Goal: Contribute content: Add original content to the website for others to see

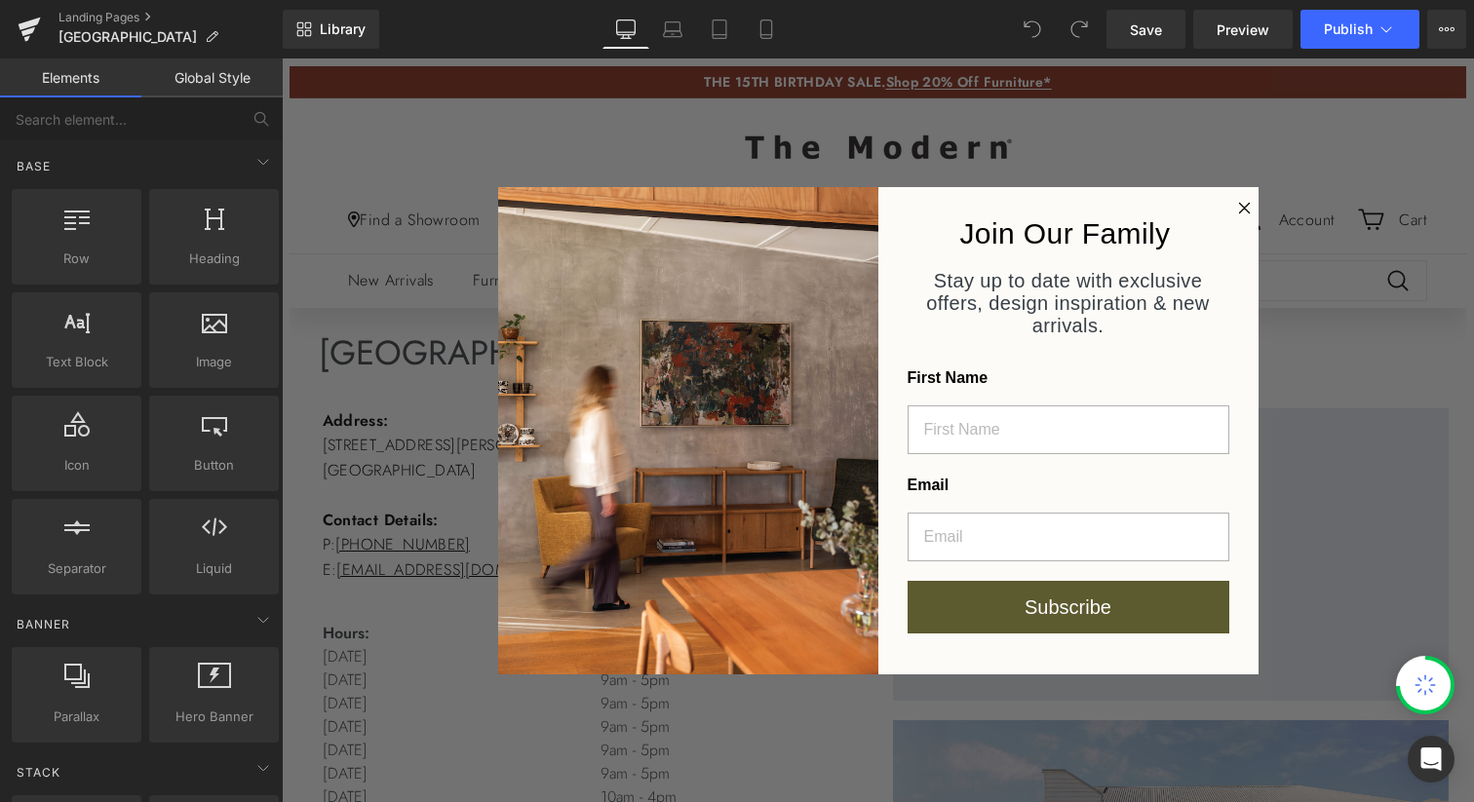
click at [1239, 206] on icon "Close dialog" at bounding box center [1244, 208] width 10 height 10
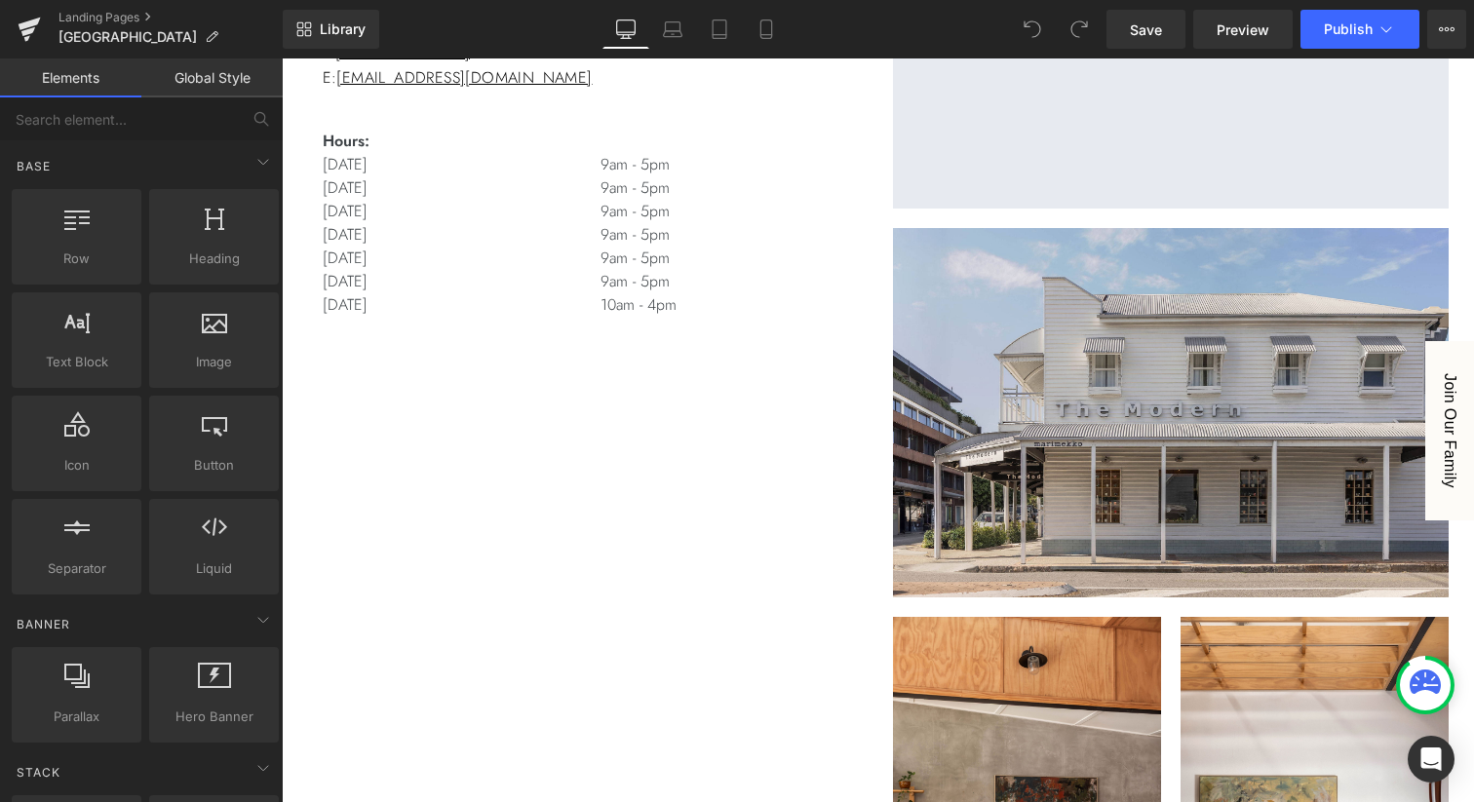
scroll to position [573, 0]
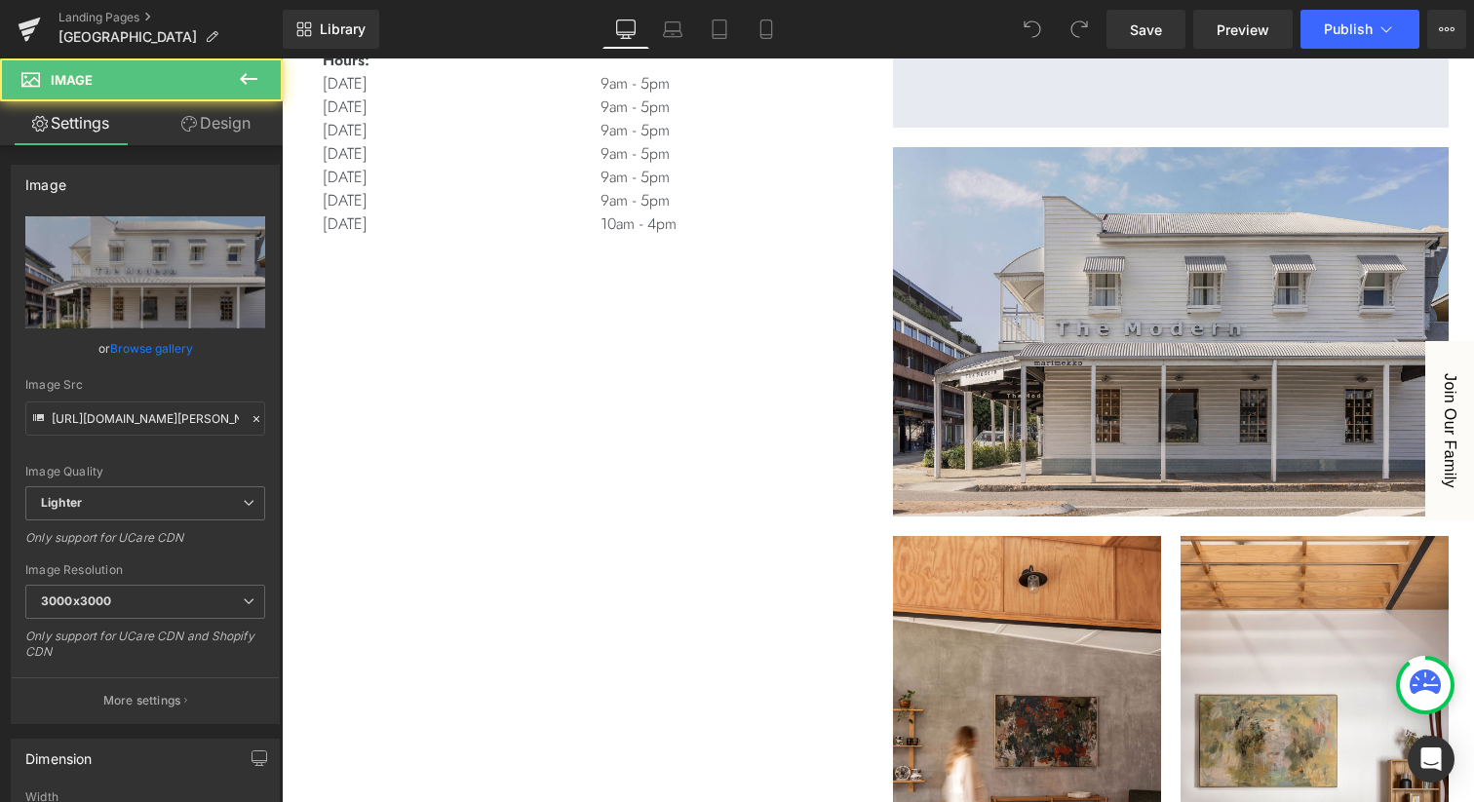
click at [1049, 341] on img at bounding box center [1171, 327] width 556 height 380
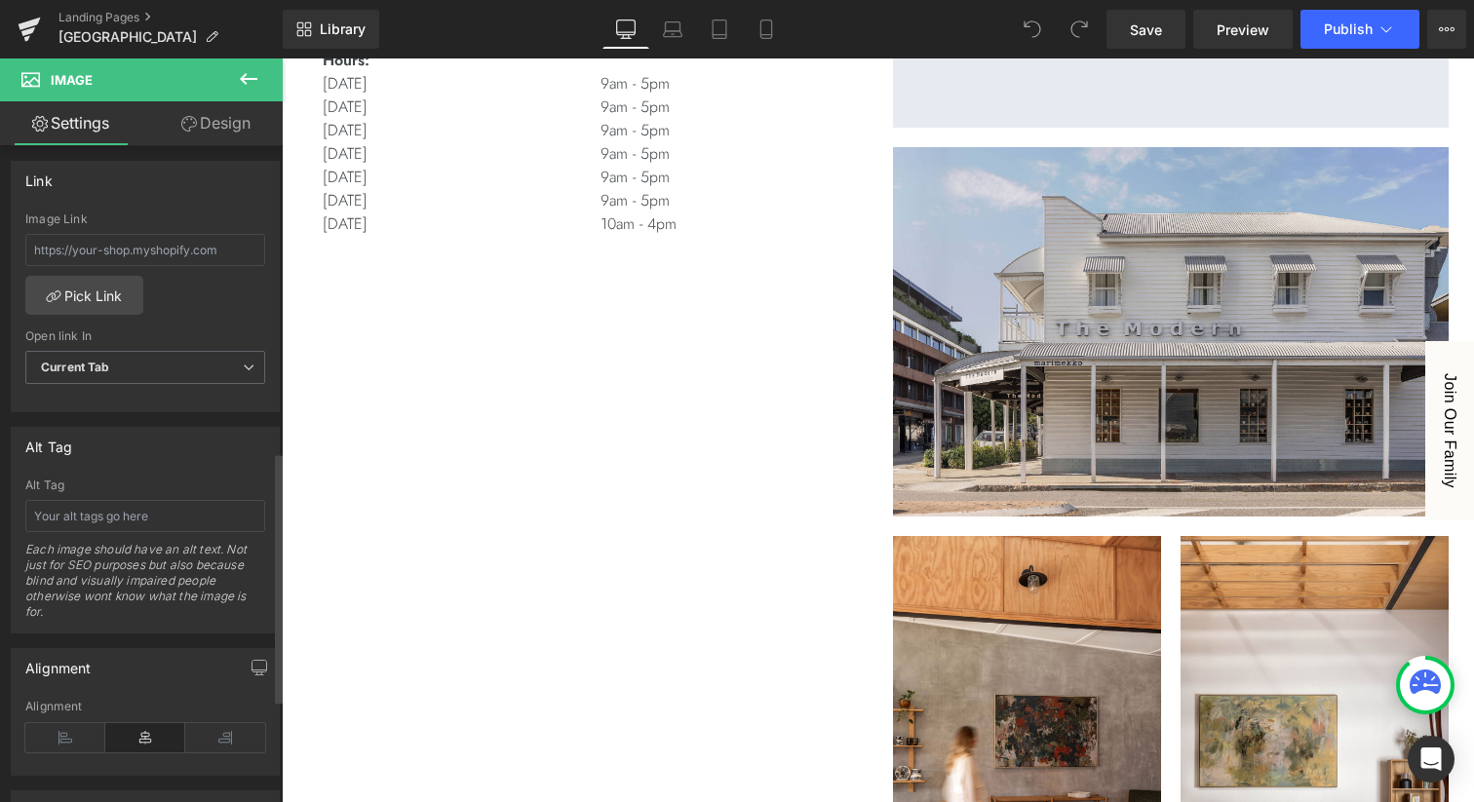
scroll to position [1073, 0]
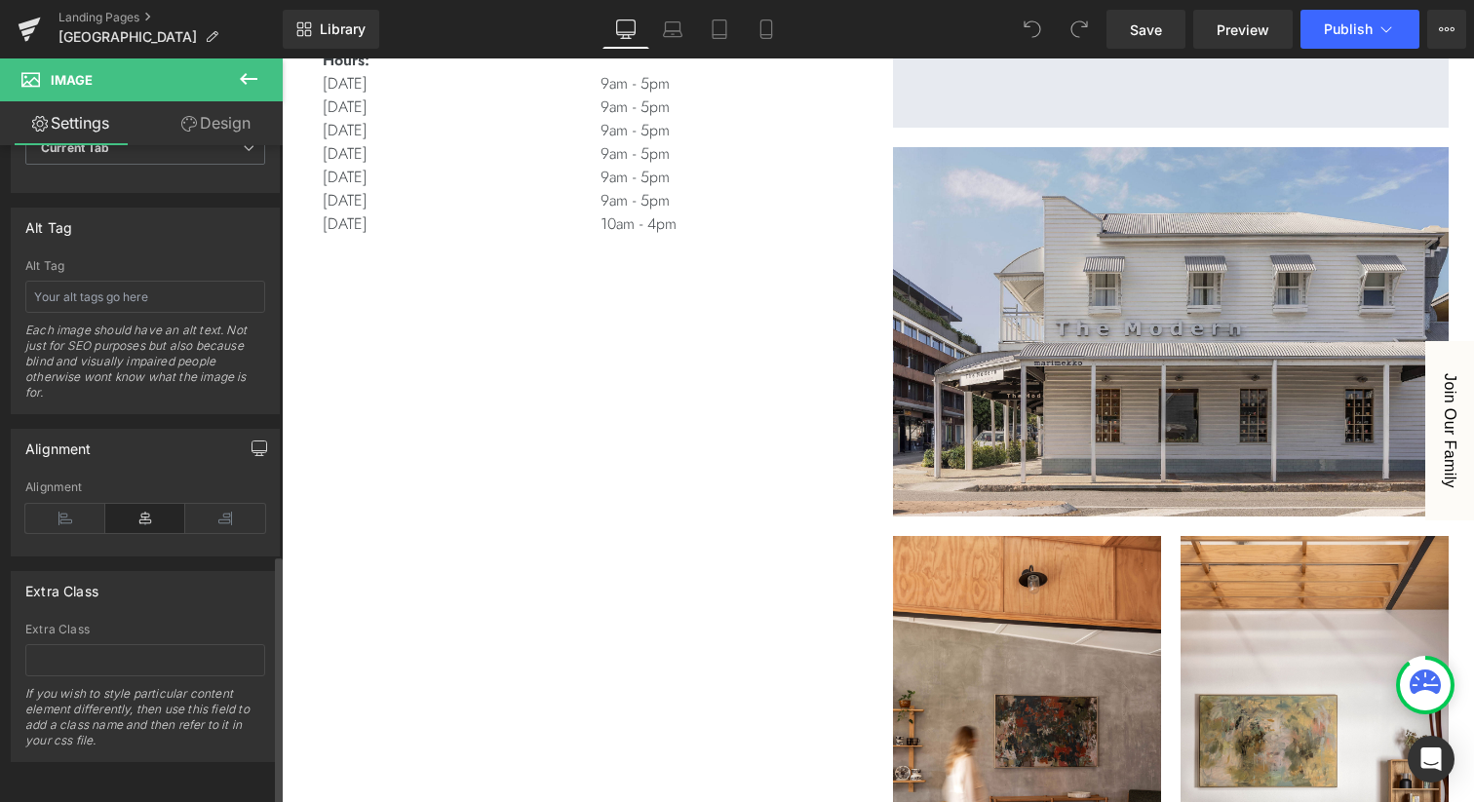
click at [251, 441] on icon "button" at bounding box center [259, 449] width 16 height 16
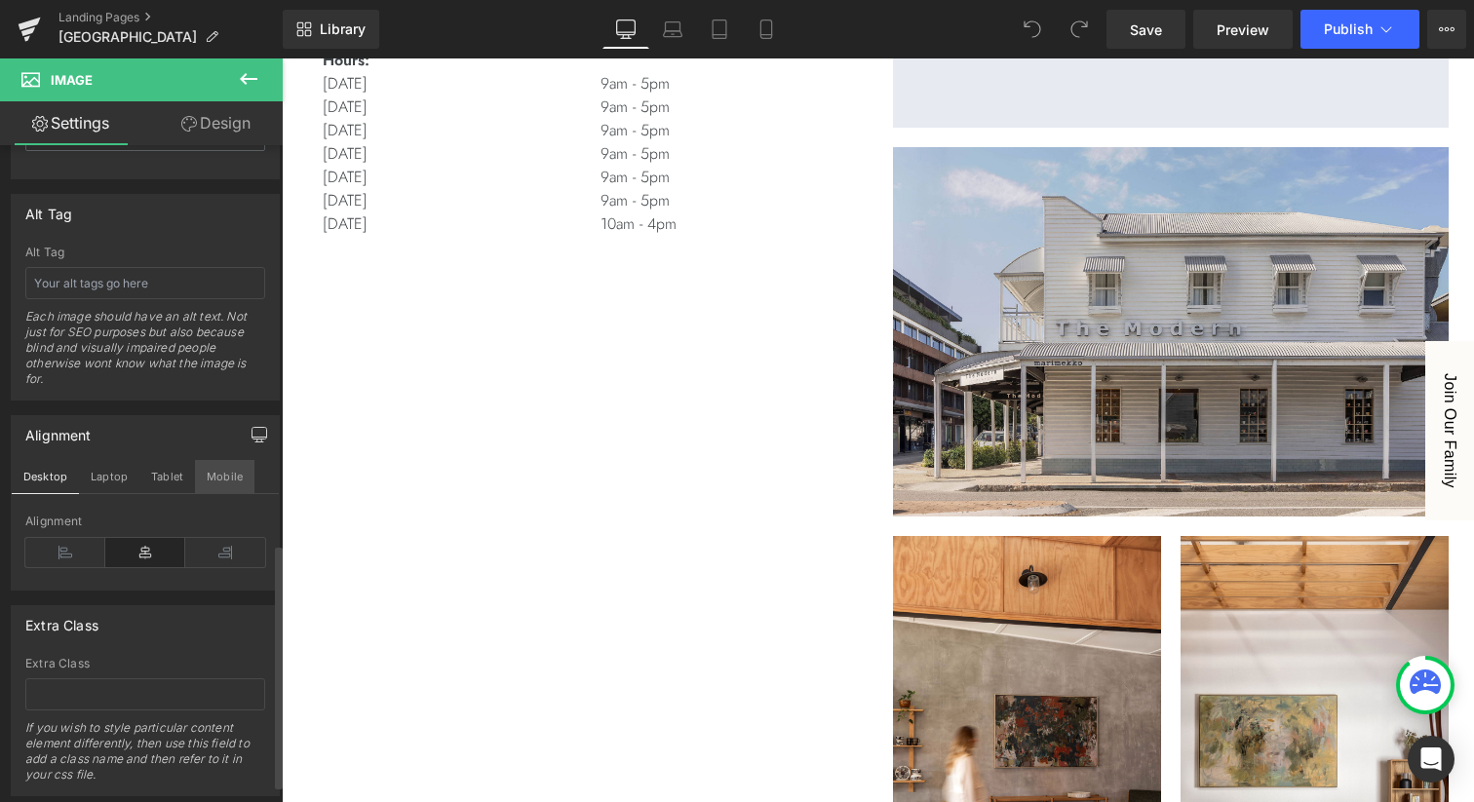
click at [206, 479] on button "Mobile" at bounding box center [224, 476] width 59 height 33
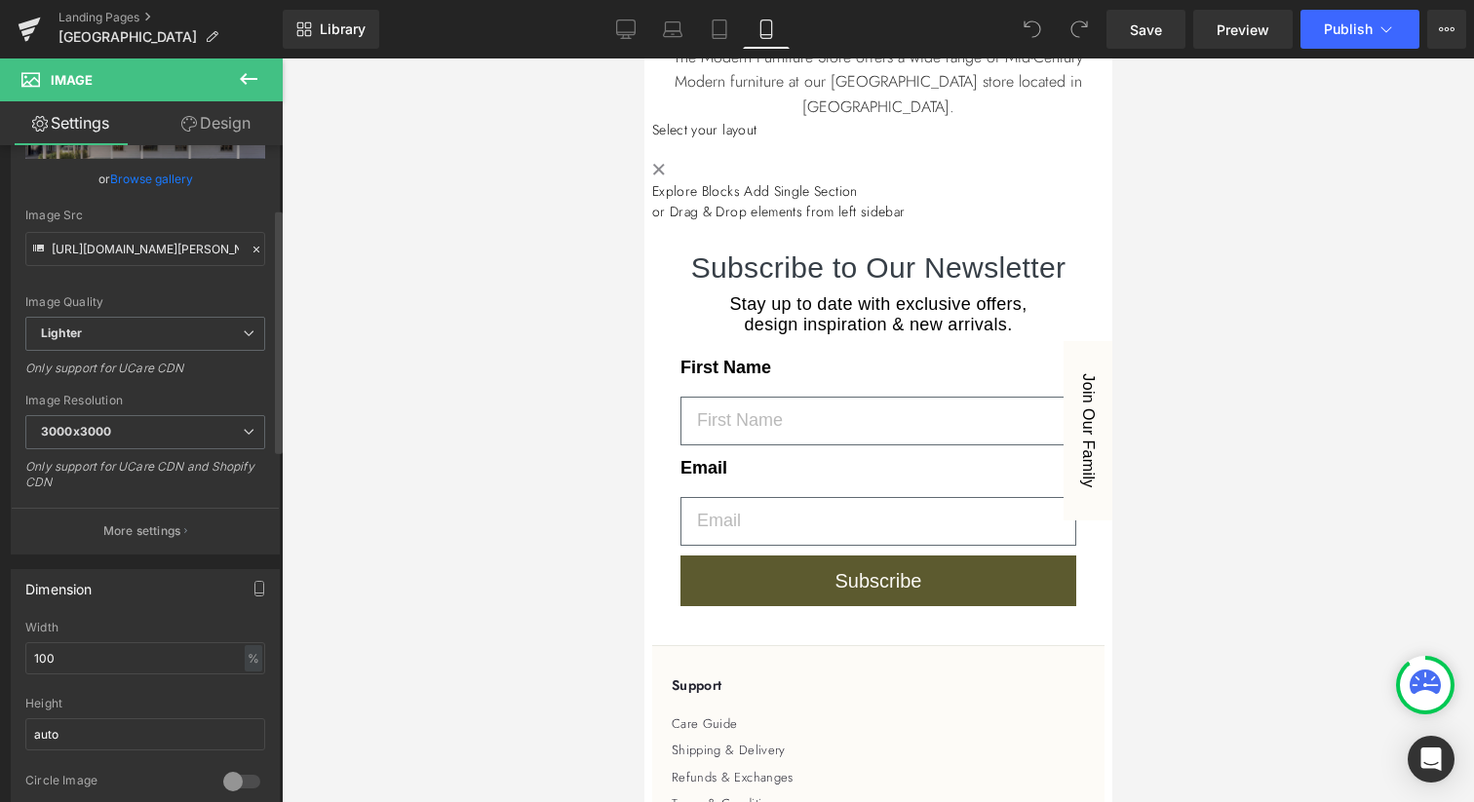
scroll to position [115, 0]
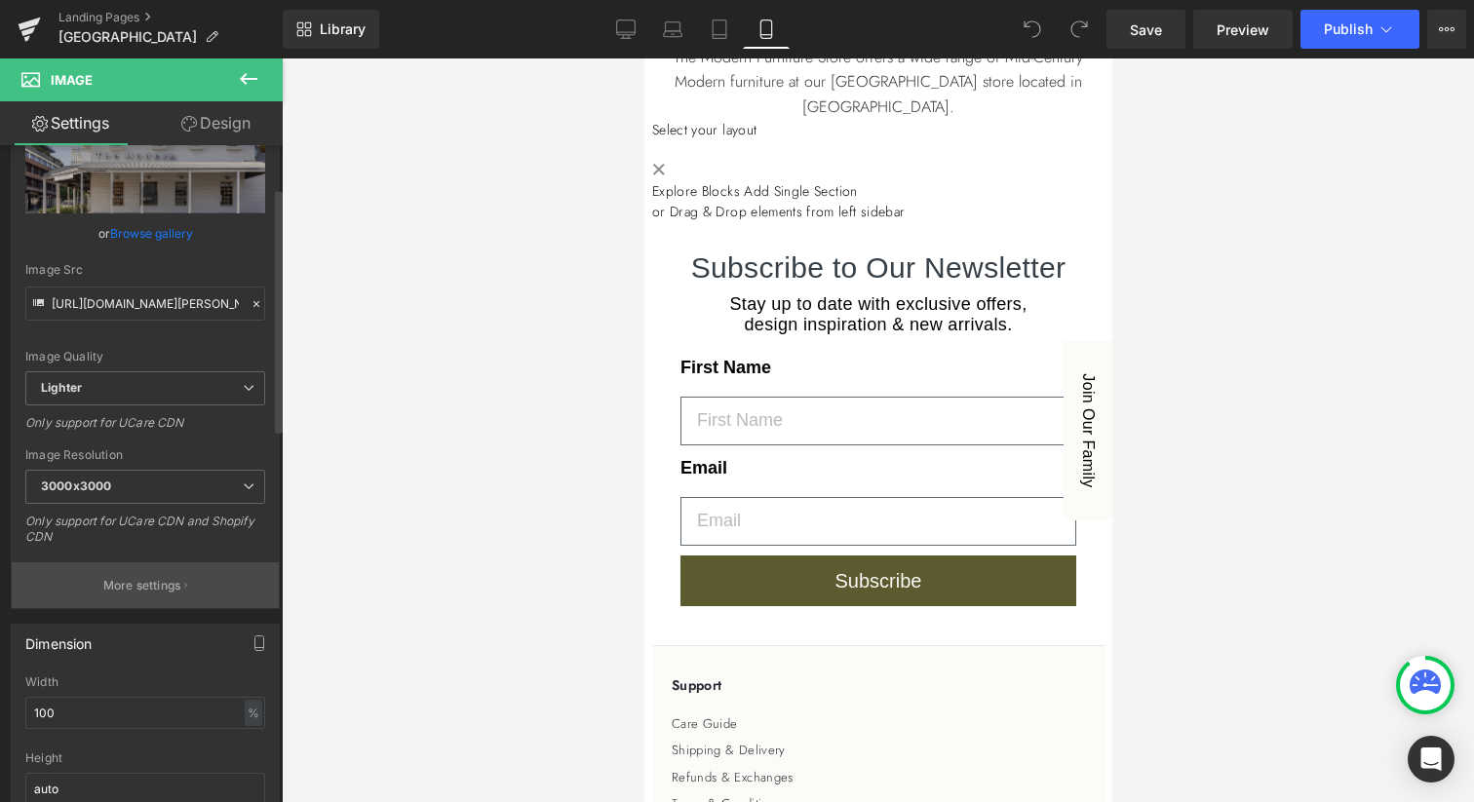
click at [136, 591] on p "More settings" at bounding box center [142, 586] width 78 height 18
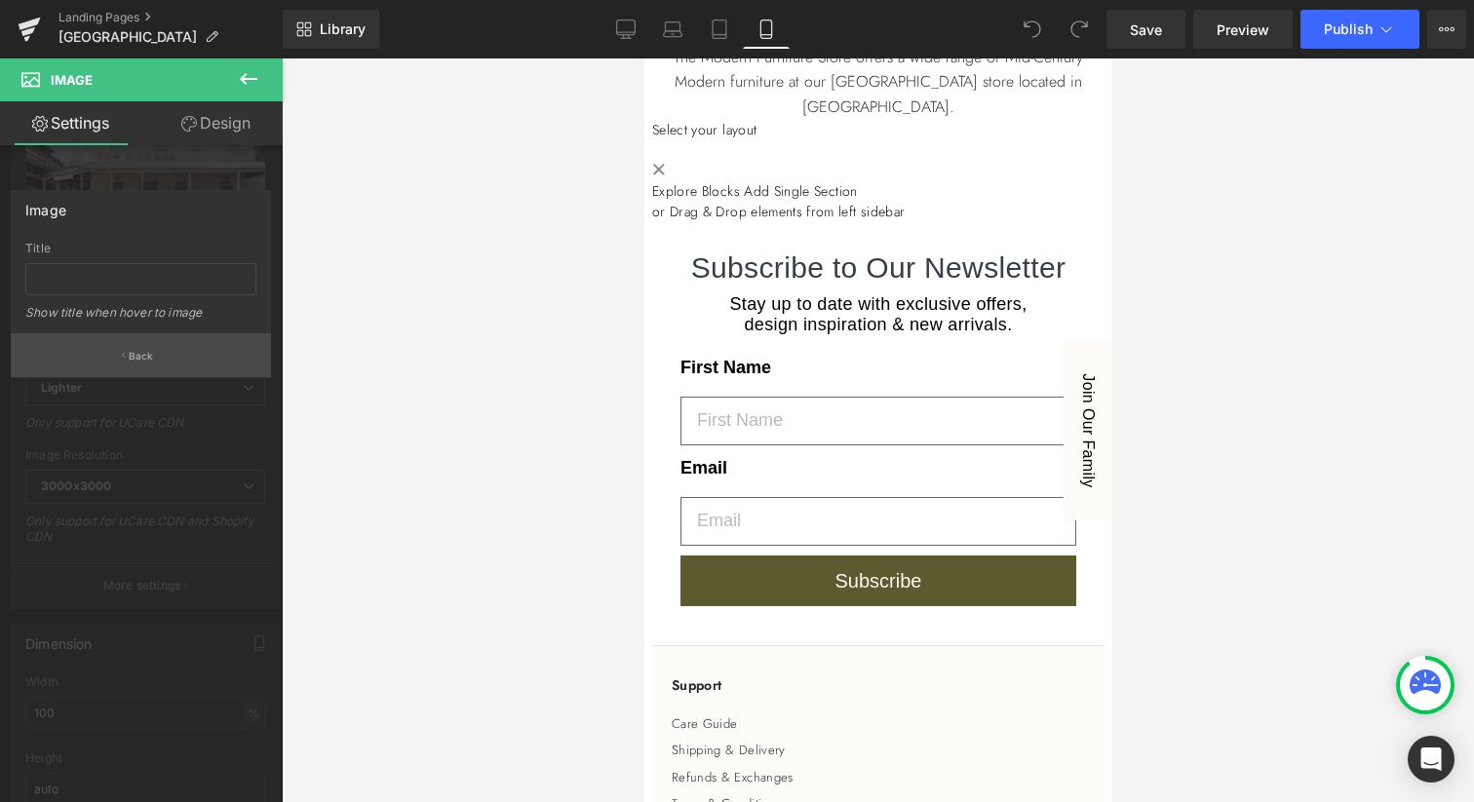
click at [135, 359] on p "Back" at bounding box center [141, 356] width 25 height 15
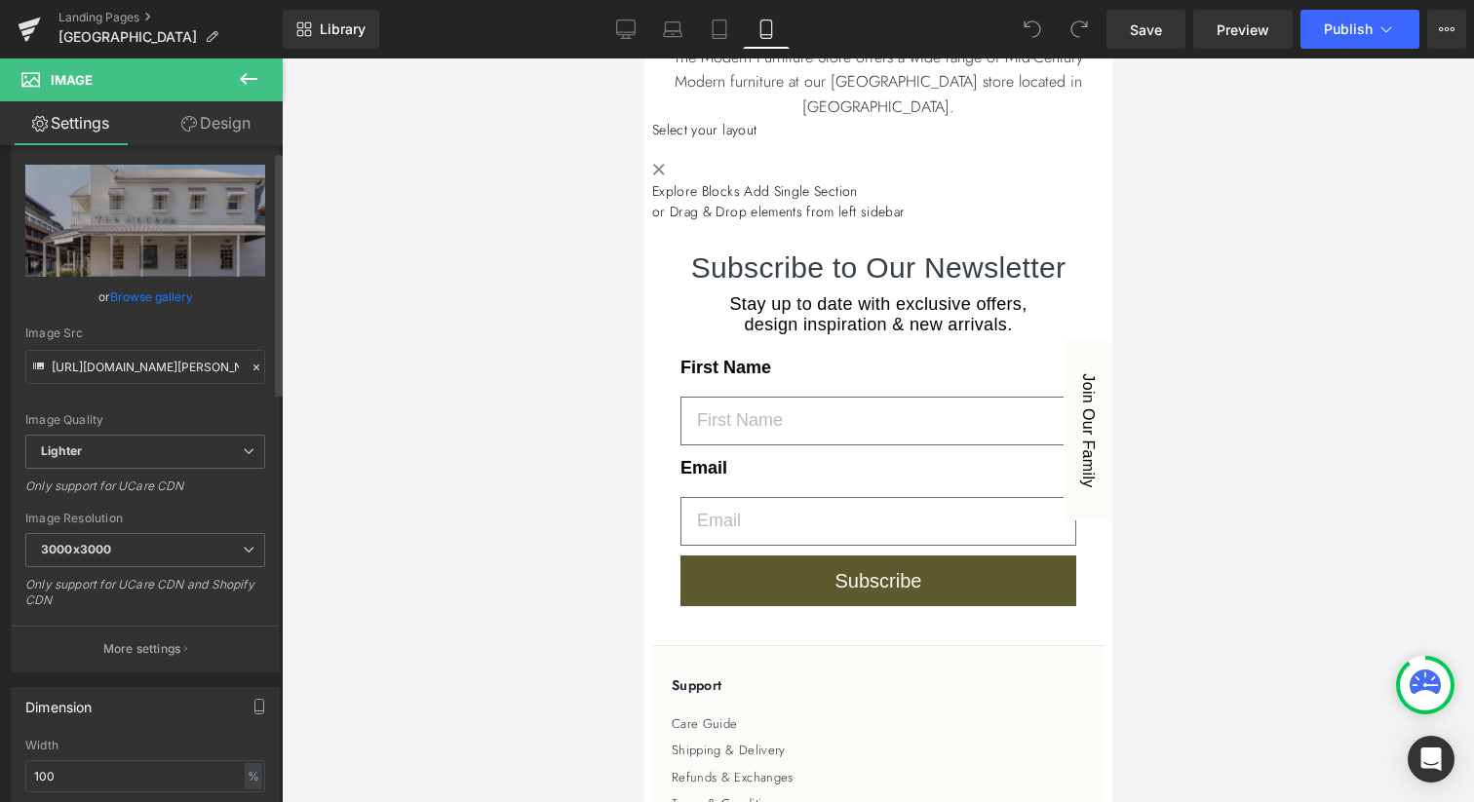
scroll to position [0, 0]
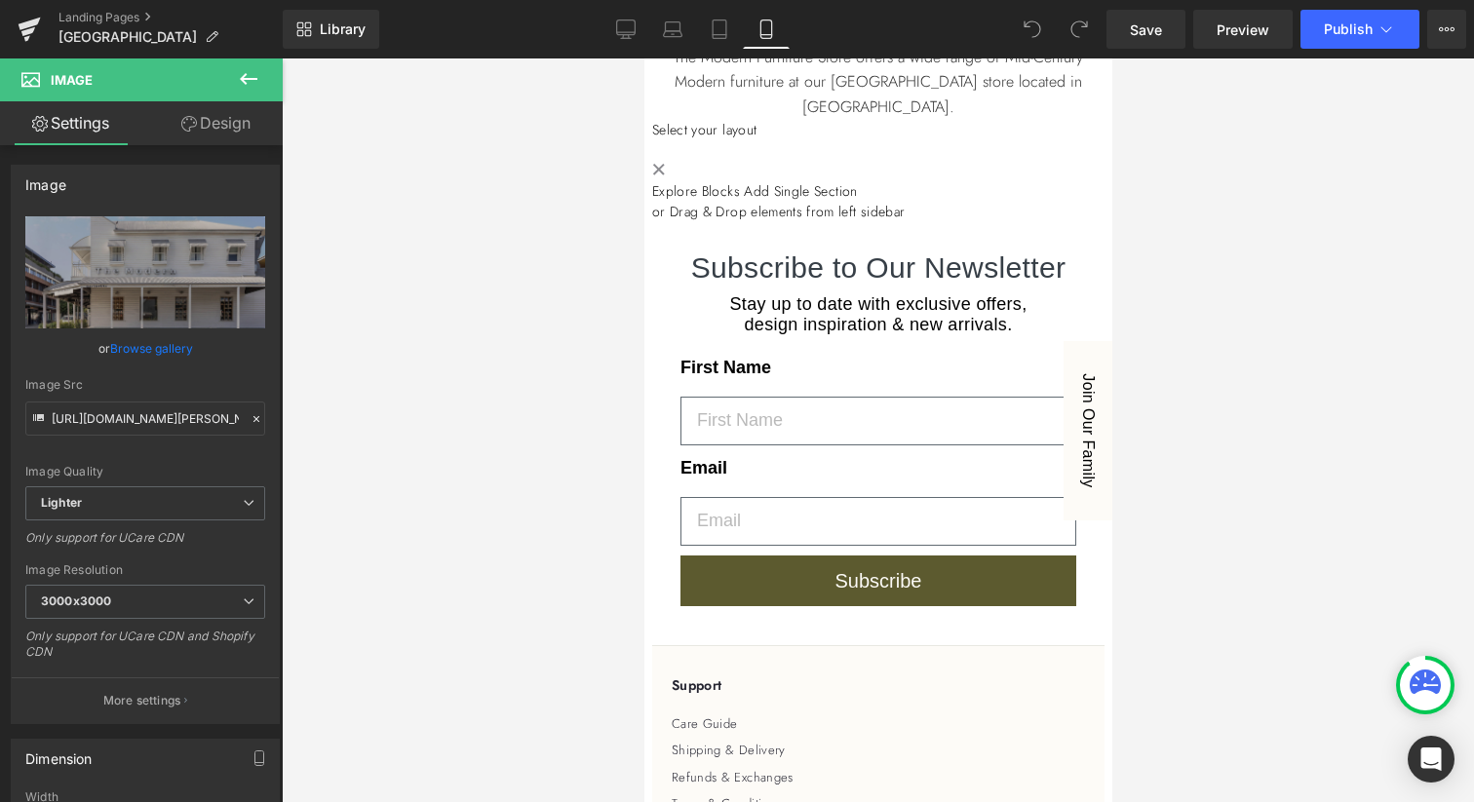
click at [243, 86] on icon at bounding box center [248, 78] width 23 height 23
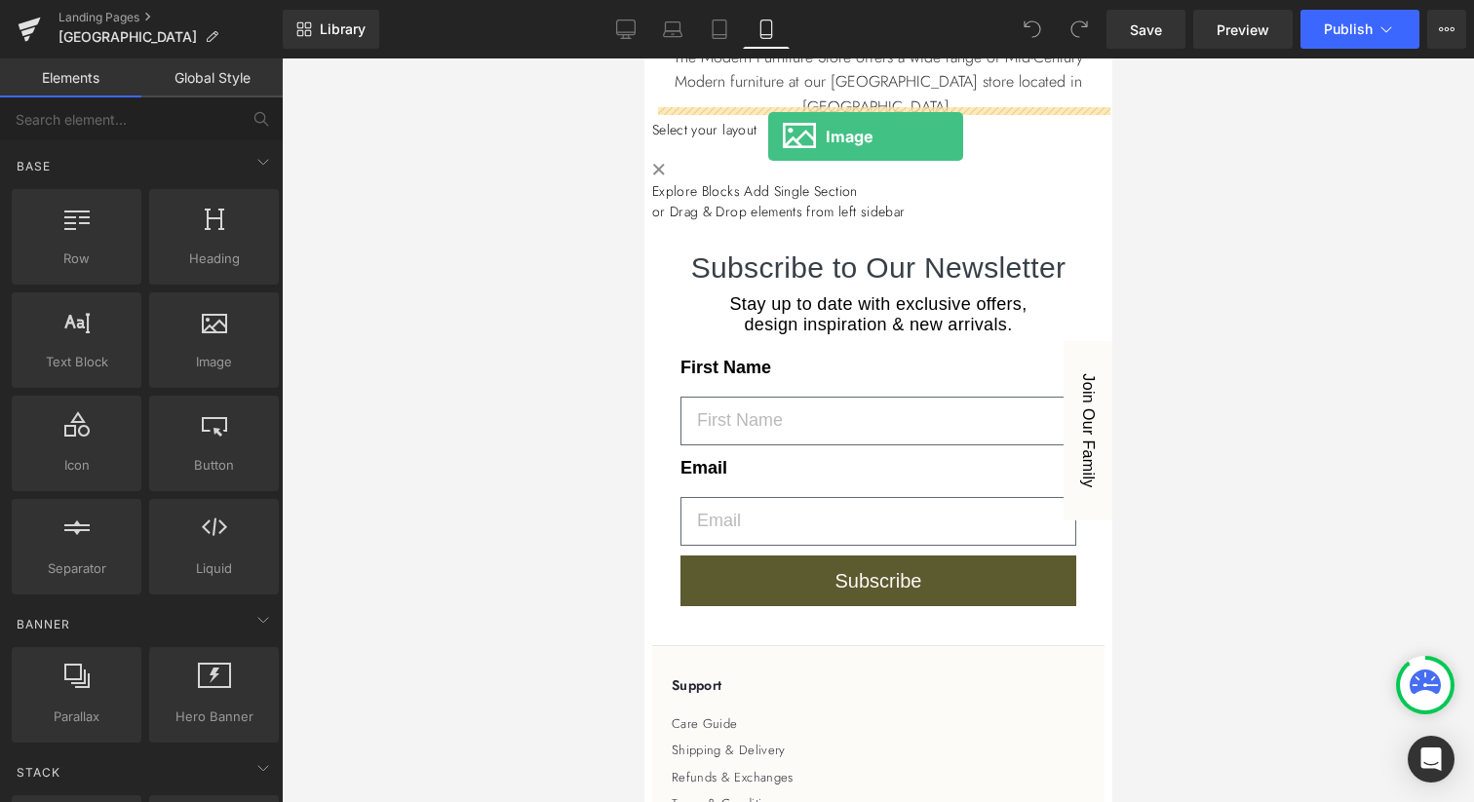
drag, startPoint x: 830, startPoint y: 390, endPoint x: 767, endPoint y: 136, distance: 261.2
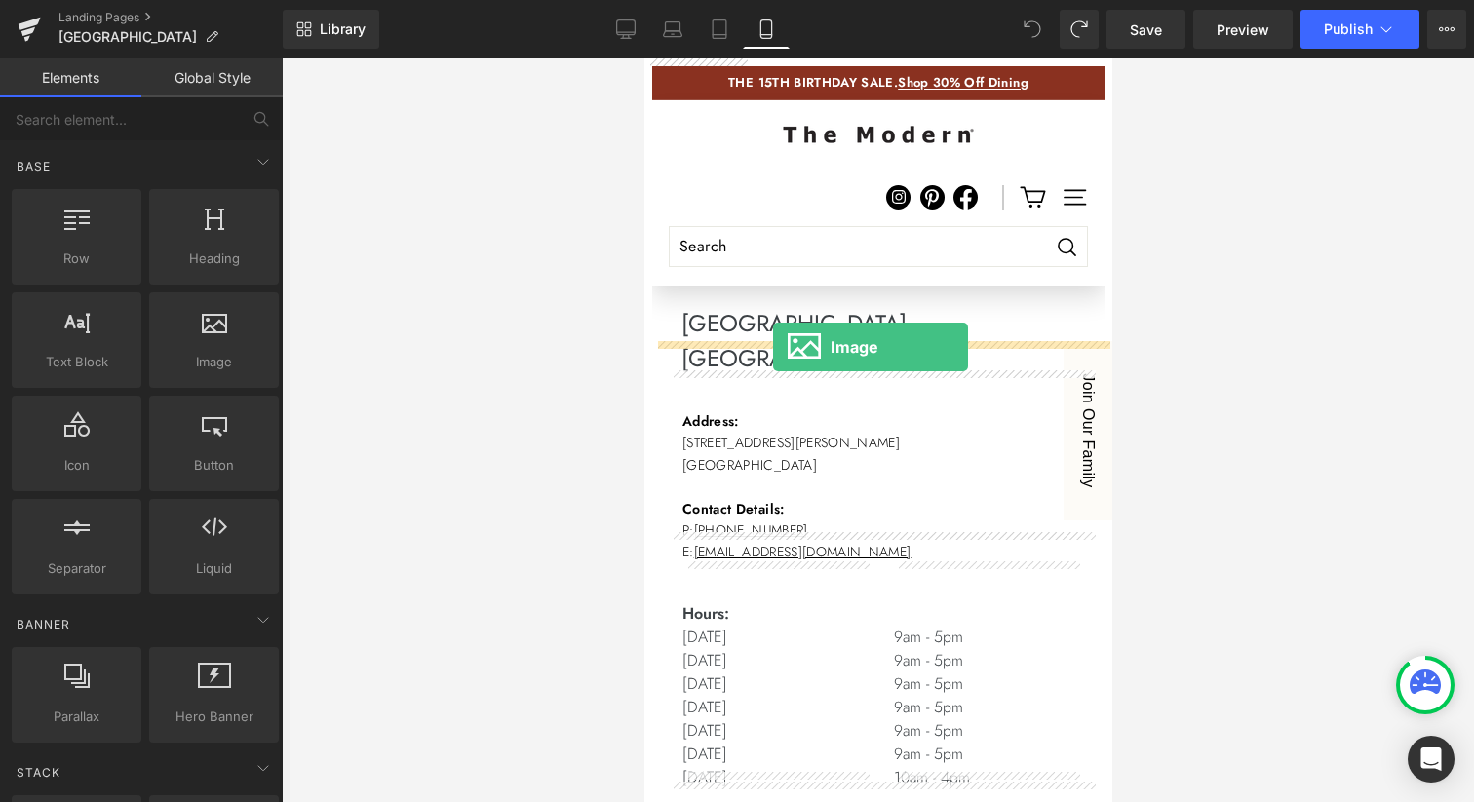
drag, startPoint x: 852, startPoint y: 407, endPoint x: 772, endPoint y: 347, distance: 100.2
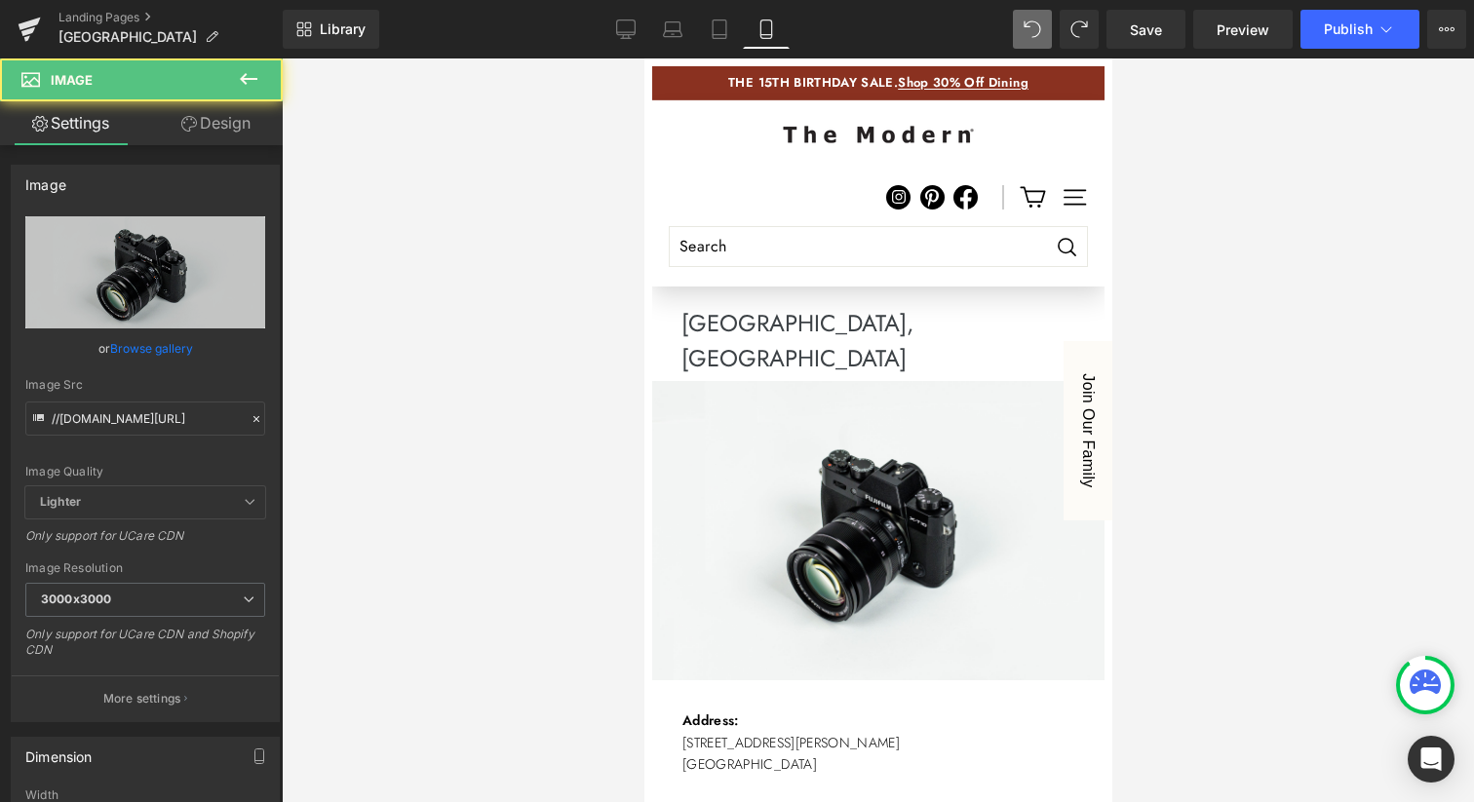
click at [783, 396] on img at bounding box center [877, 530] width 452 height 299
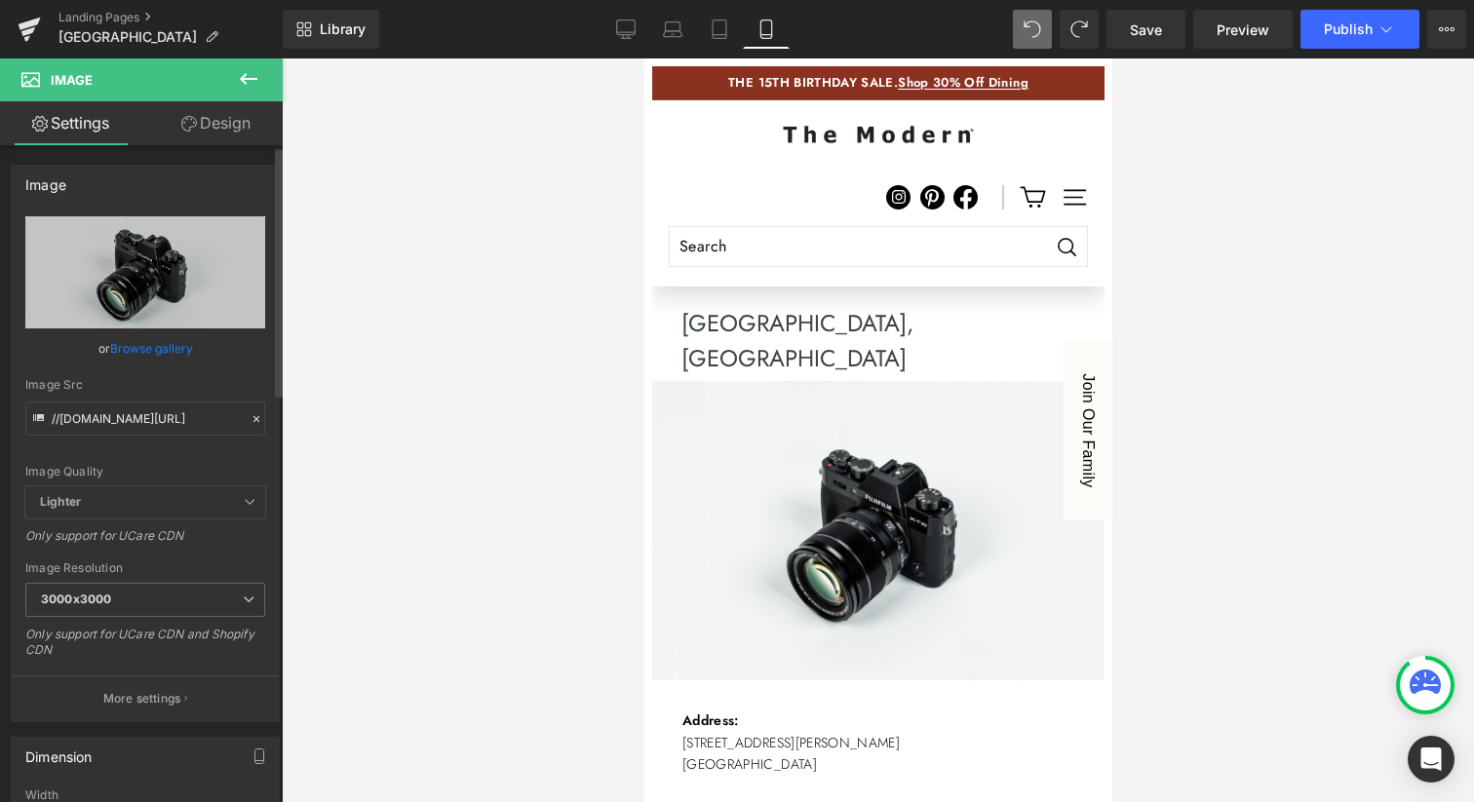
click at [130, 352] on link "Browse gallery" at bounding box center [151, 348] width 83 height 34
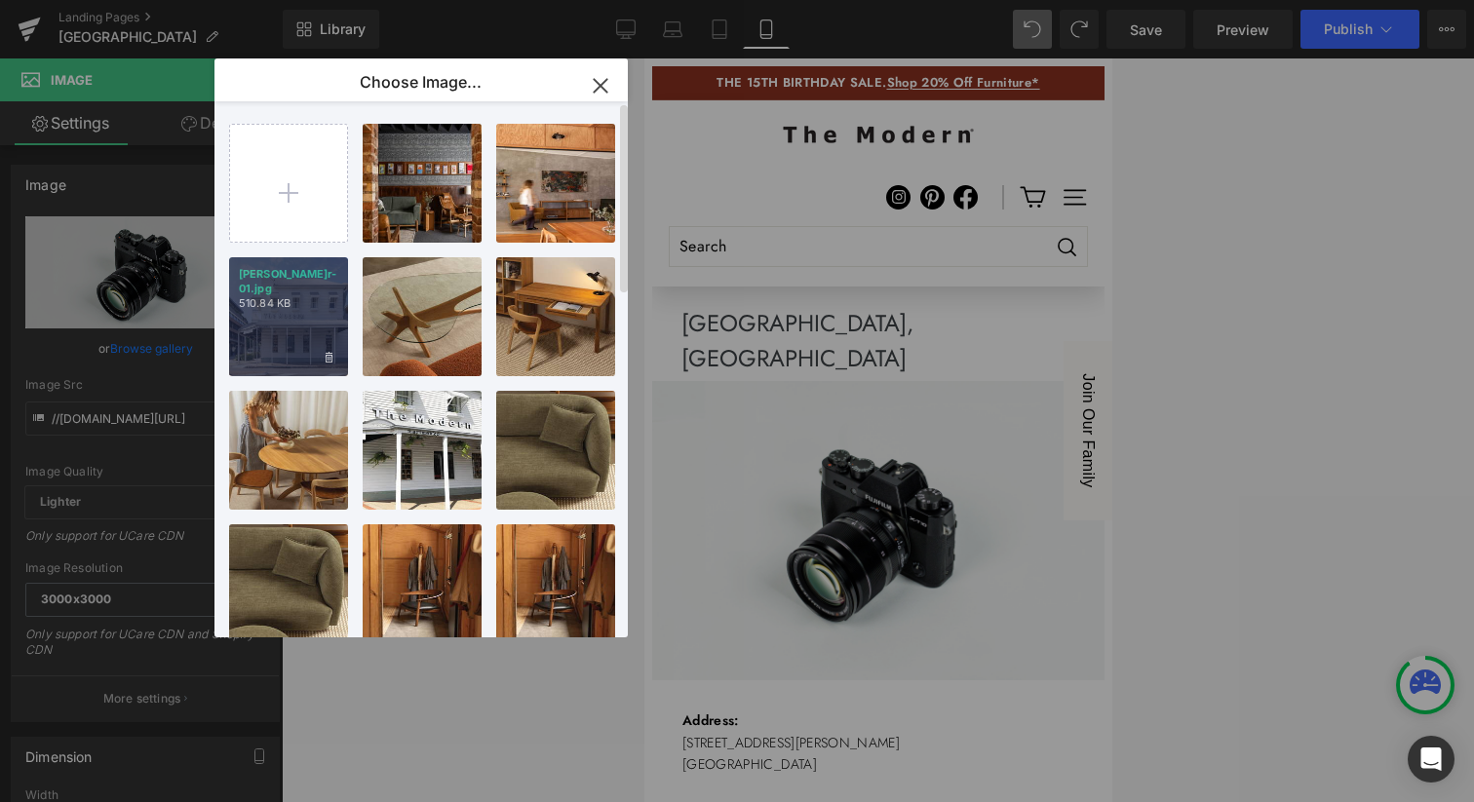
click at [284, 299] on div "[PERSON_NAME]r-01.jpg 510.84 KB" at bounding box center [288, 316] width 119 height 119
type input "[URL][DOMAIN_NAME][PERSON_NAME]"
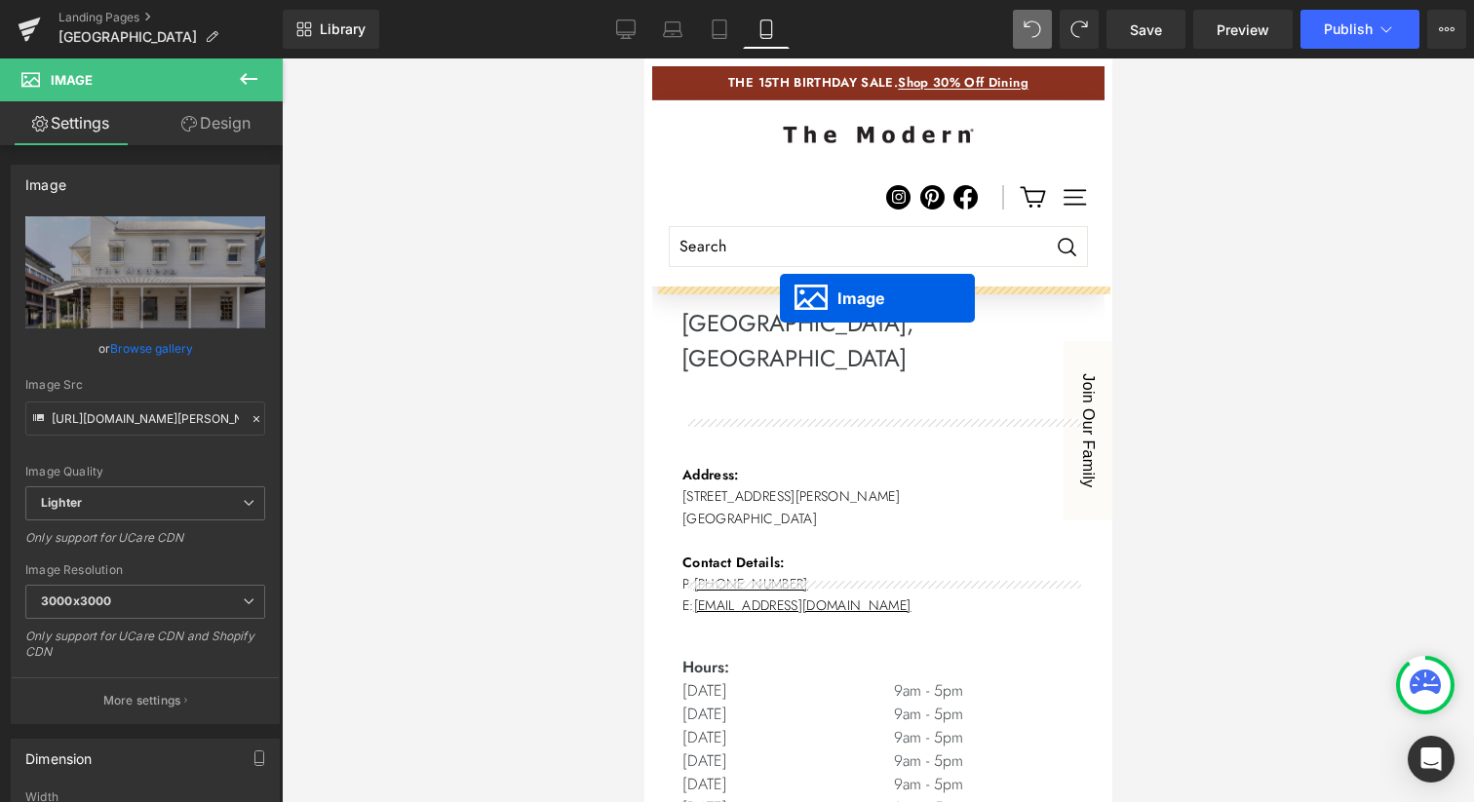
drag, startPoint x: 849, startPoint y: 493, endPoint x: 779, endPoint y: 298, distance: 207.2
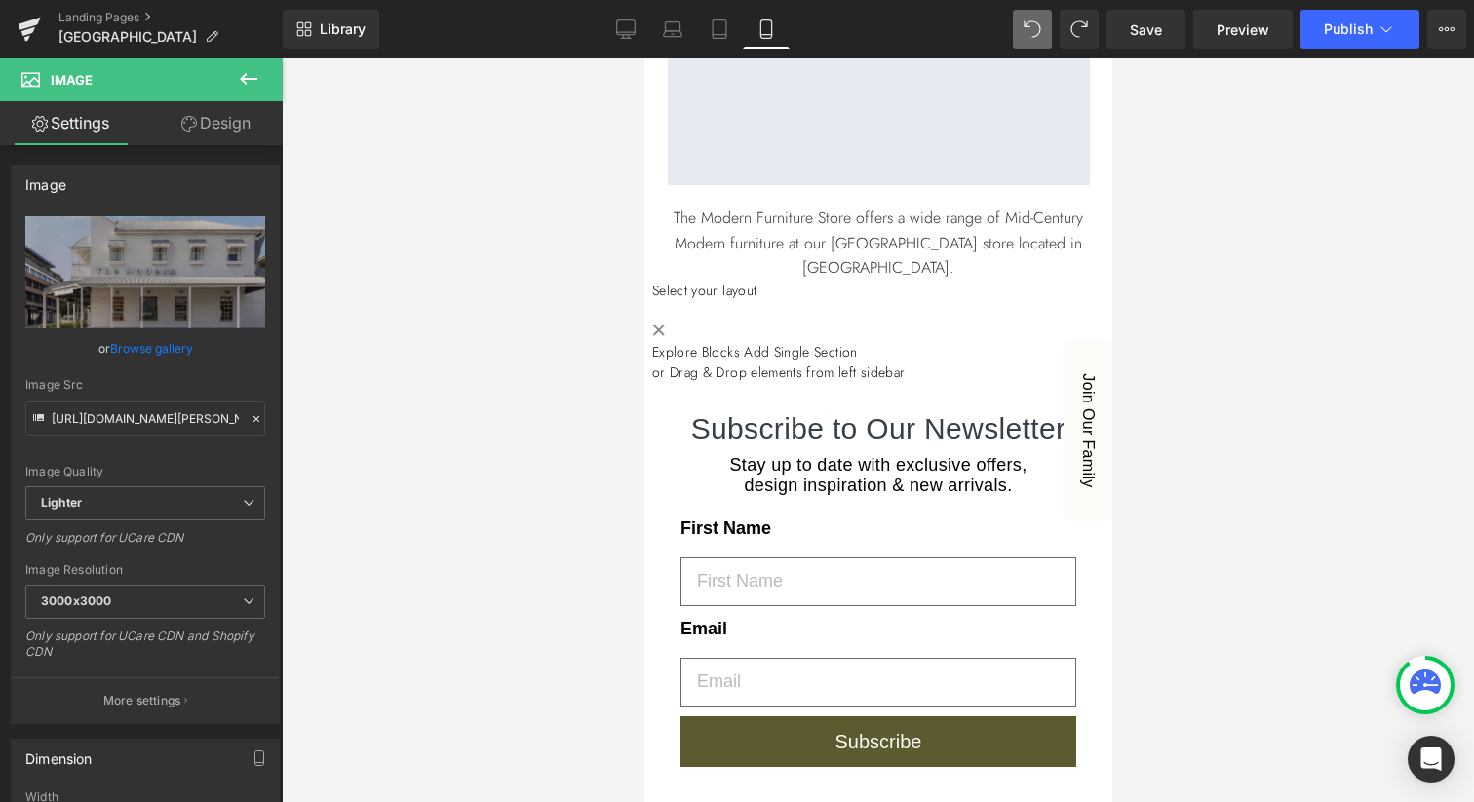
scroll to position [1237, 0]
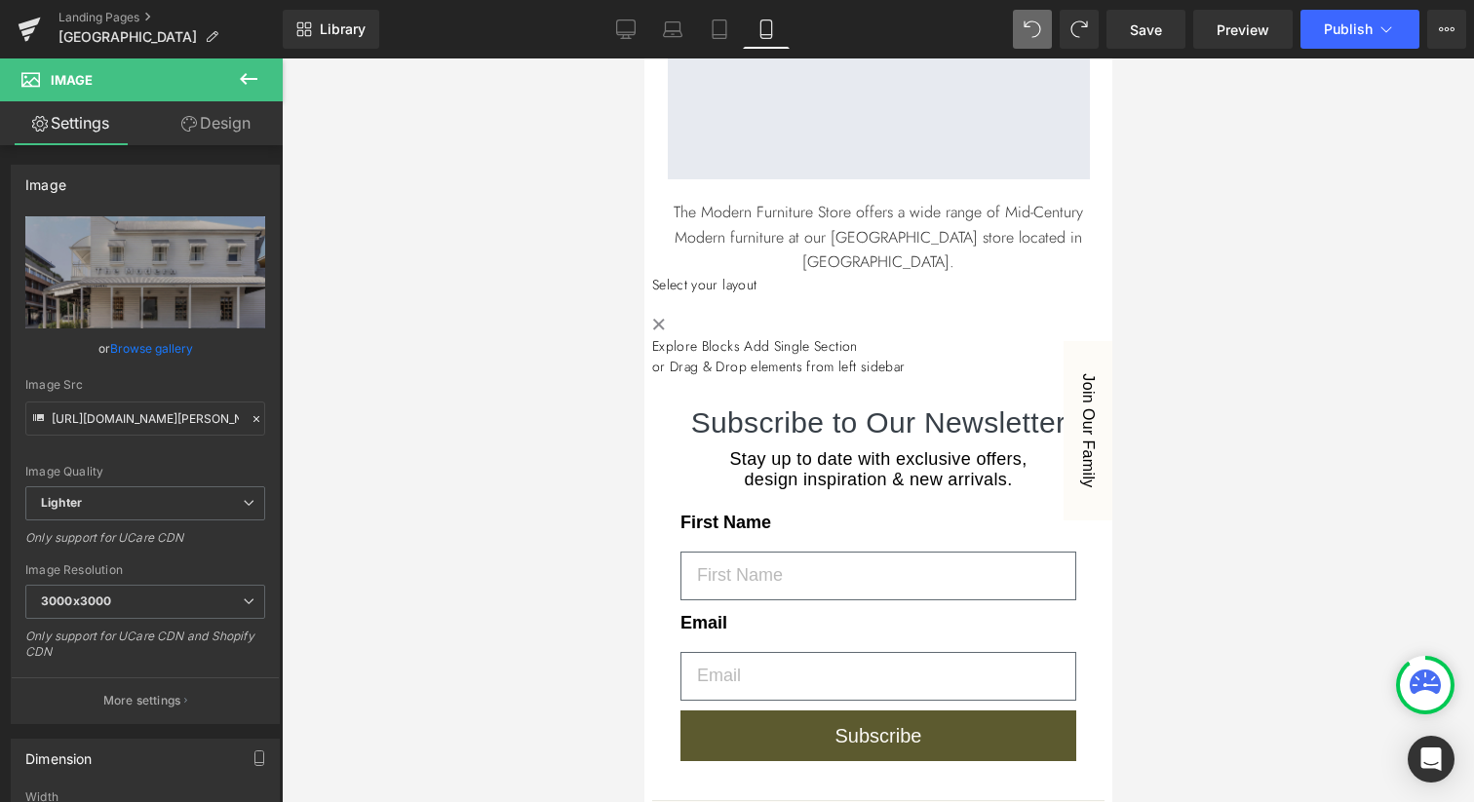
click at [243, 81] on icon at bounding box center [249, 79] width 18 height 12
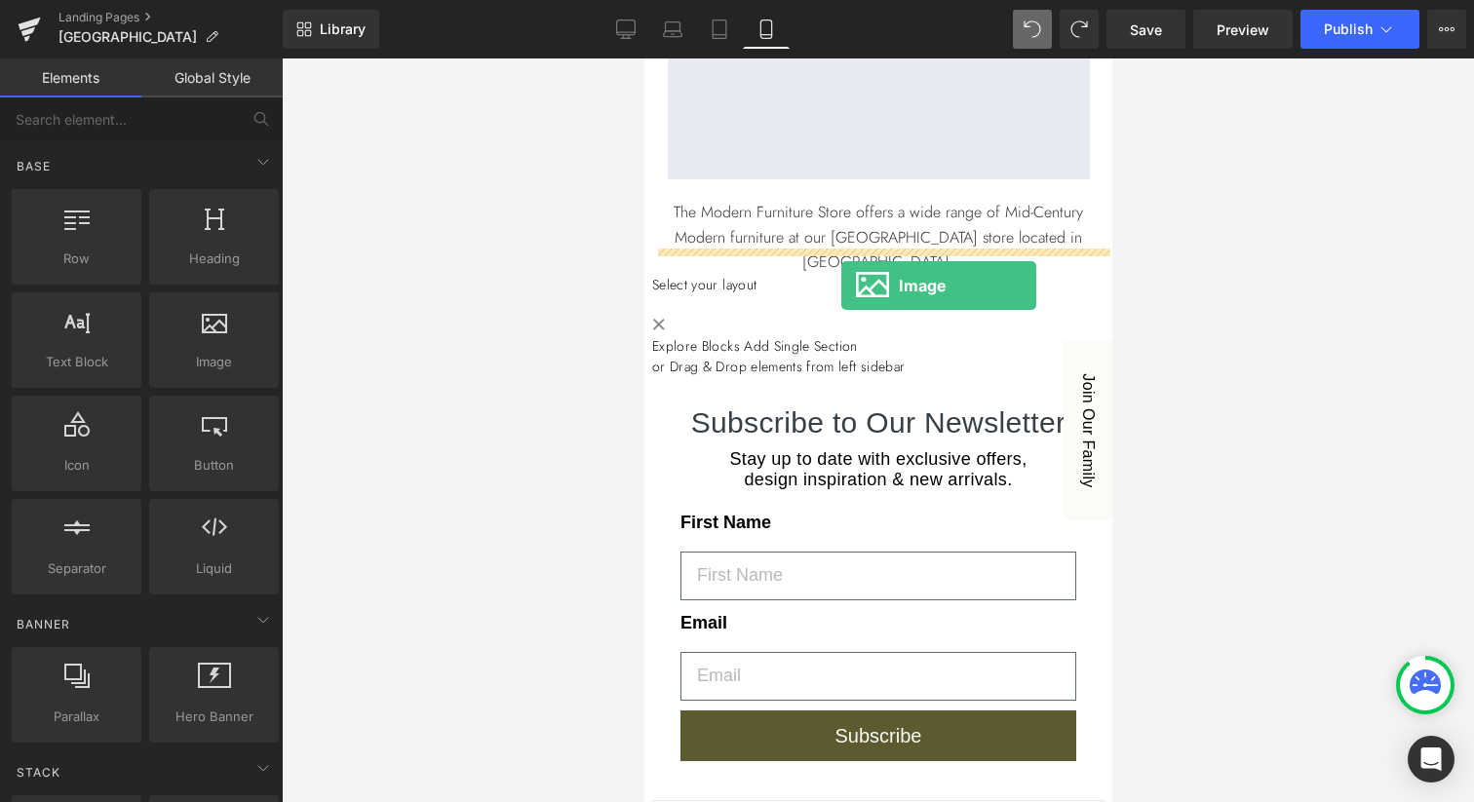
drag, startPoint x: 825, startPoint y: 427, endPoint x: 839, endPoint y: 284, distance: 144.0
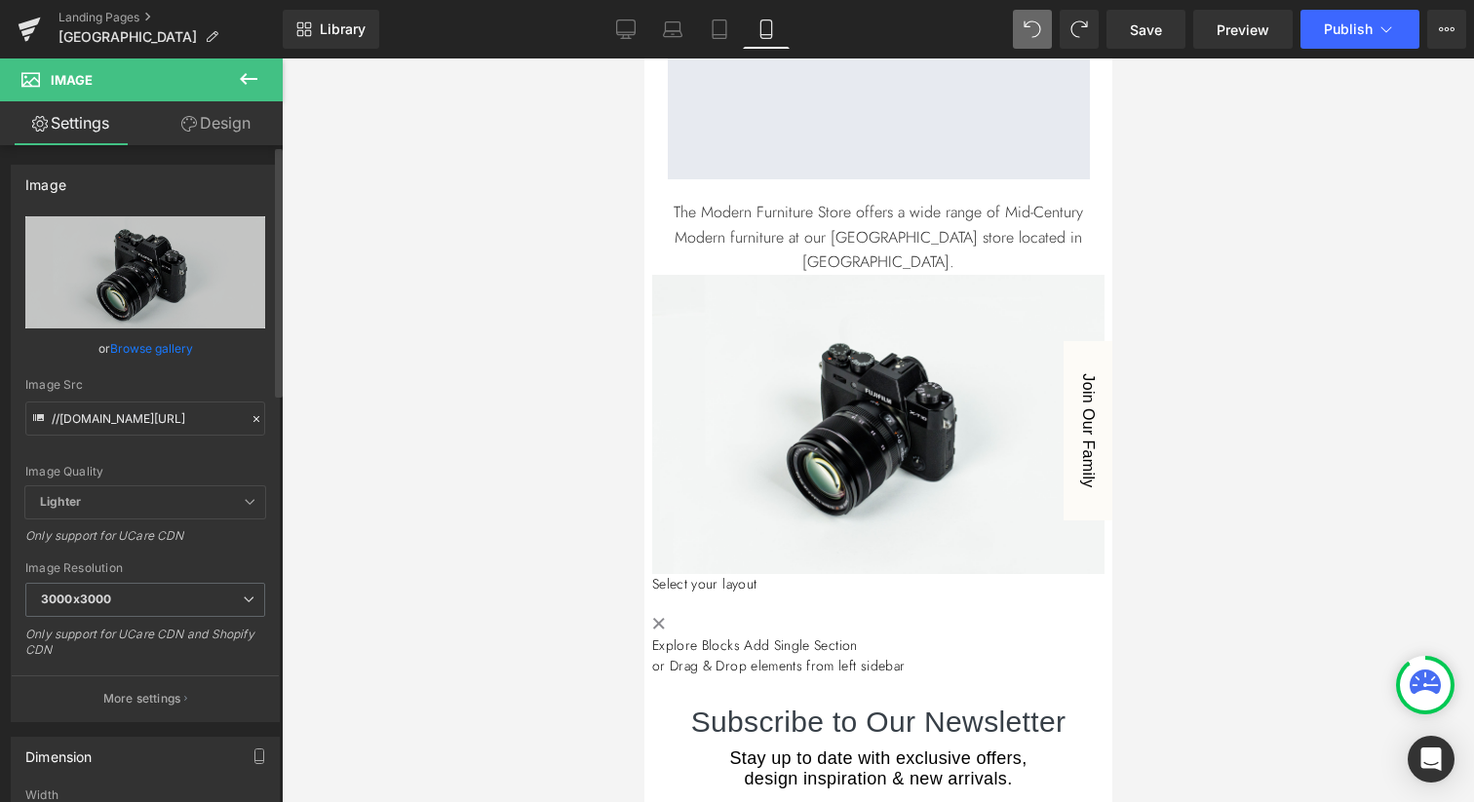
click at [152, 354] on link "Browse gallery" at bounding box center [151, 348] width 83 height 34
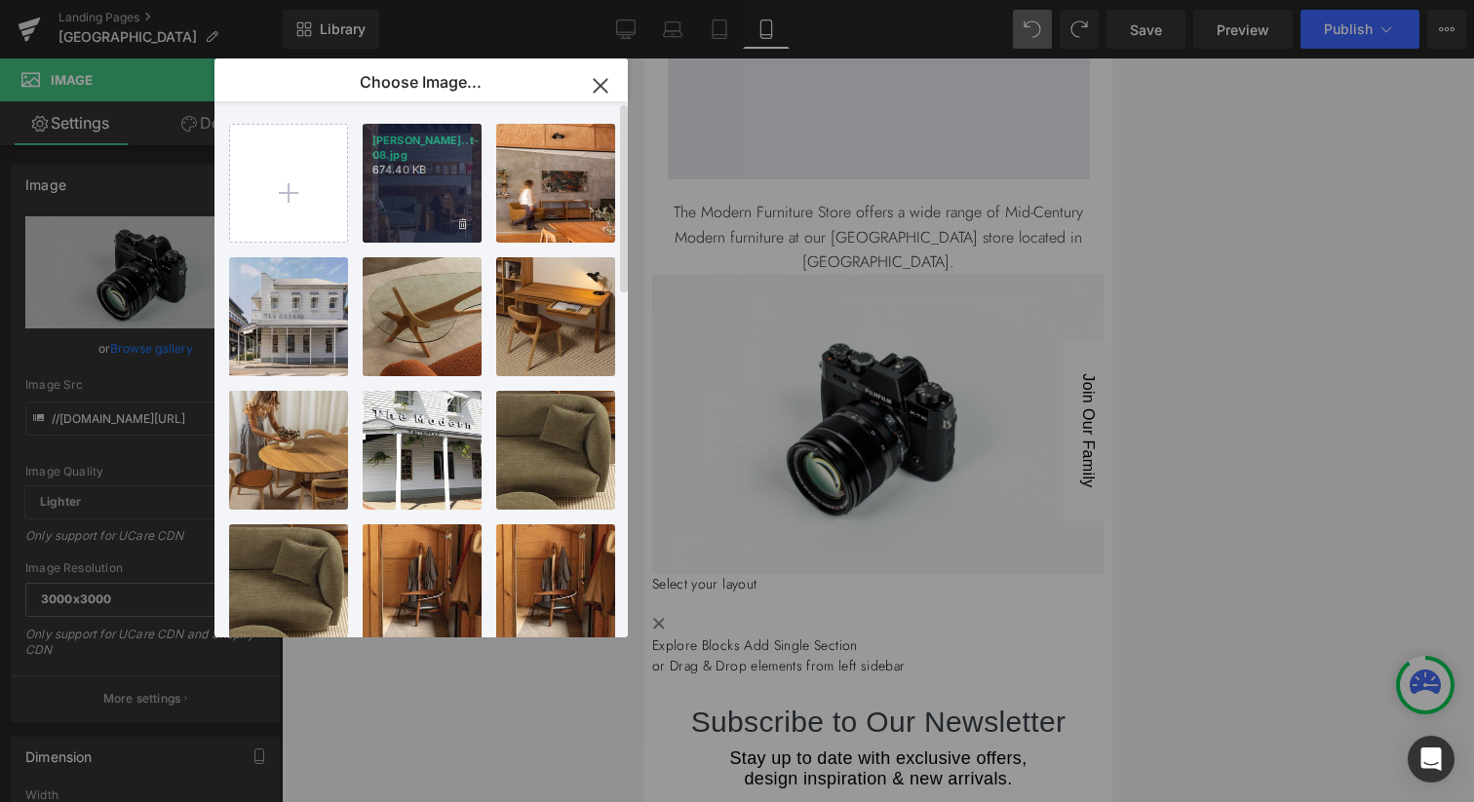
click at [419, 163] on p "674.40 KB" at bounding box center [421, 170] width 99 height 15
type input "[URL][DOMAIN_NAME][PERSON_NAME]"
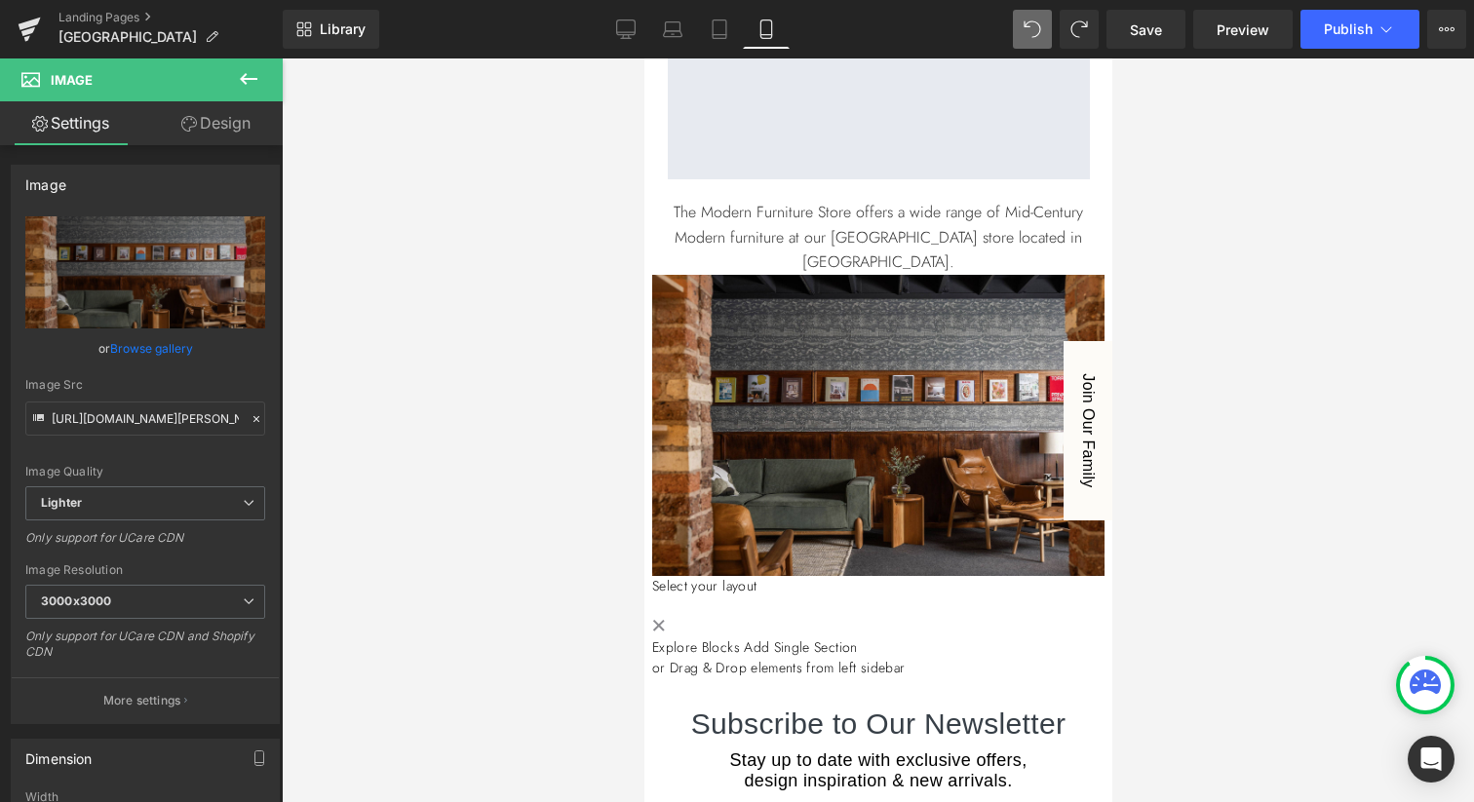
click at [241, 77] on icon at bounding box center [249, 79] width 18 height 12
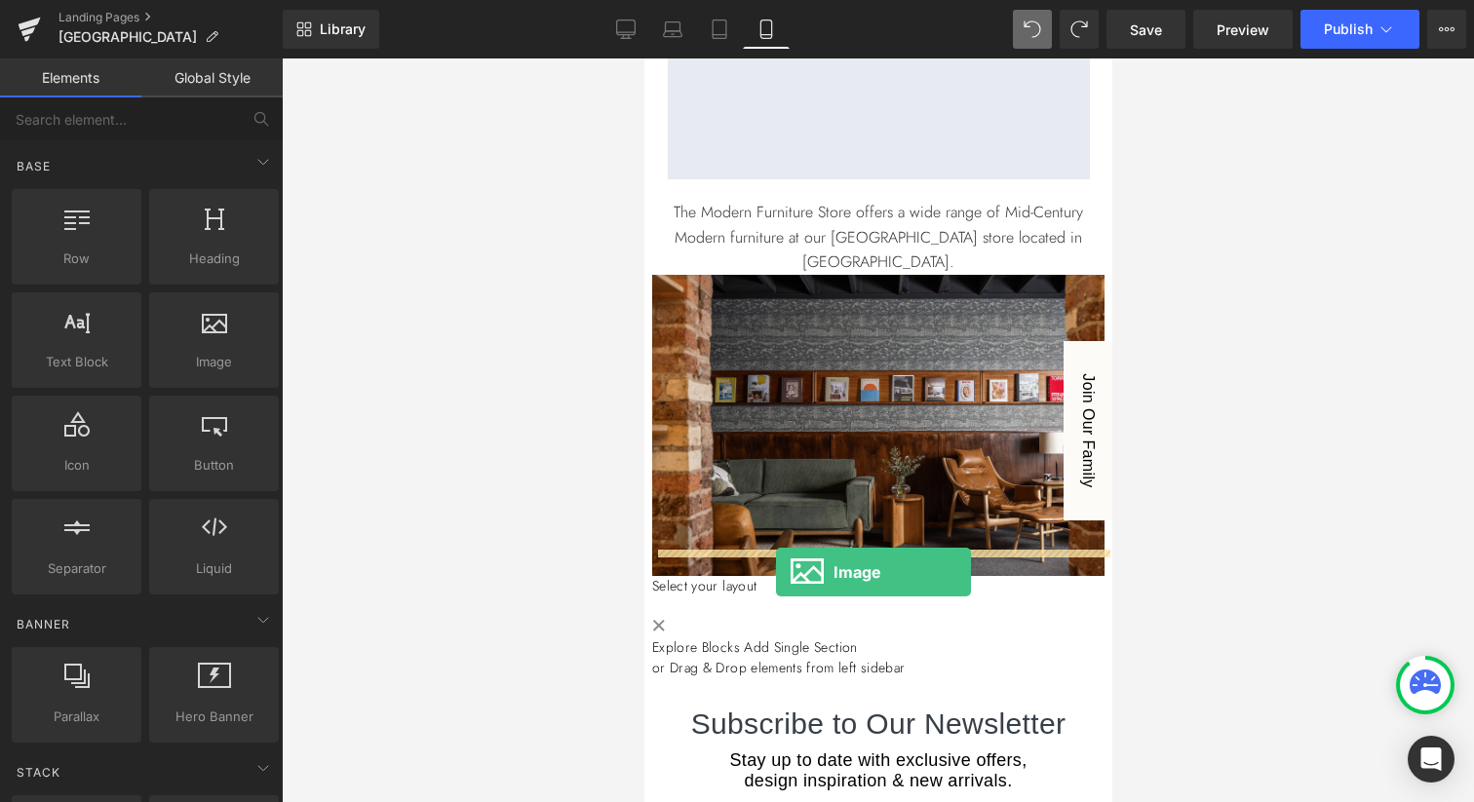
drag, startPoint x: 857, startPoint y: 406, endPoint x: 775, endPoint y: 567, distance: 180.5
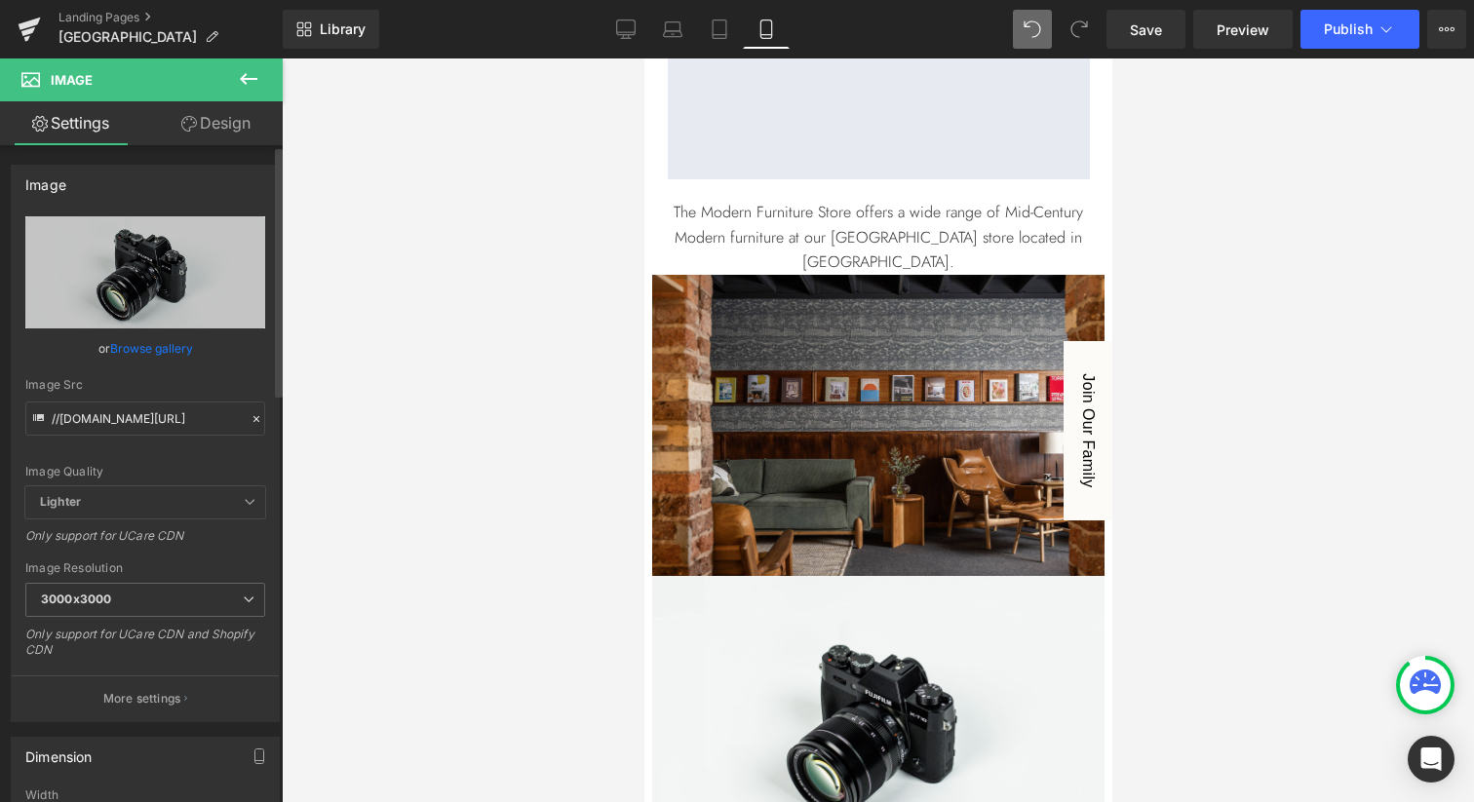
click at [164, 345] on link "Browse gallery" at bounding box center [151, 348] width 83 height 34
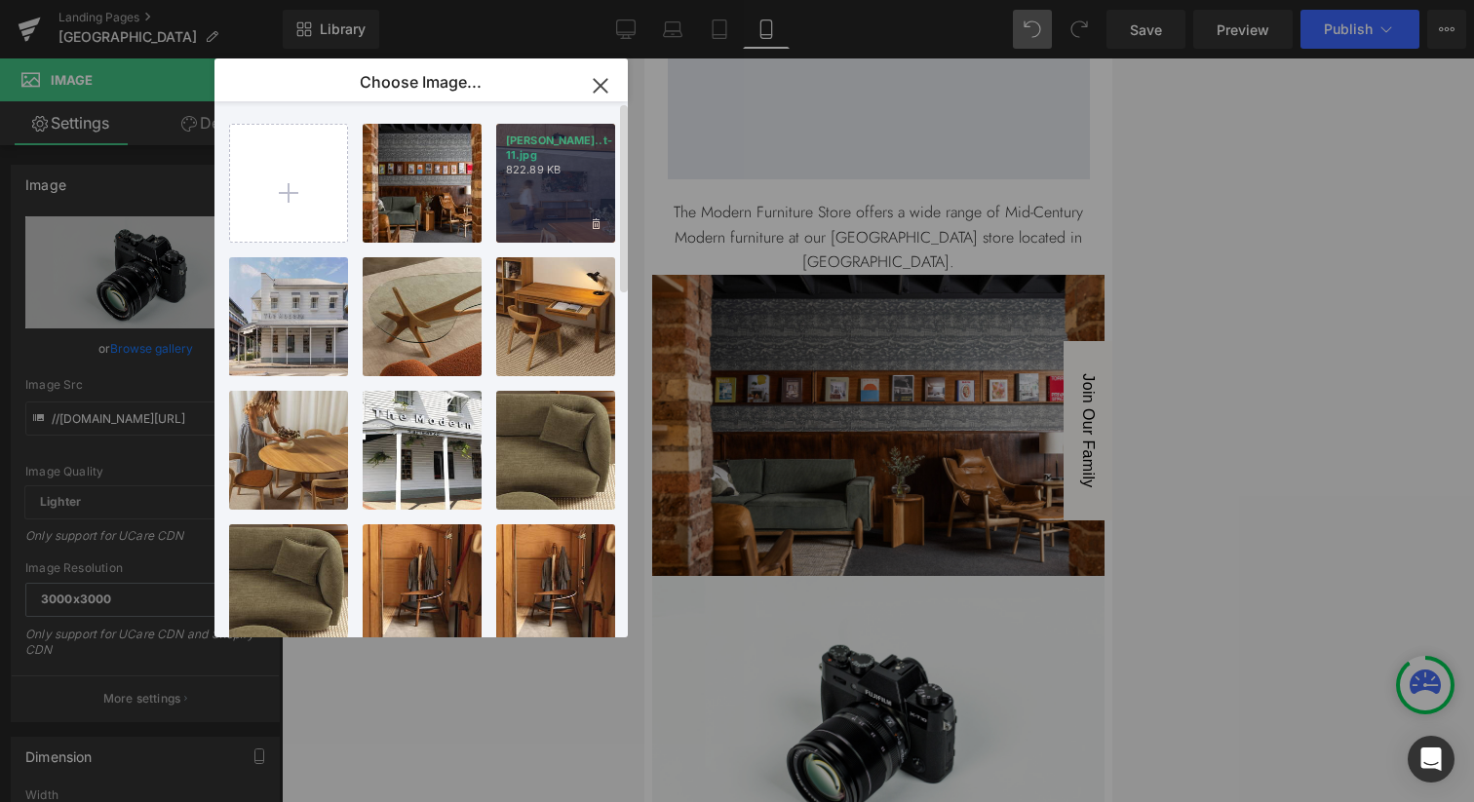
click at [547, 191] on div "[PERSON_NAME]..t-11.jpg 822.89 KB" at bounding box center [555, 183] width 119 height 119
type input "[URL][DOMAIN_NAME][PERSON_NAME]"
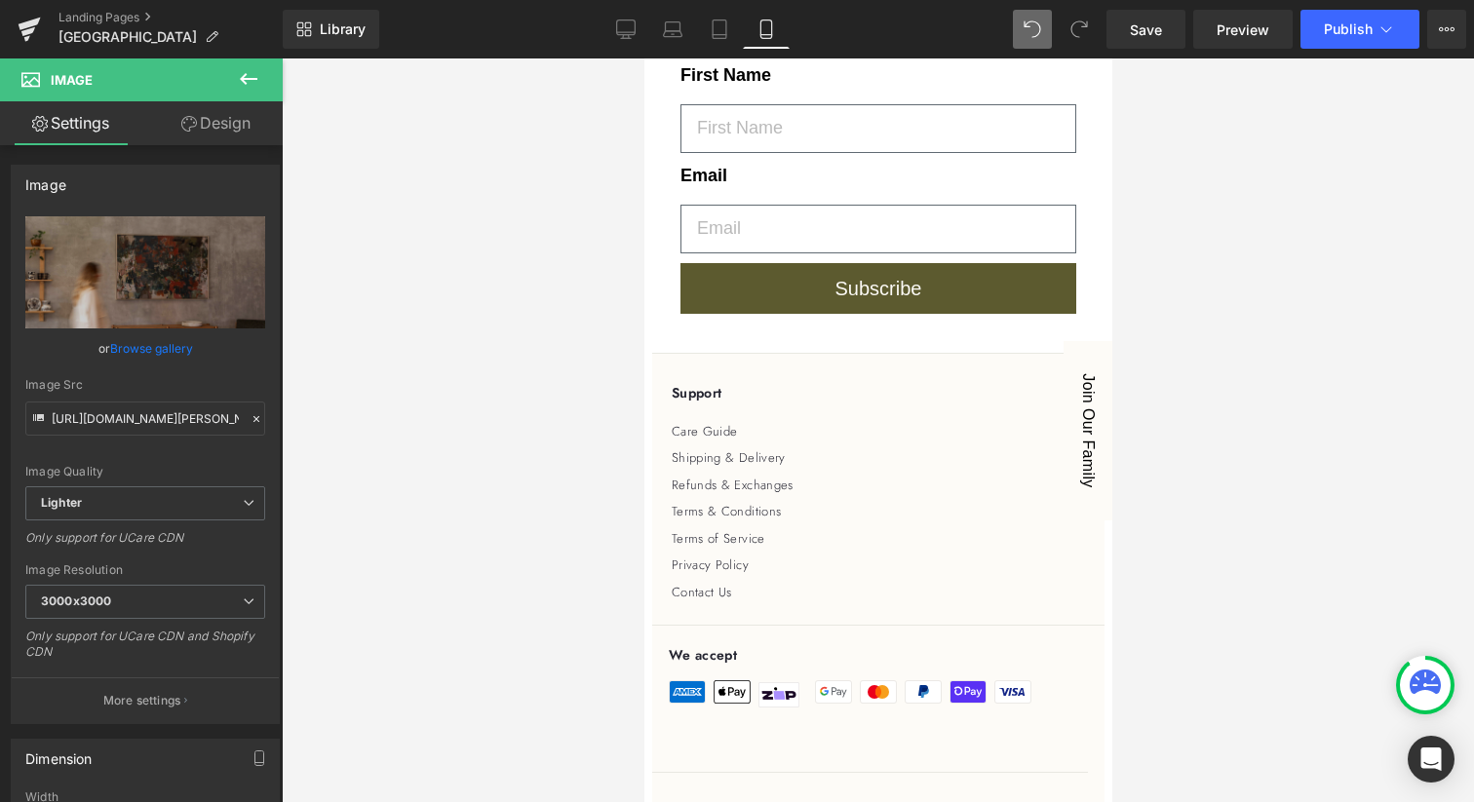
scroll to position [2688, 0]
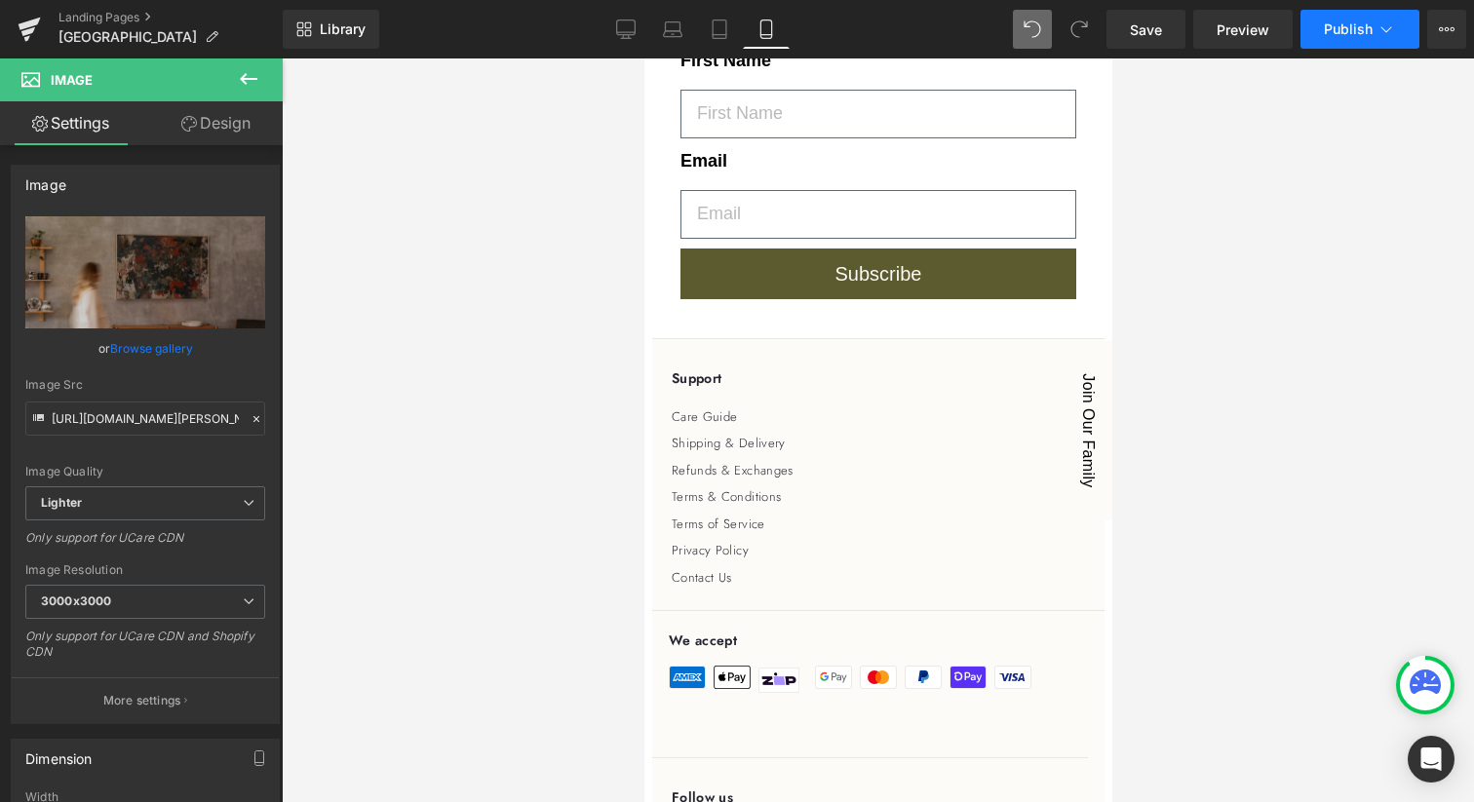
click at [1350, 22] on span "Publish" at bounding box center [1348, 29] width 49 height 16
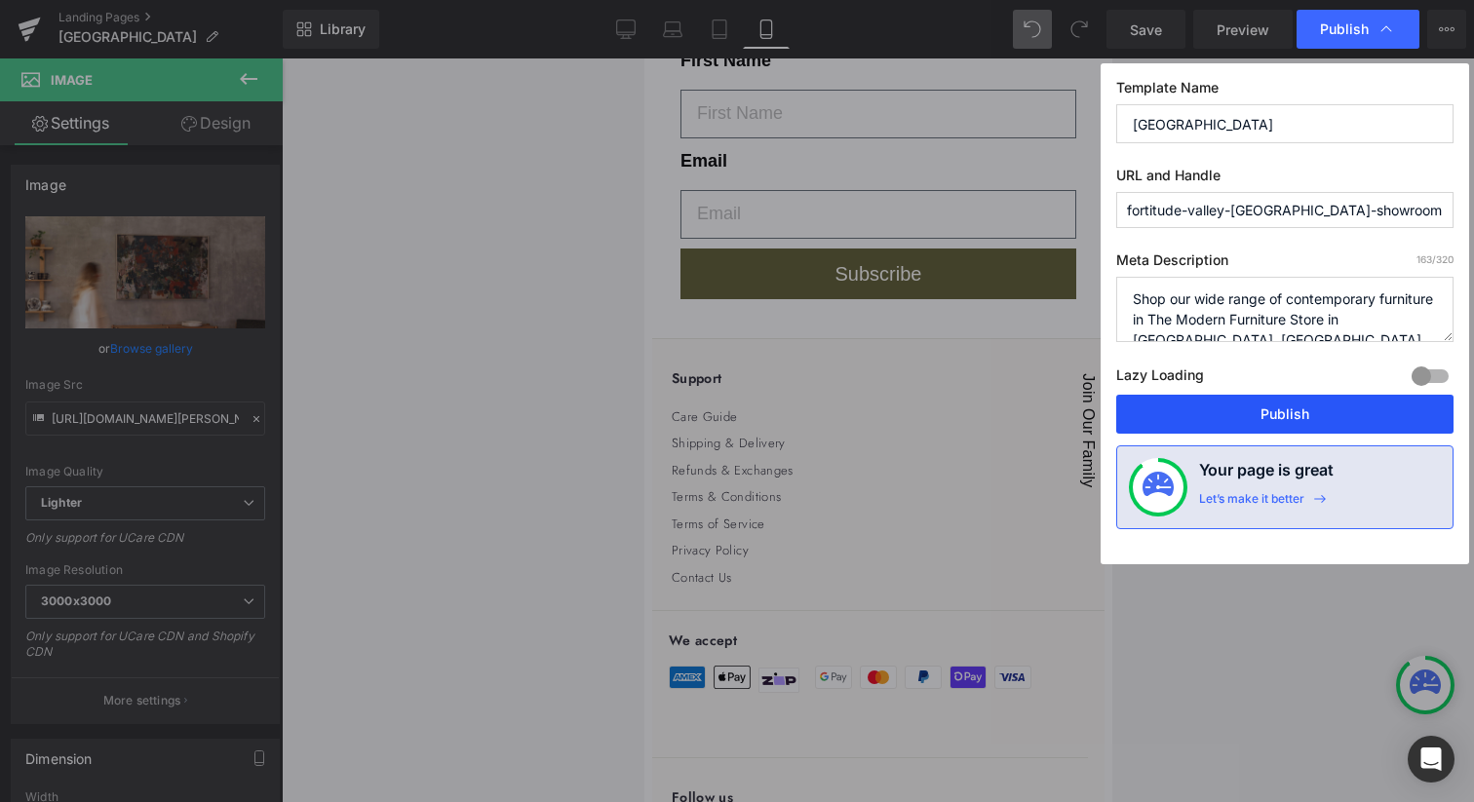
click at [1265, 422] on button "Publish" at bounding box center [1284, 414] width 337 height 39
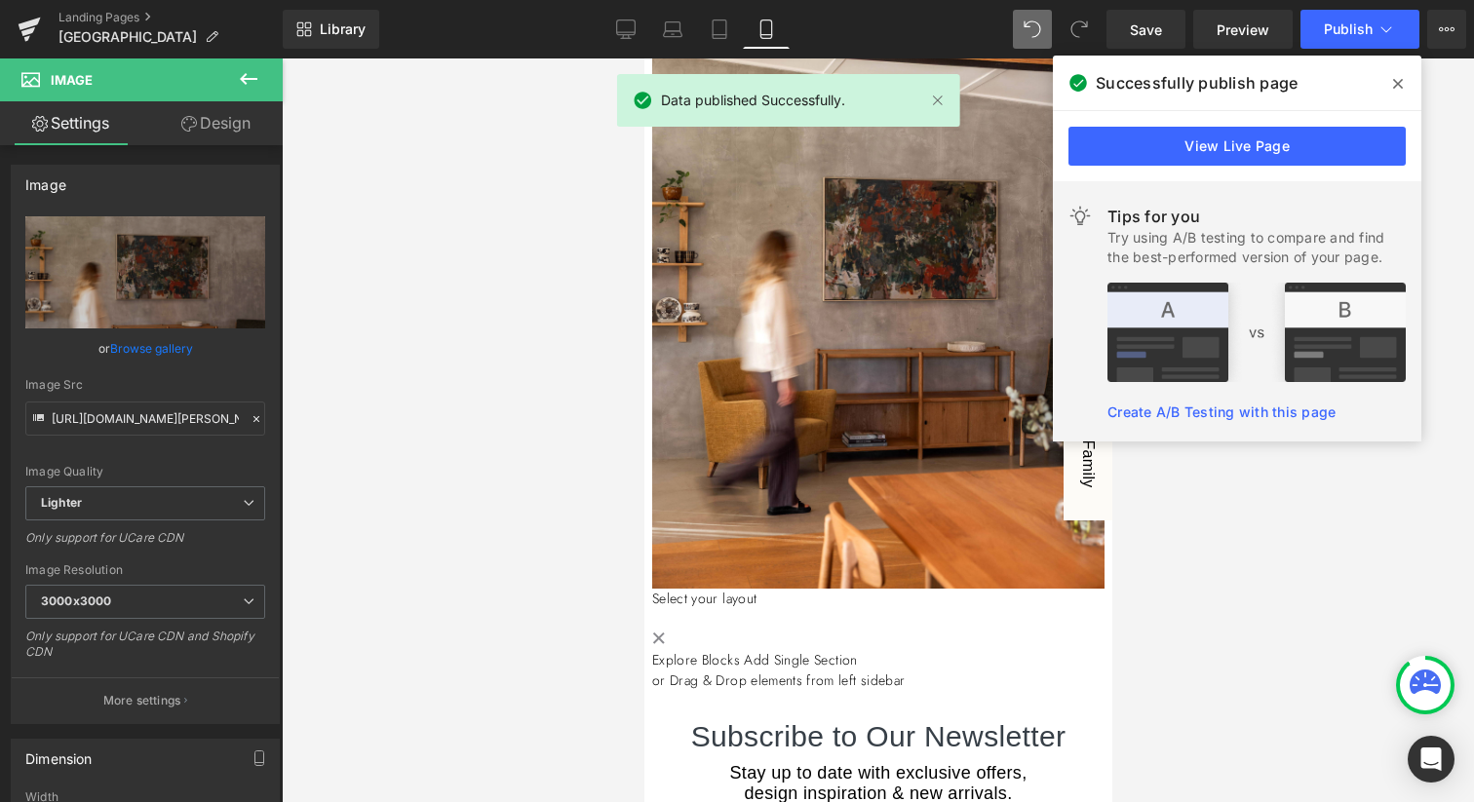
scroll to position [1930, 0]
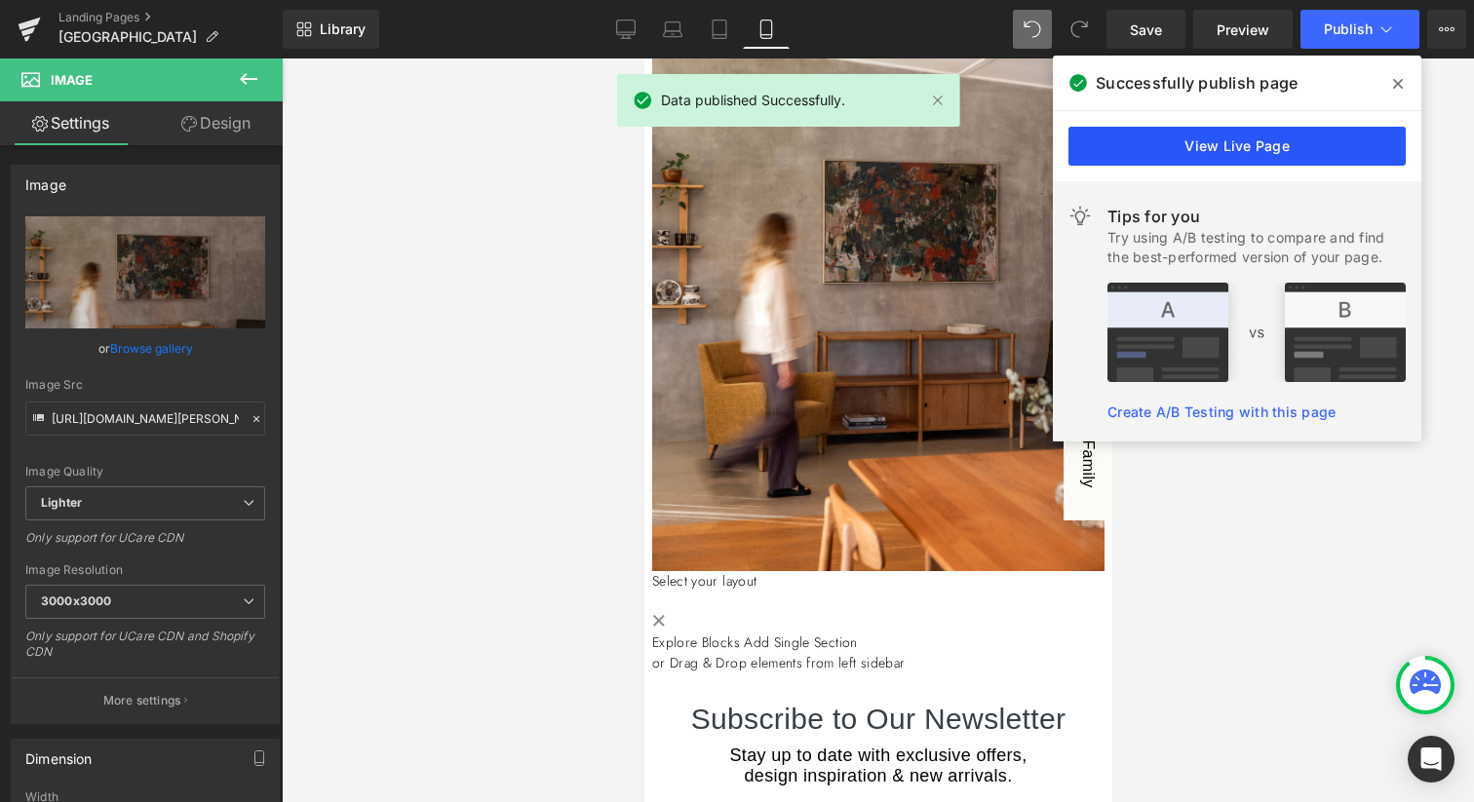
click at [1258, 142] on link "View Live Page" at bounding box center [1236, 146] width 337 height 39
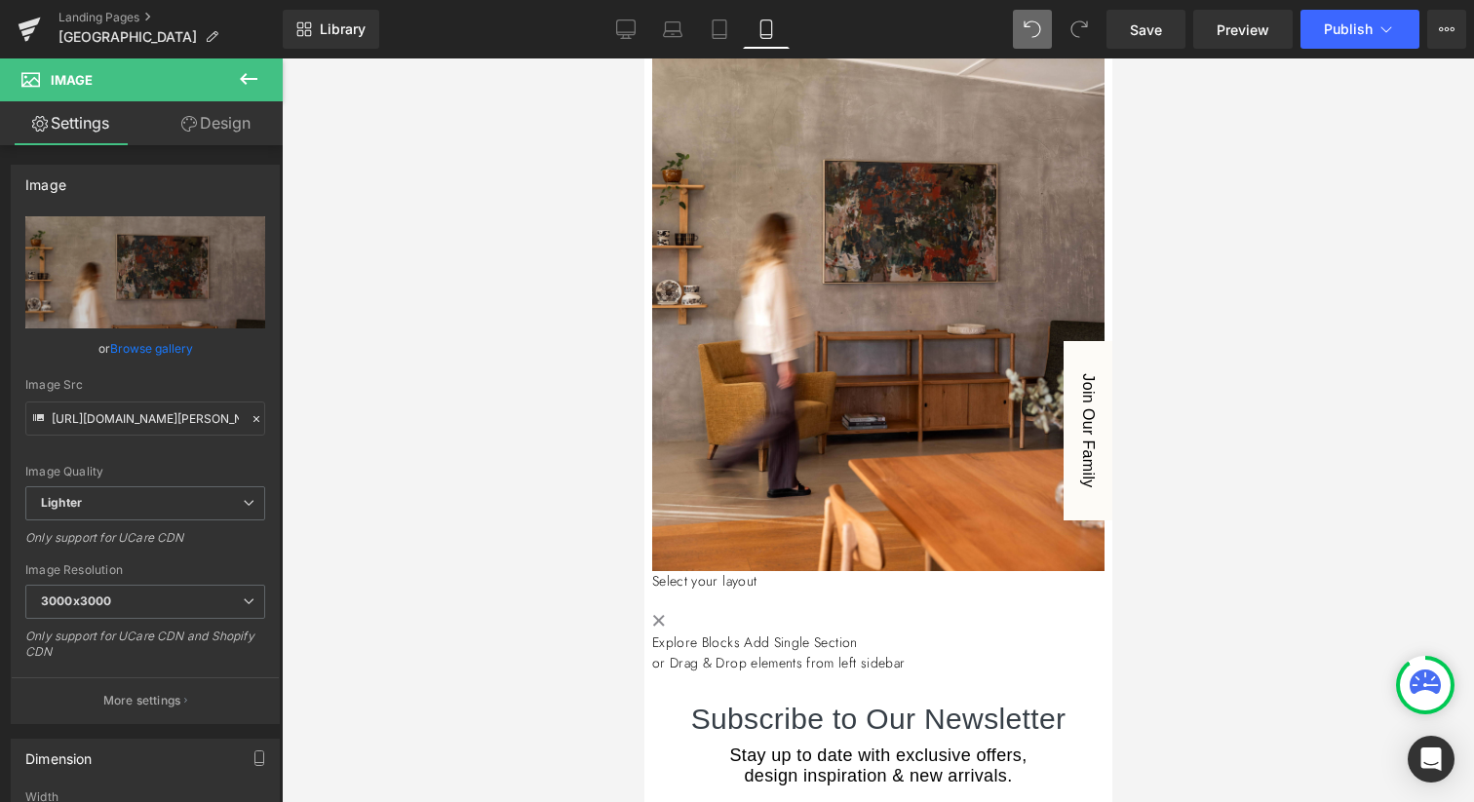
click at [716, 420] on img at bounding box center [877, 232] width 452 height 678
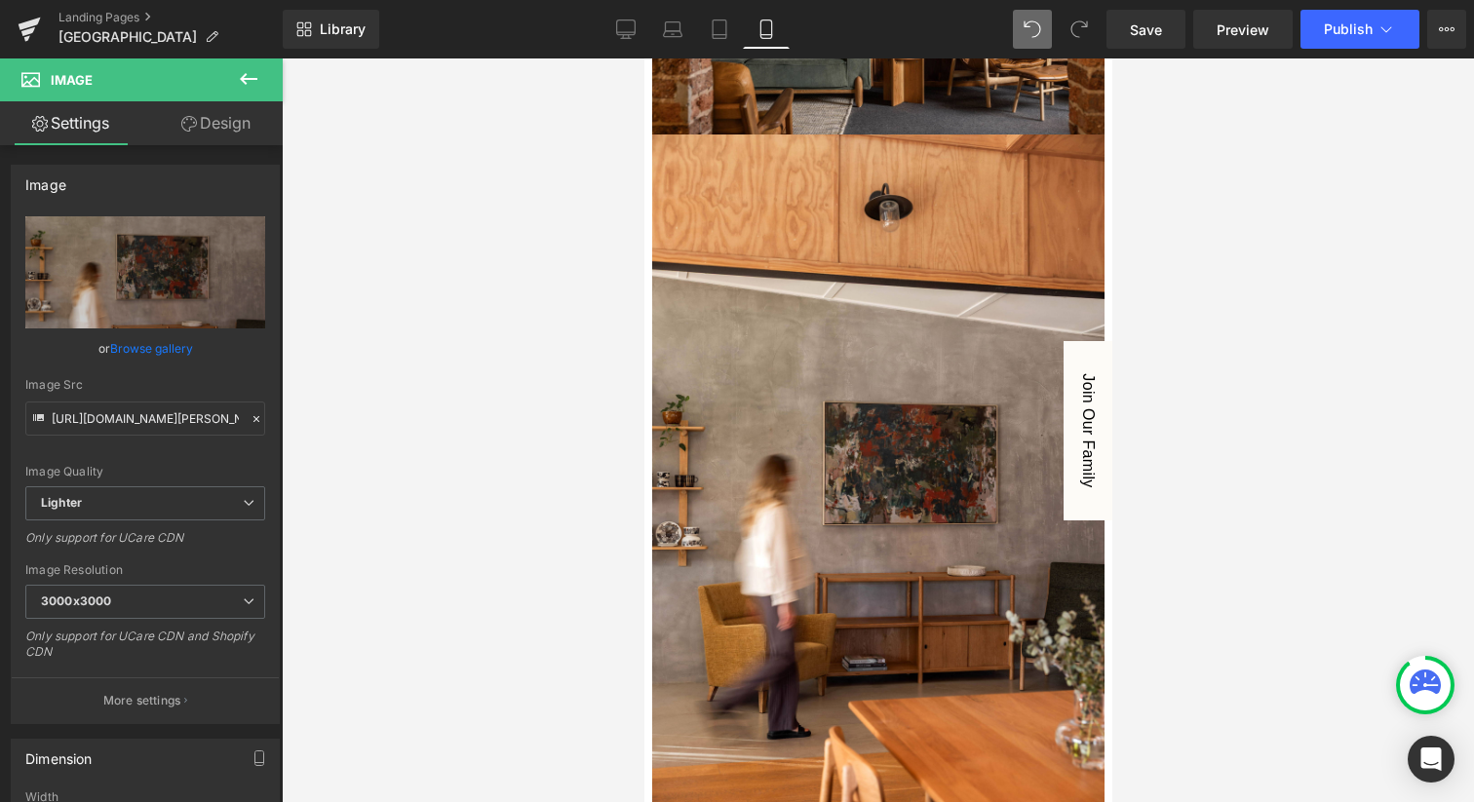
scroll to position [1595, 0]
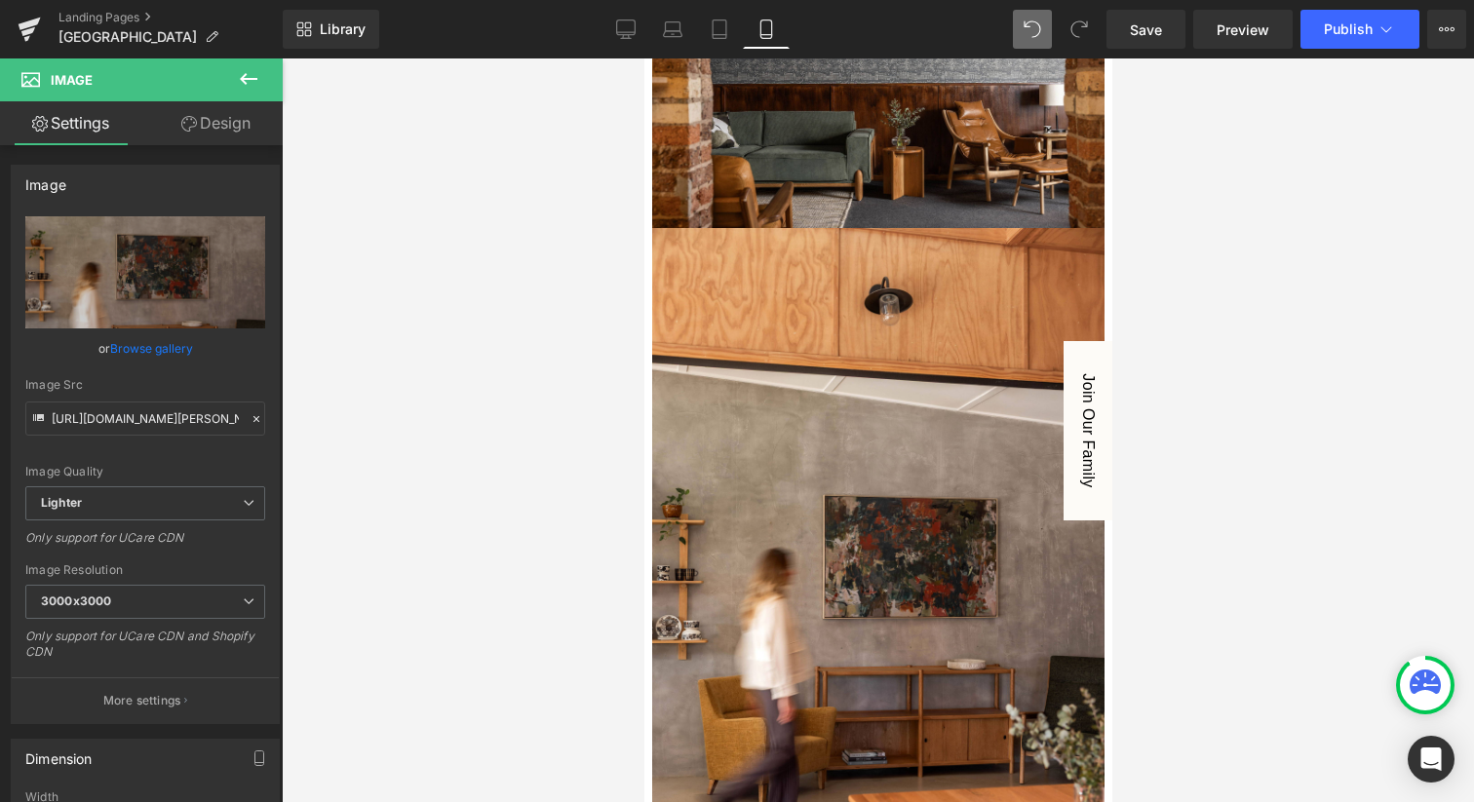
click at [854, 378] on img at bounding box center [877, 567] width 452 height 678
click at [643, 58] on icon at bounding box center [643, 58] width 0 height 0
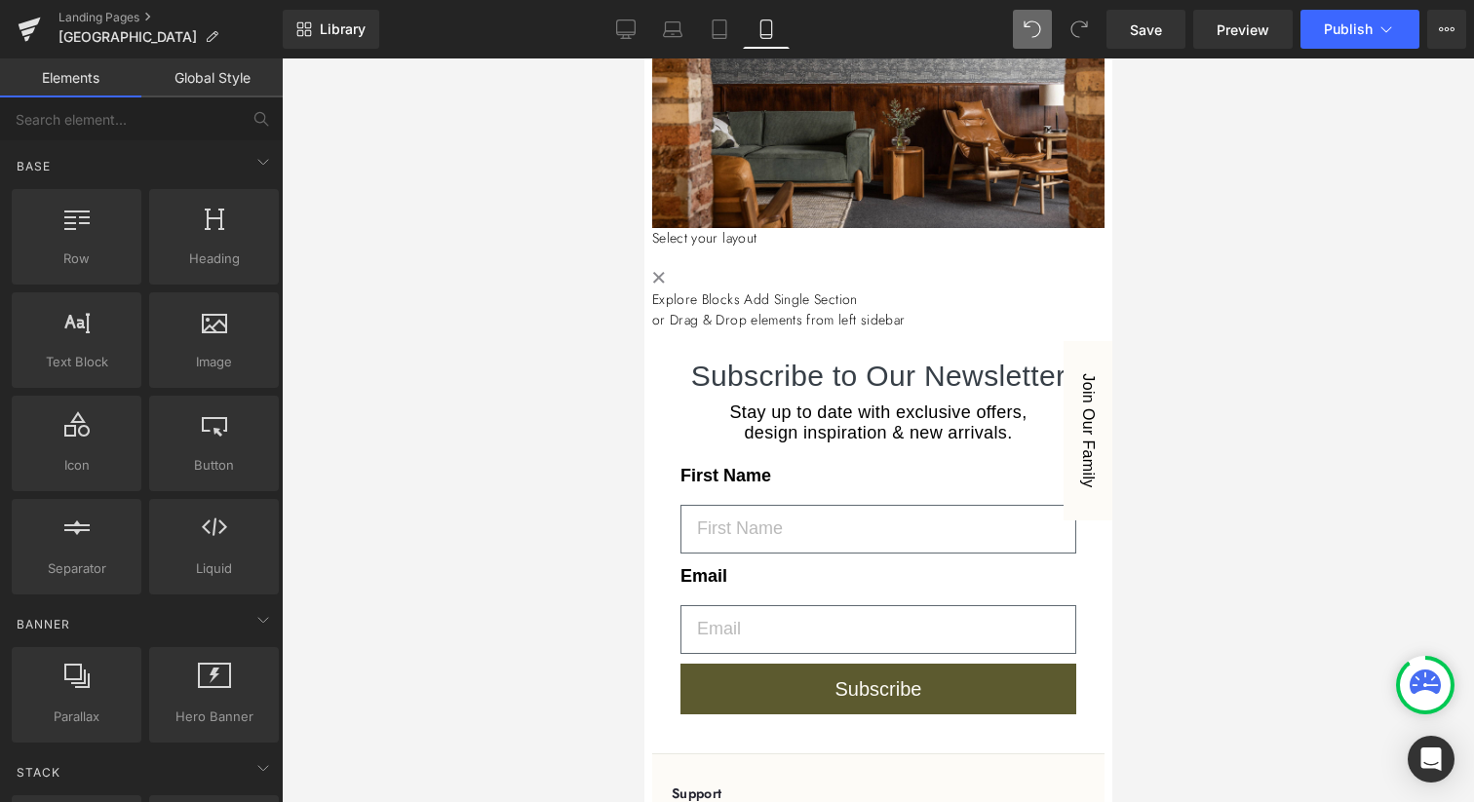
click at [900, 181] on img at bounding box center [877, 77] width 452 height 301
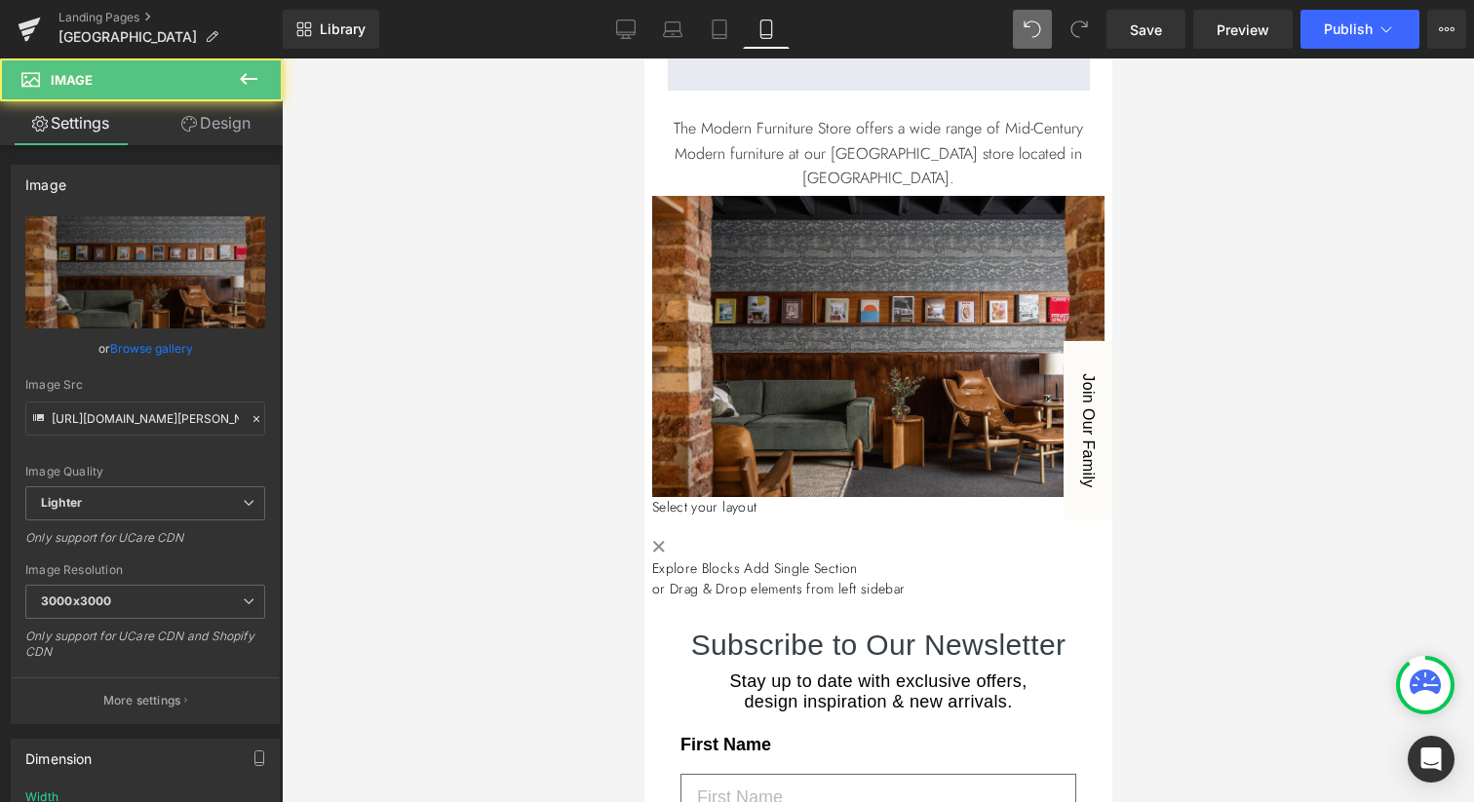
scroll to position [1134, 0]
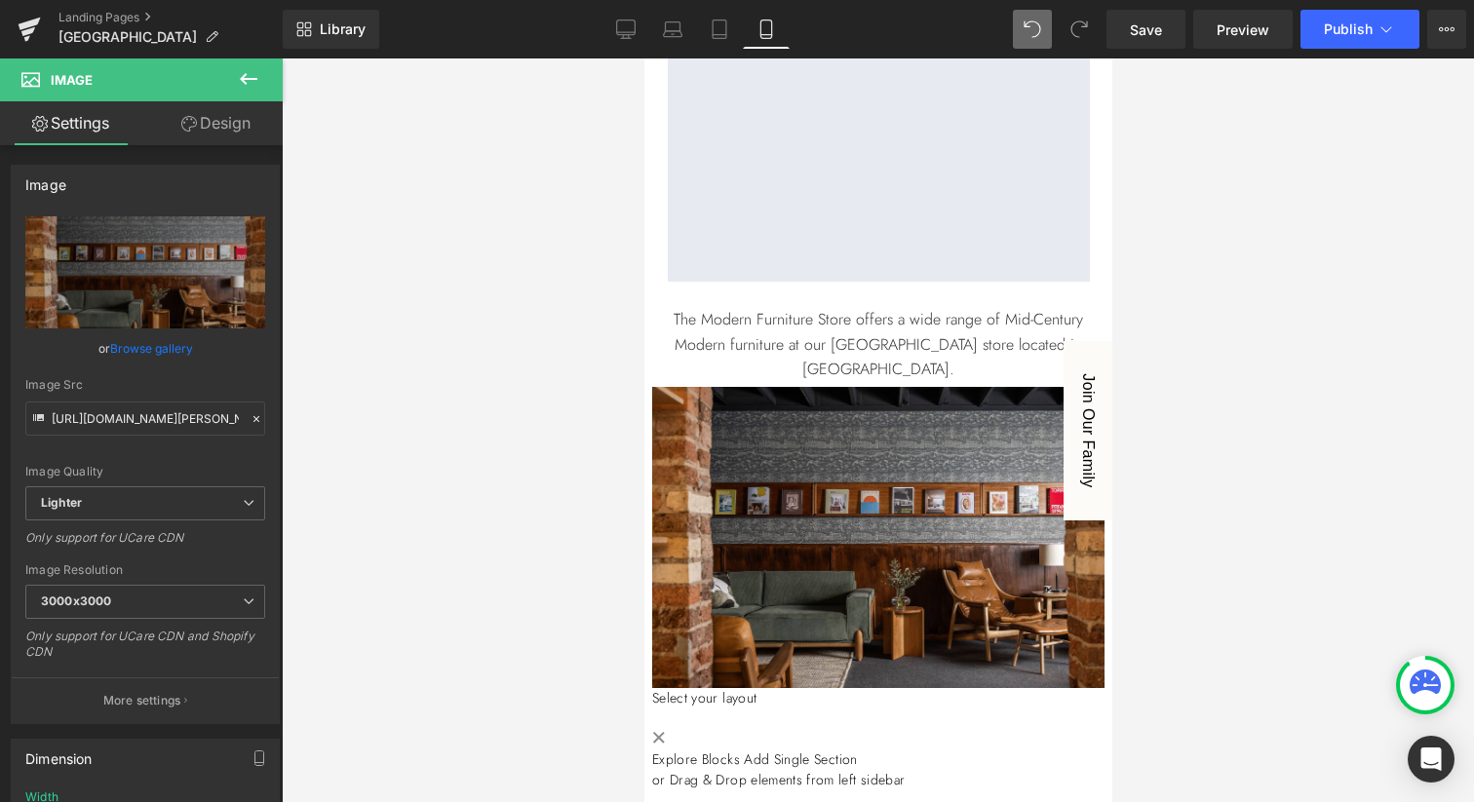
click at [848, 412] on img at bounding box center [877, 537] width 452 height 301
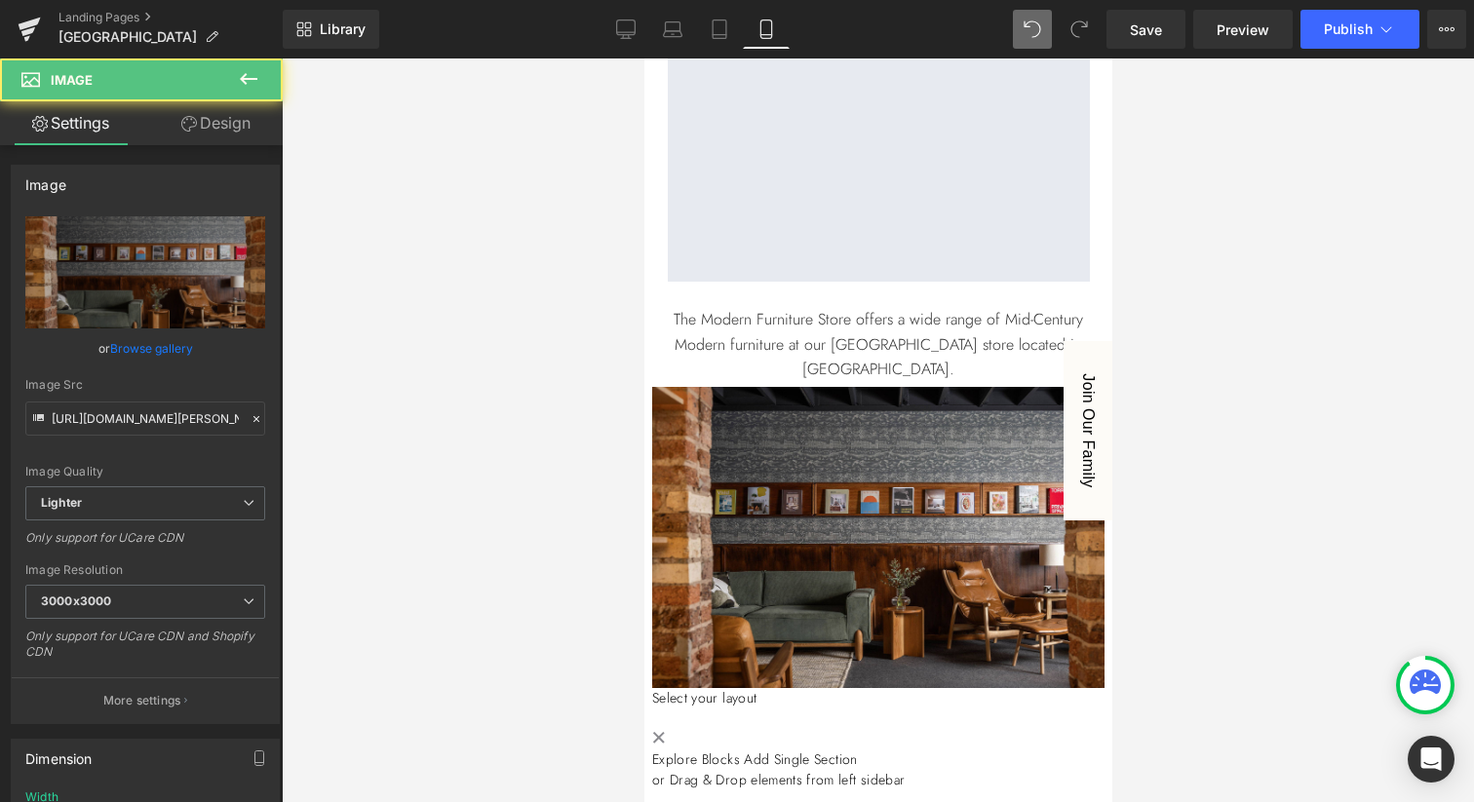
click at [643, 58] on link at bounding box center [643, 58] width 0 height 0
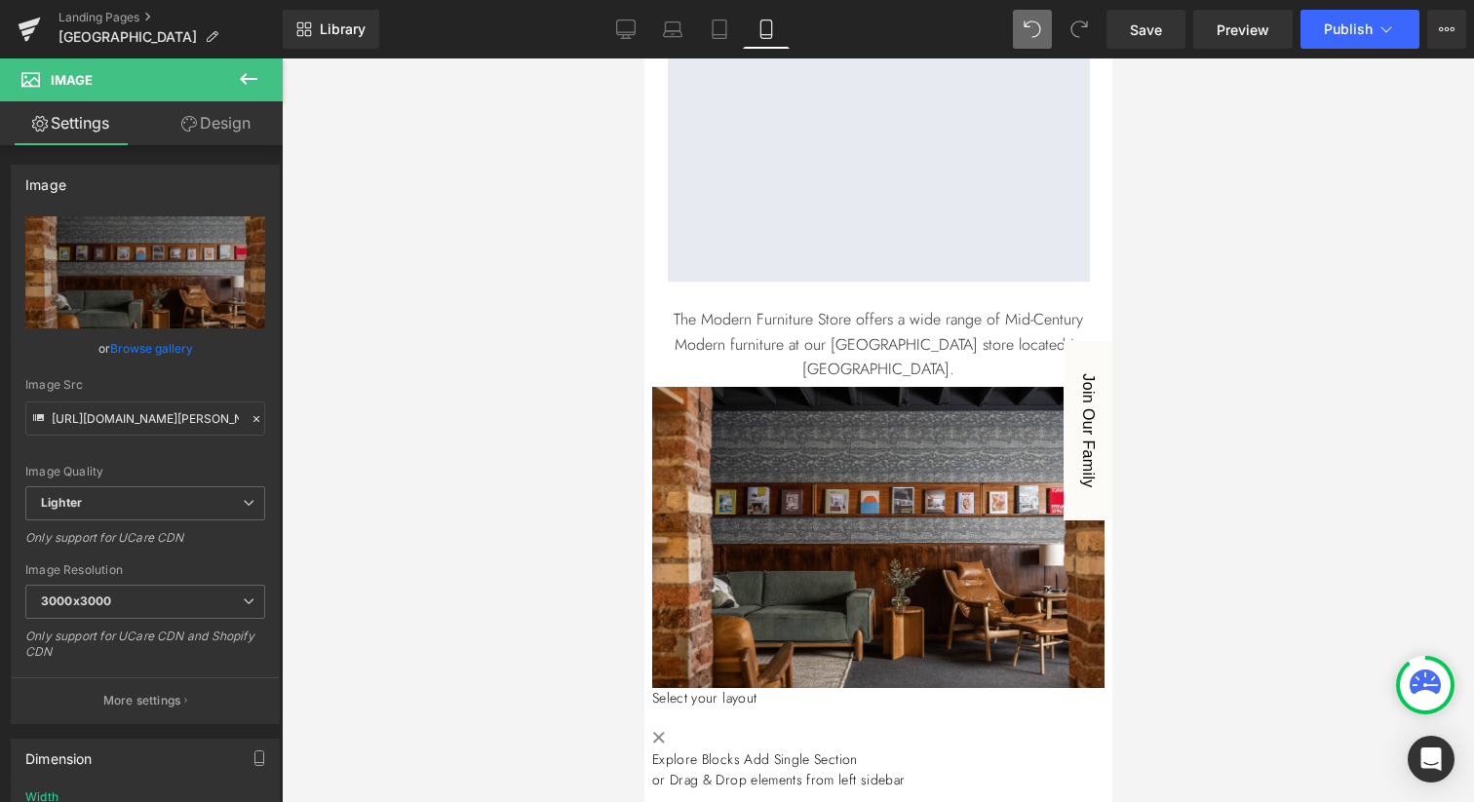
click at [643, 58] on icon at bounding box center [643, 58] width 0 height 0
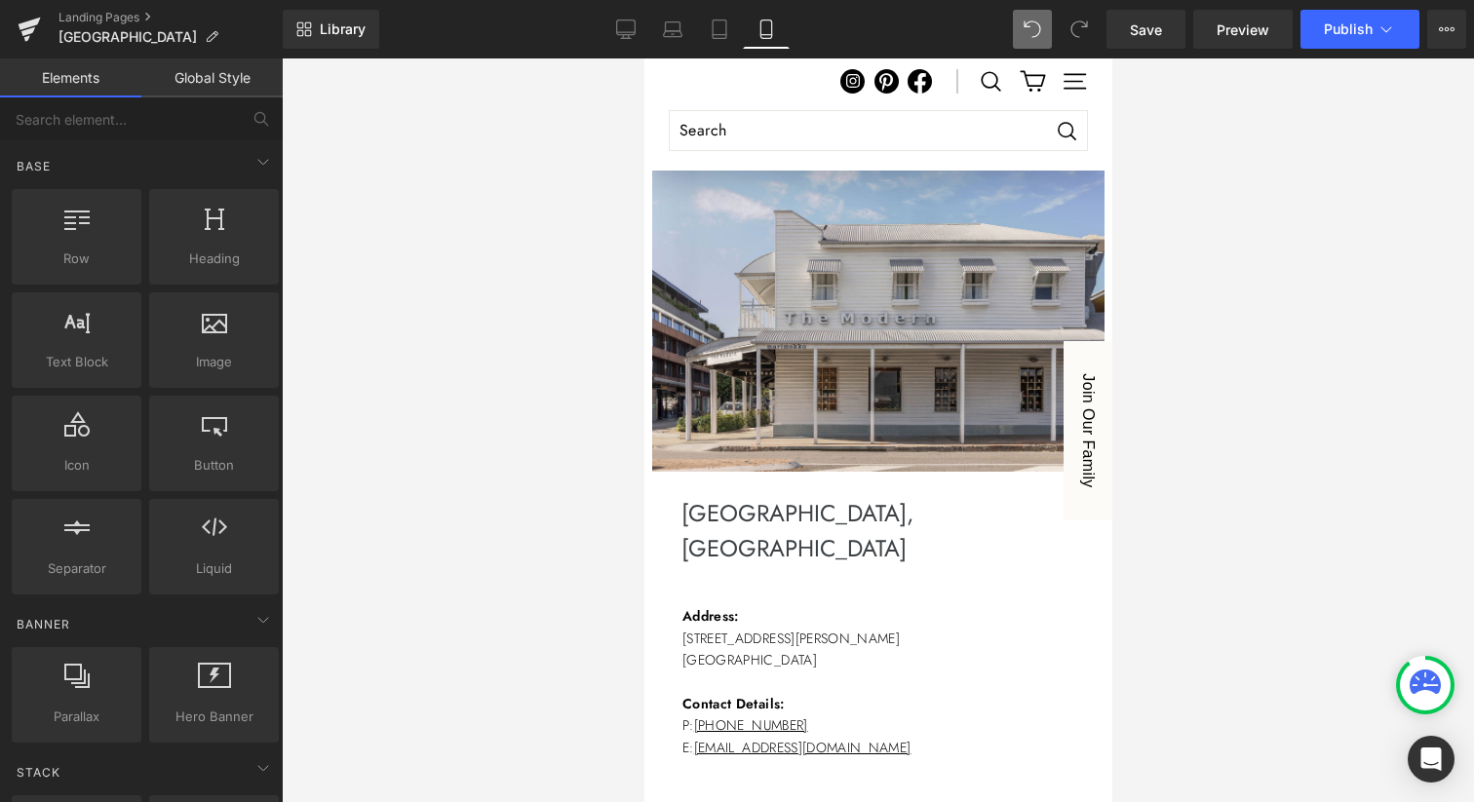
scroll to position [0, 0]
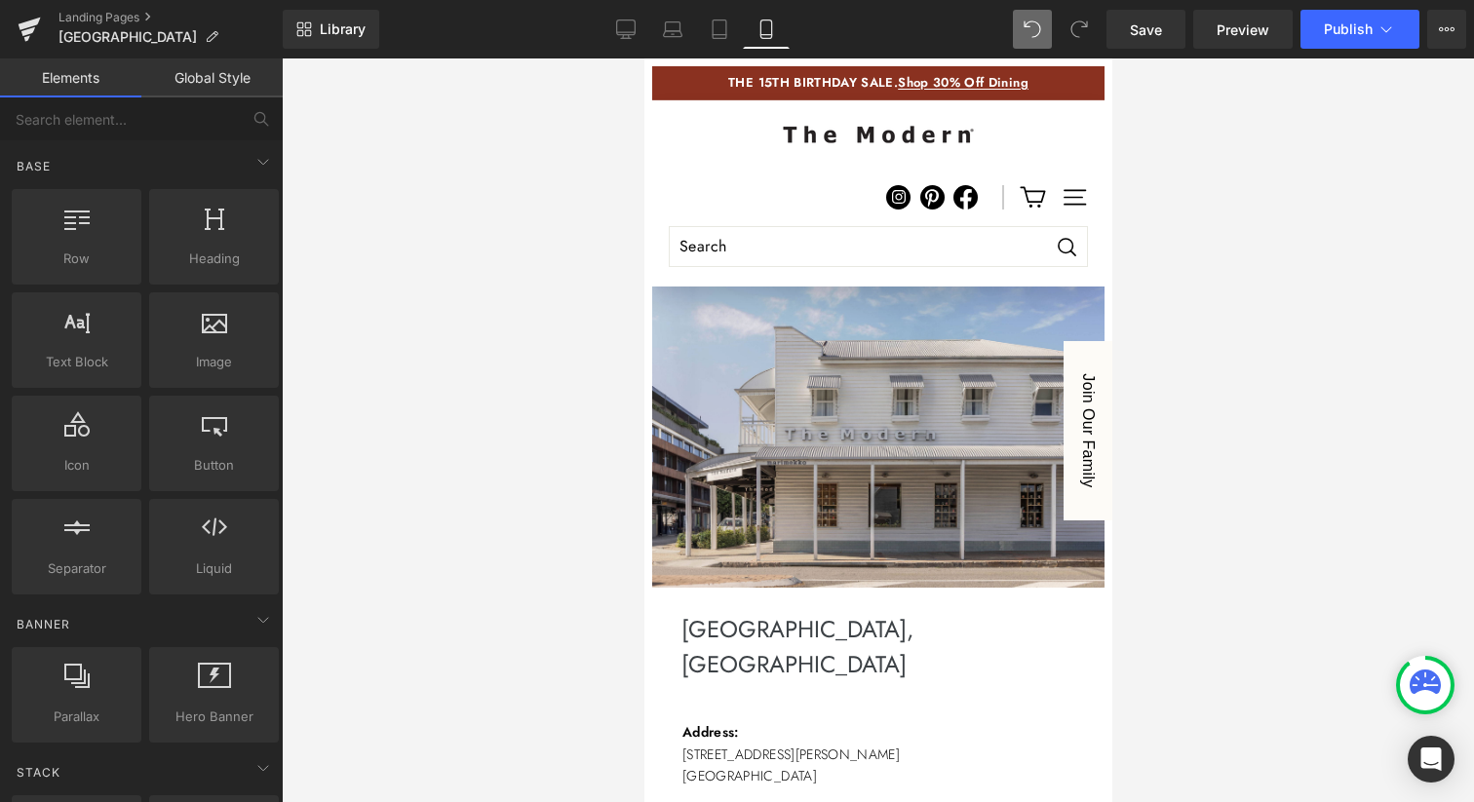
click at [870, 451] on img at bounding box center [877, 437] width 452 height 301
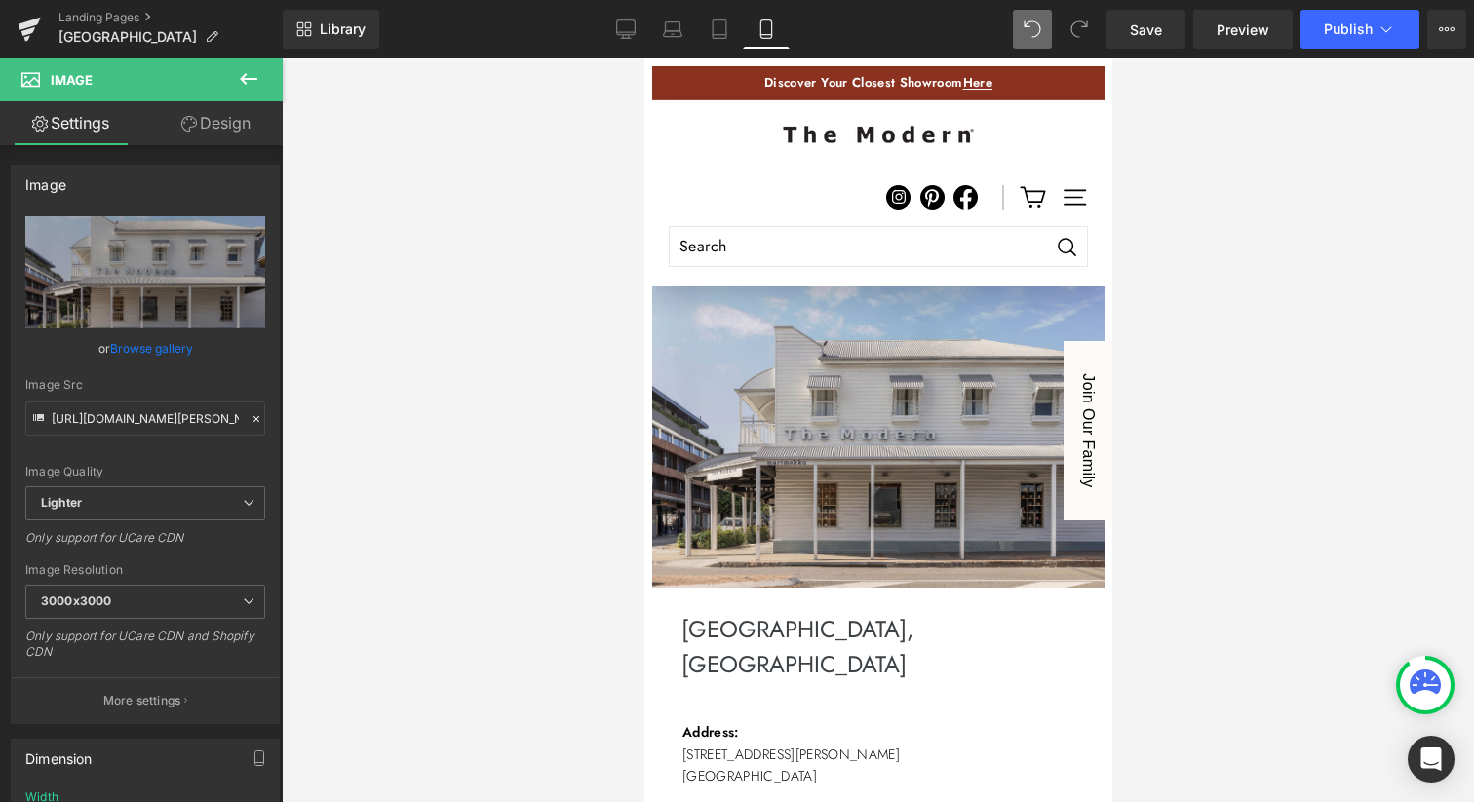
click at [747, 450] on img at bounding box center [877, 437] width 452 height 301
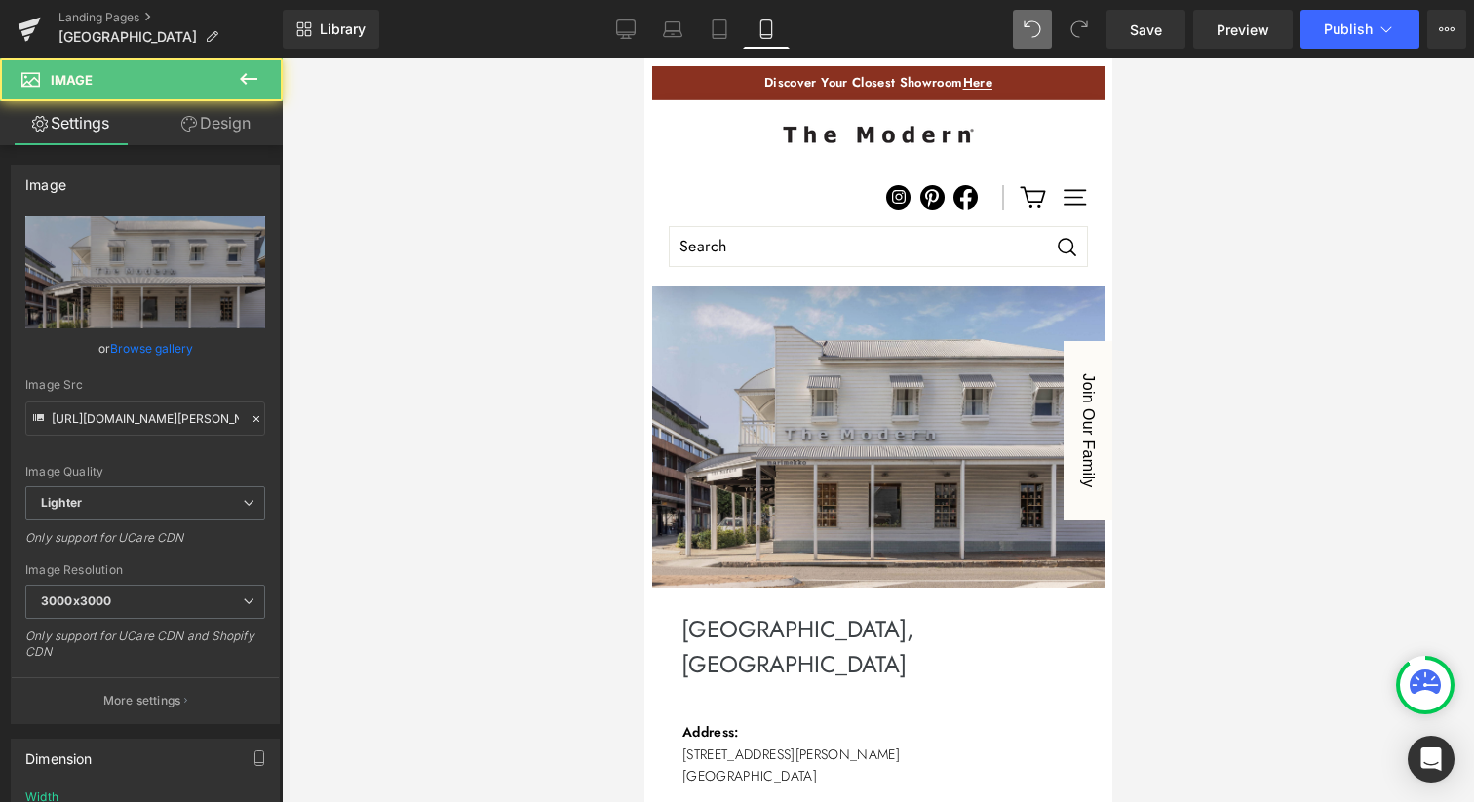
click at [643, 58] on icon at bounding box center [643, 58] width 0 height 0
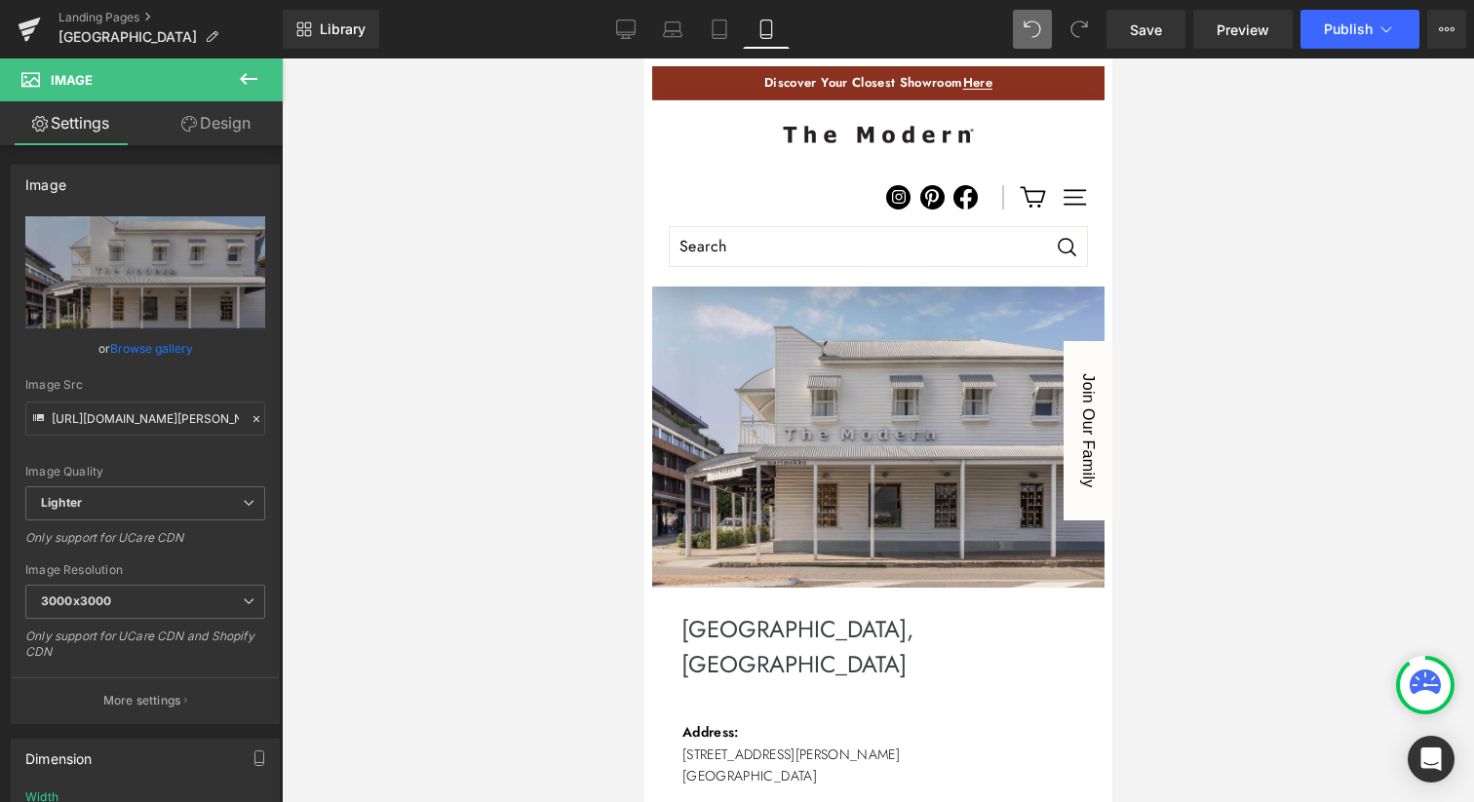
click at [643, 58] on icon at bounding box center [643, 58] width 0 height 0
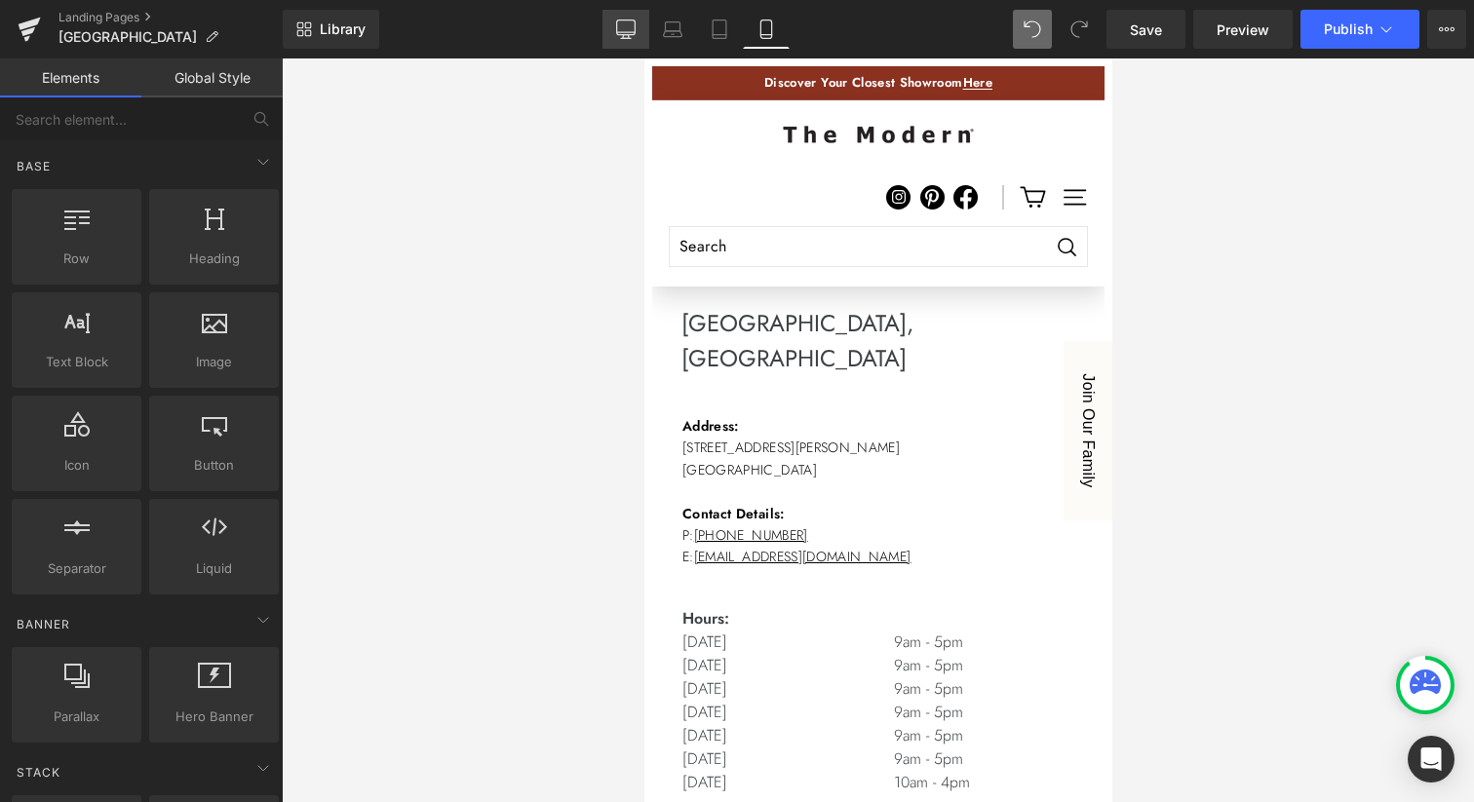
click at [639, 27] on link "Desktop" at bounding box center [625, 29] width 47 height 39
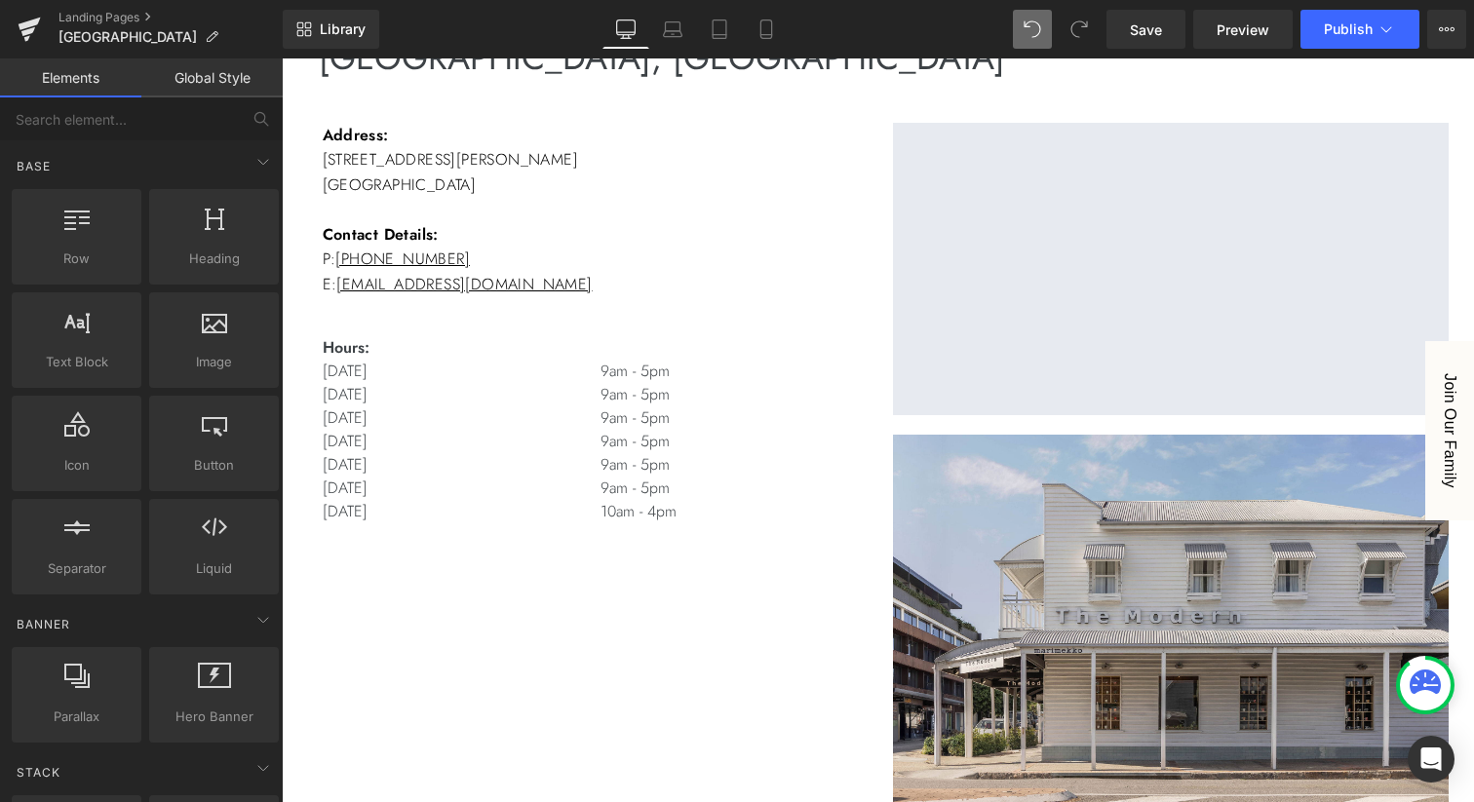
scroll to position [138, 0]
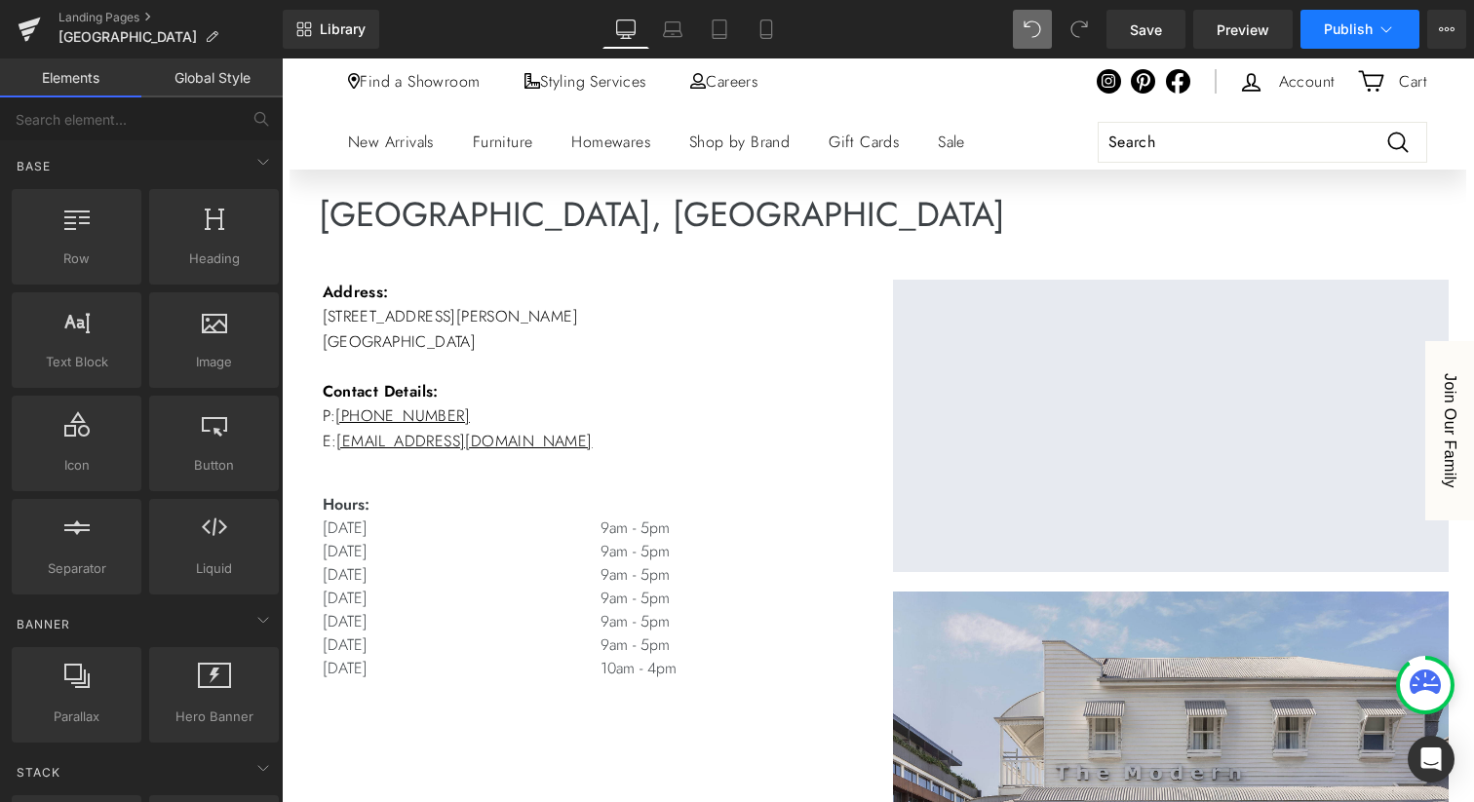
click at [1364, 26] on span "Publish" at bounding box center [1348, 29] width 49 height 16
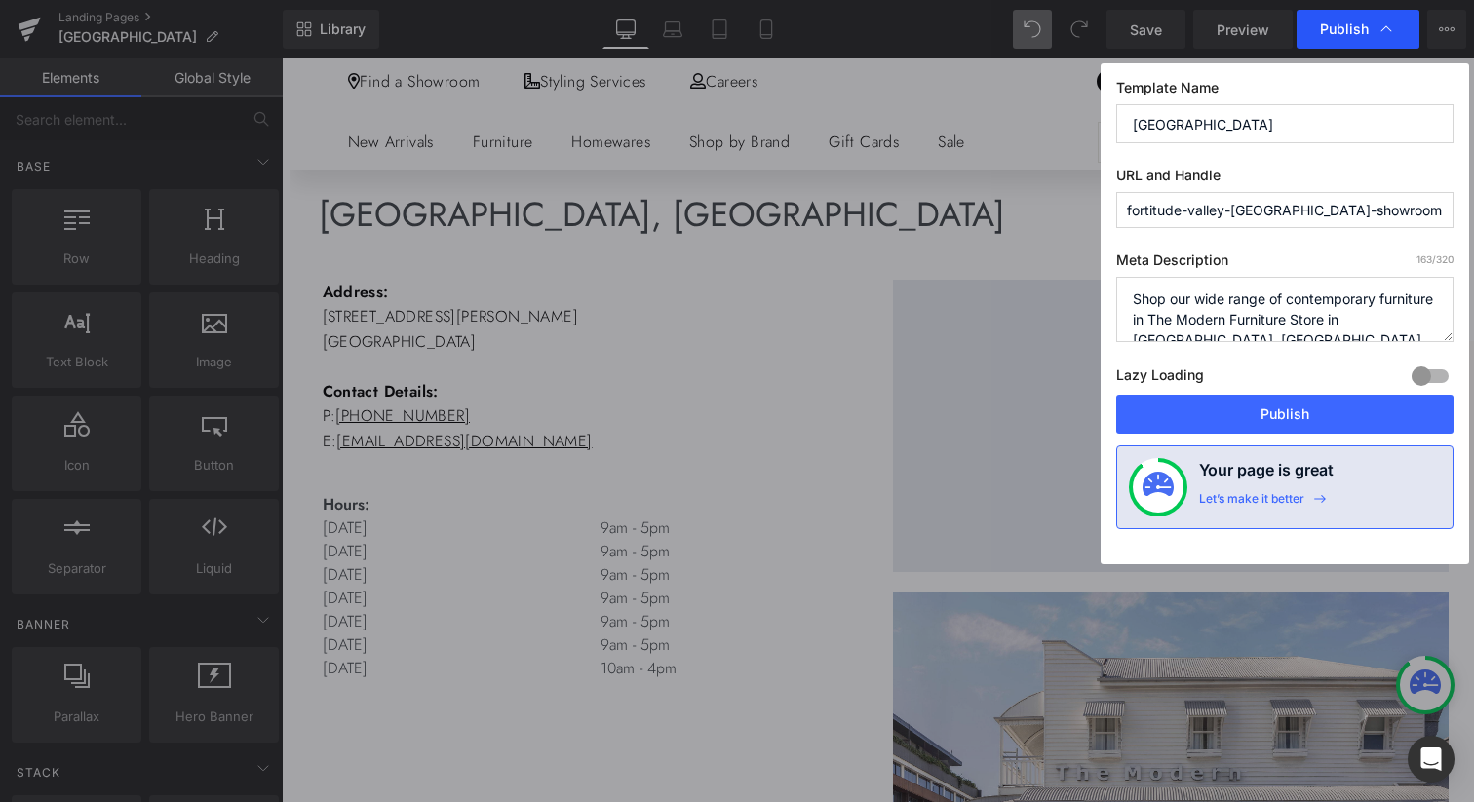
click at [1340, 30] on span "Publish" at bounding box center [1344, 29] width 49 height 18
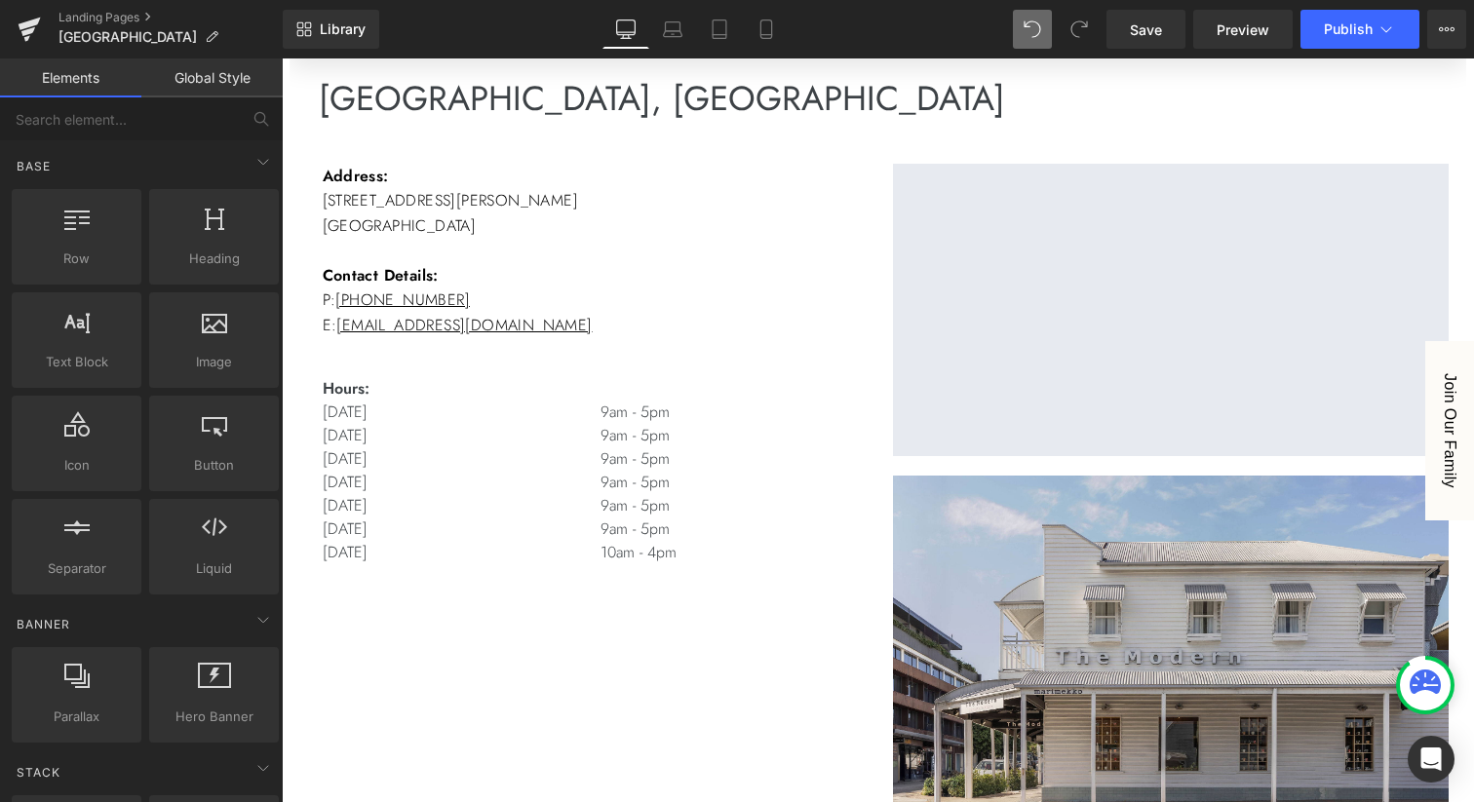
scroll to position [0, 0]
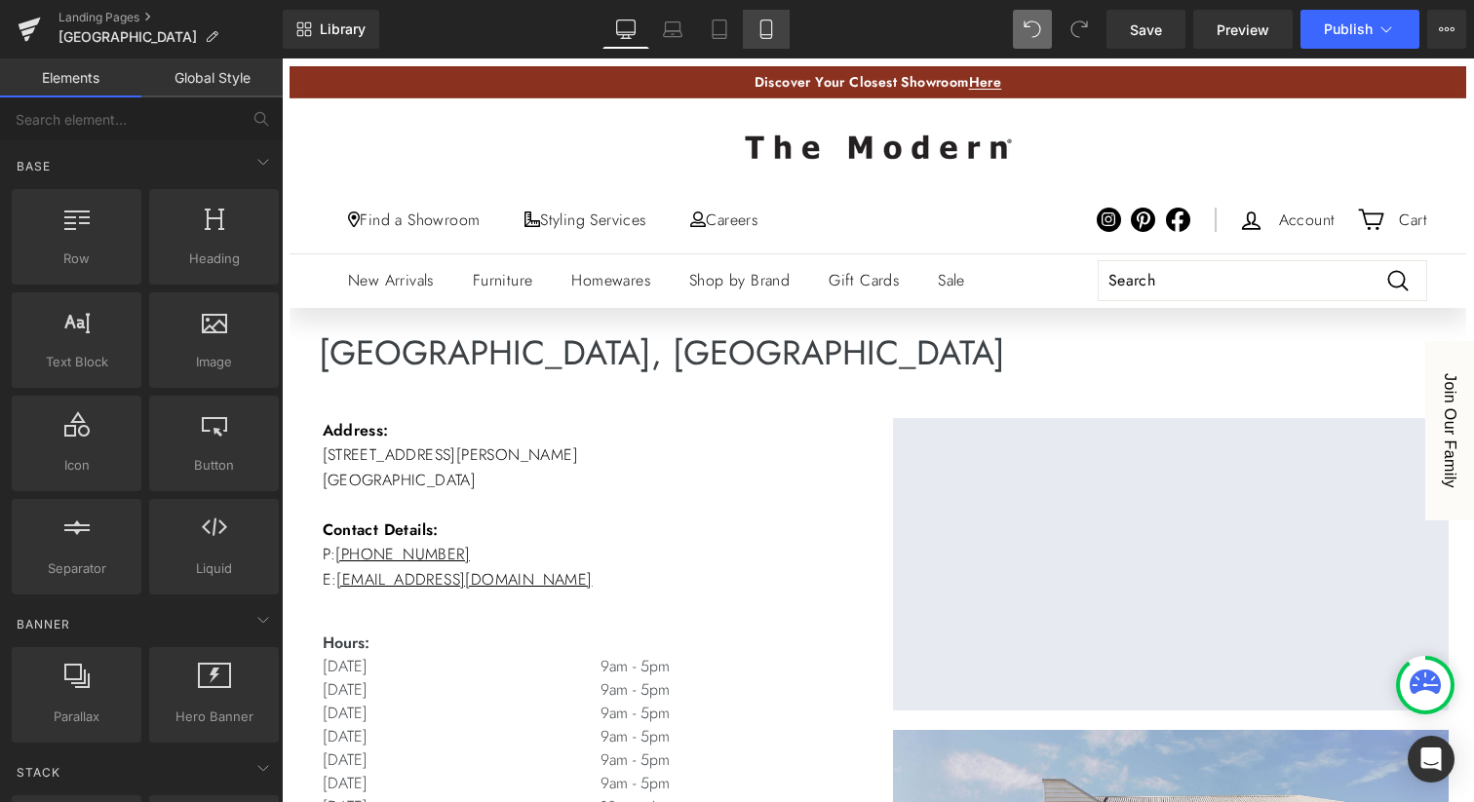
click at [750, 27] on link "Mobile" at bounding box center [766, 29] width 47 height 39
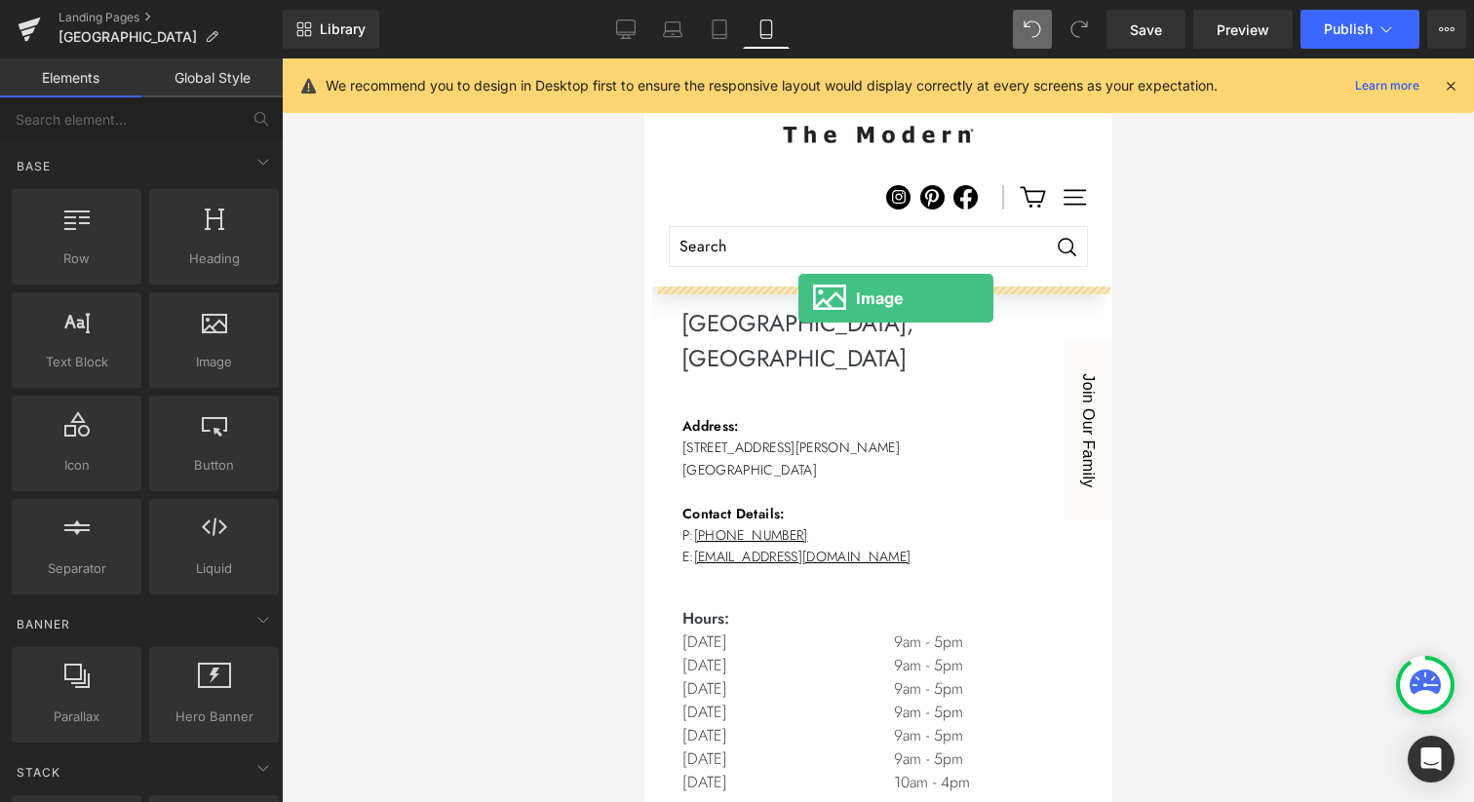
drag, startPoint x: 845, startPoint y: 403, endPoint x: 796, endPoint y: 298, distance: 115.1
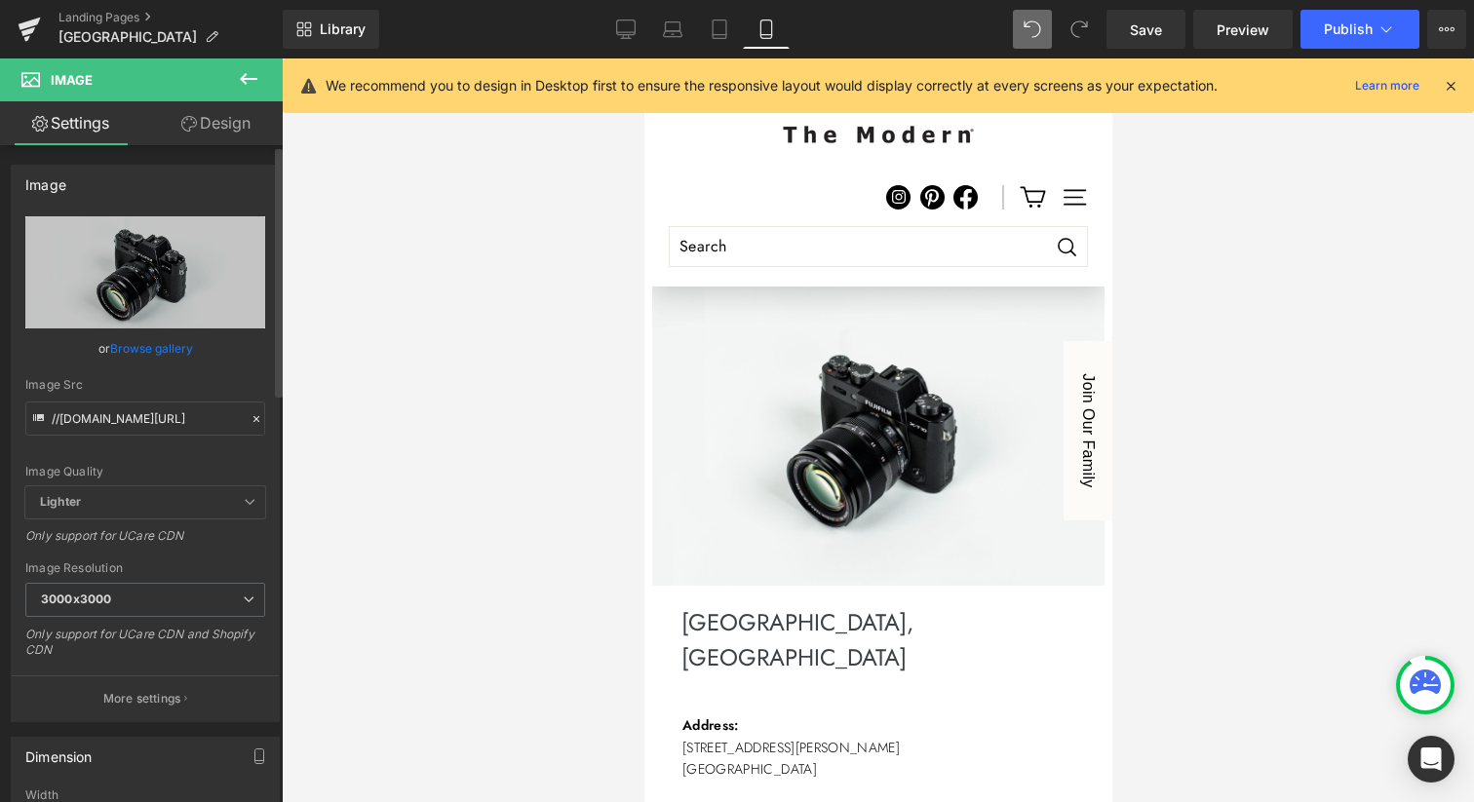
click at [167, 349] on link "Browse gallery" at bounding box center [151, 348] width 83 height 34
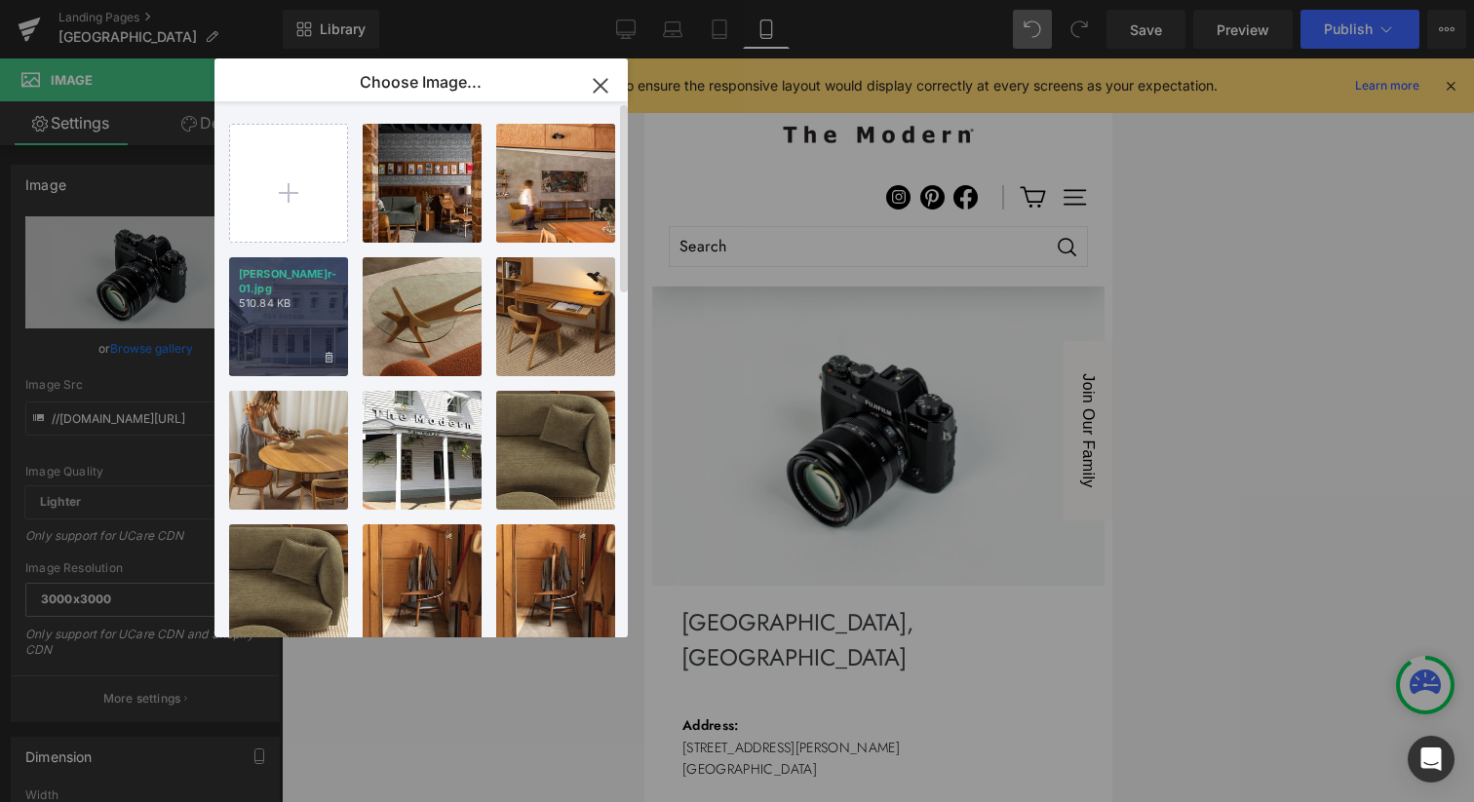
click at [281, 316] on div "[PERSON_NAME]r-01.jpg 510.84 KB" at bounding box center [288, 316] width 119 height 119
type input "[URL][DOMAIN_NAME][PERSON_NAME]"
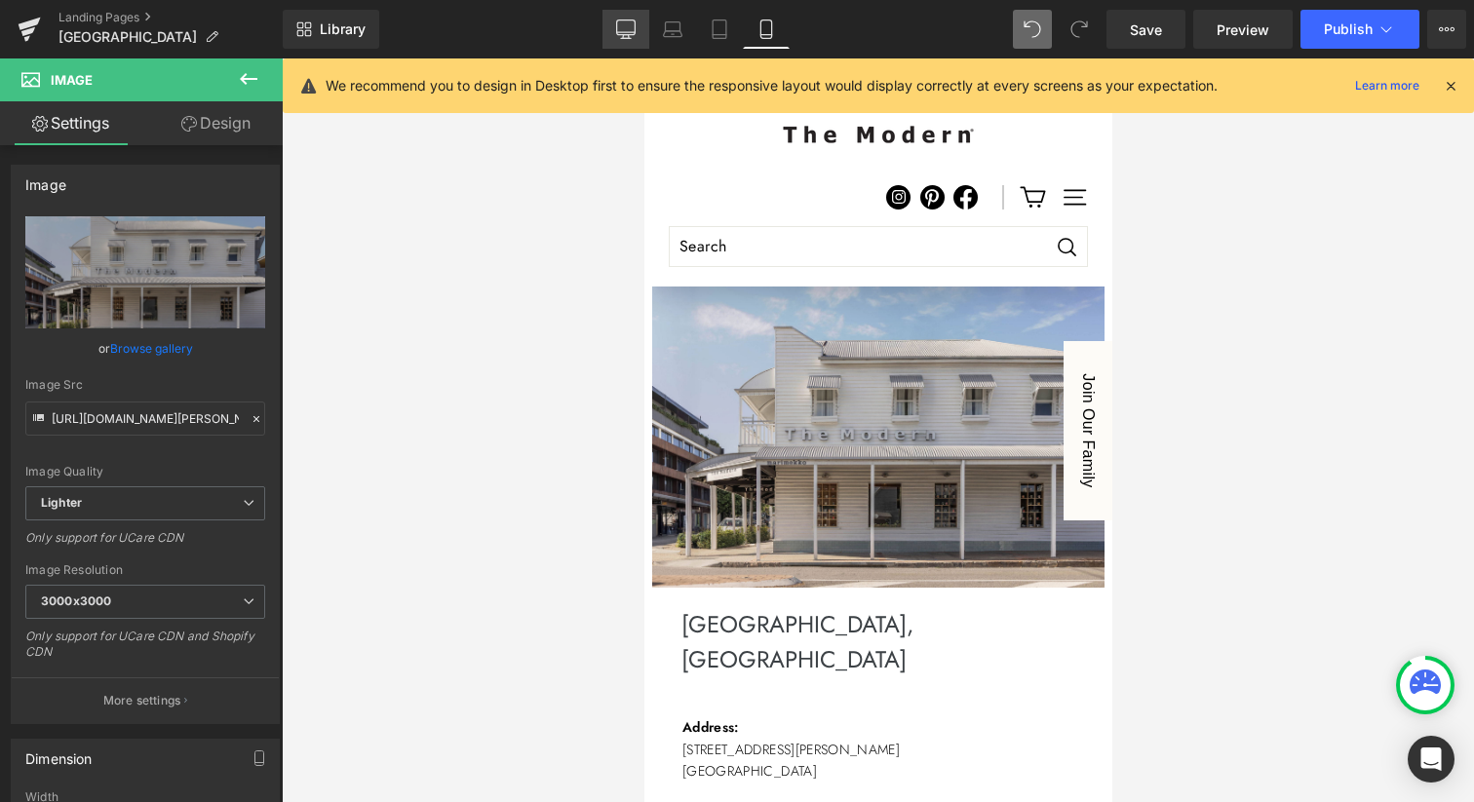
click at [631, 39] on link "Desktop" at bounding box center [625, 29] width 47 height 39
type input "auto"
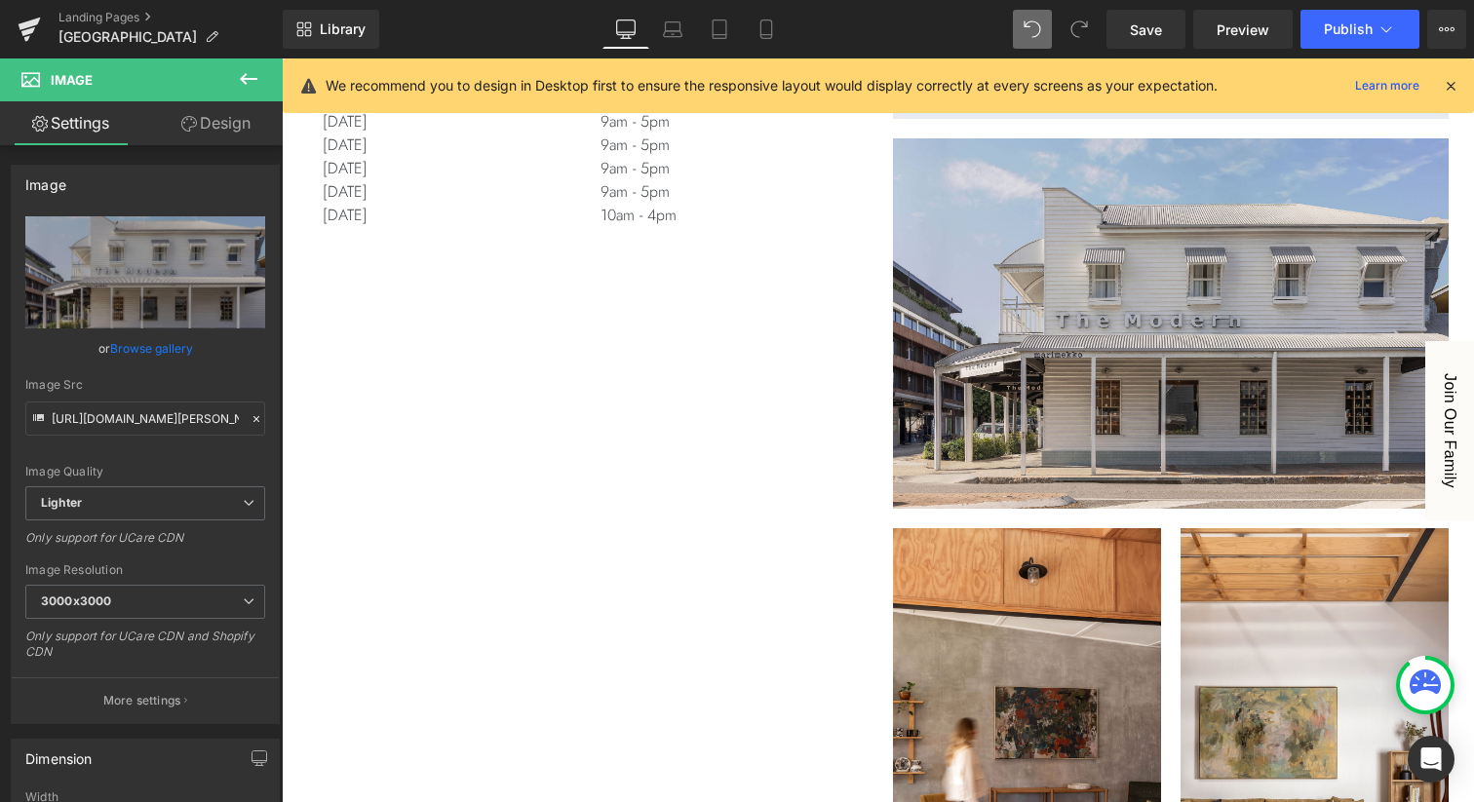
scroll to position [1405, 0]
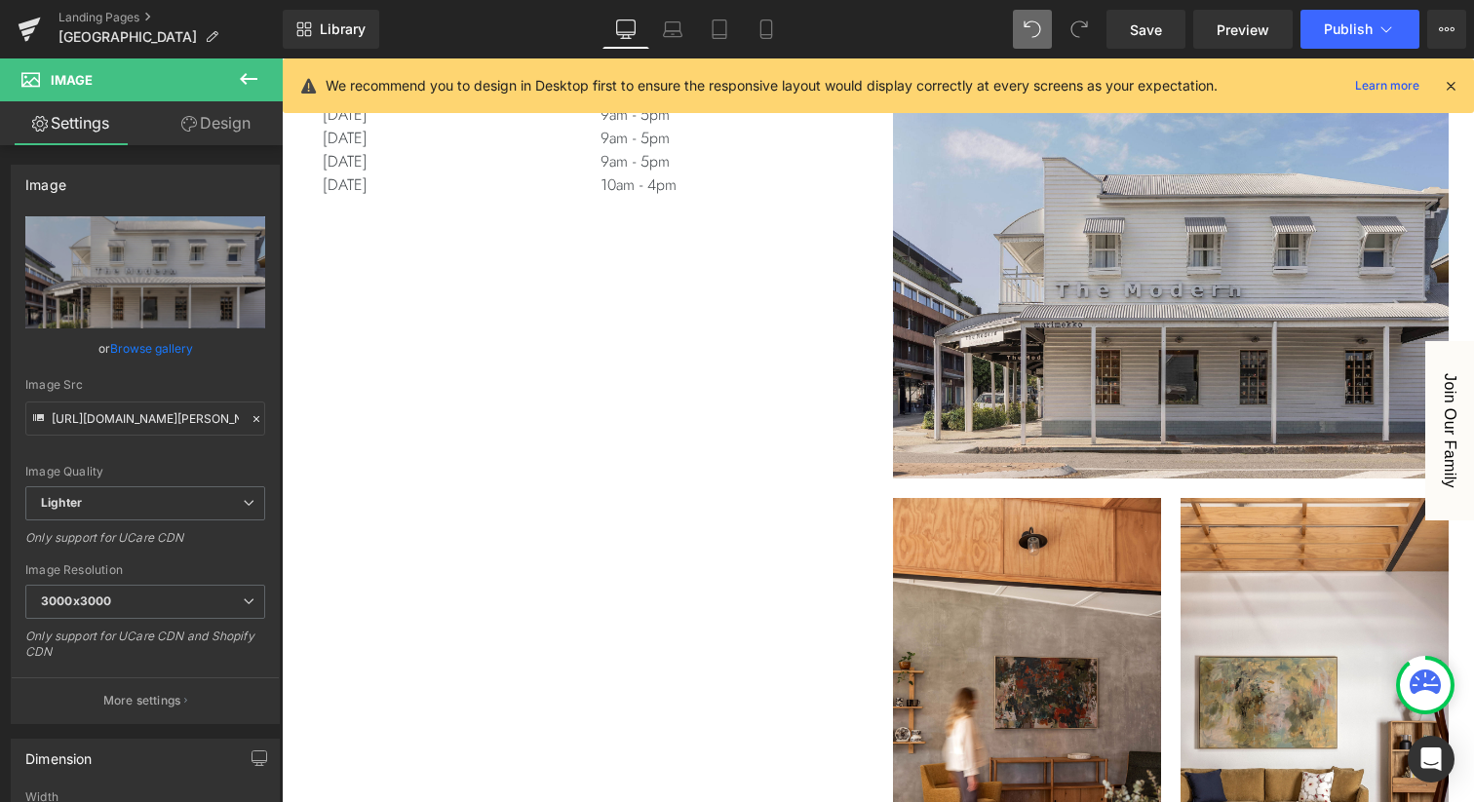
click at [1121, 304] on img at bounding box center [1171, 288] width 556 height 380
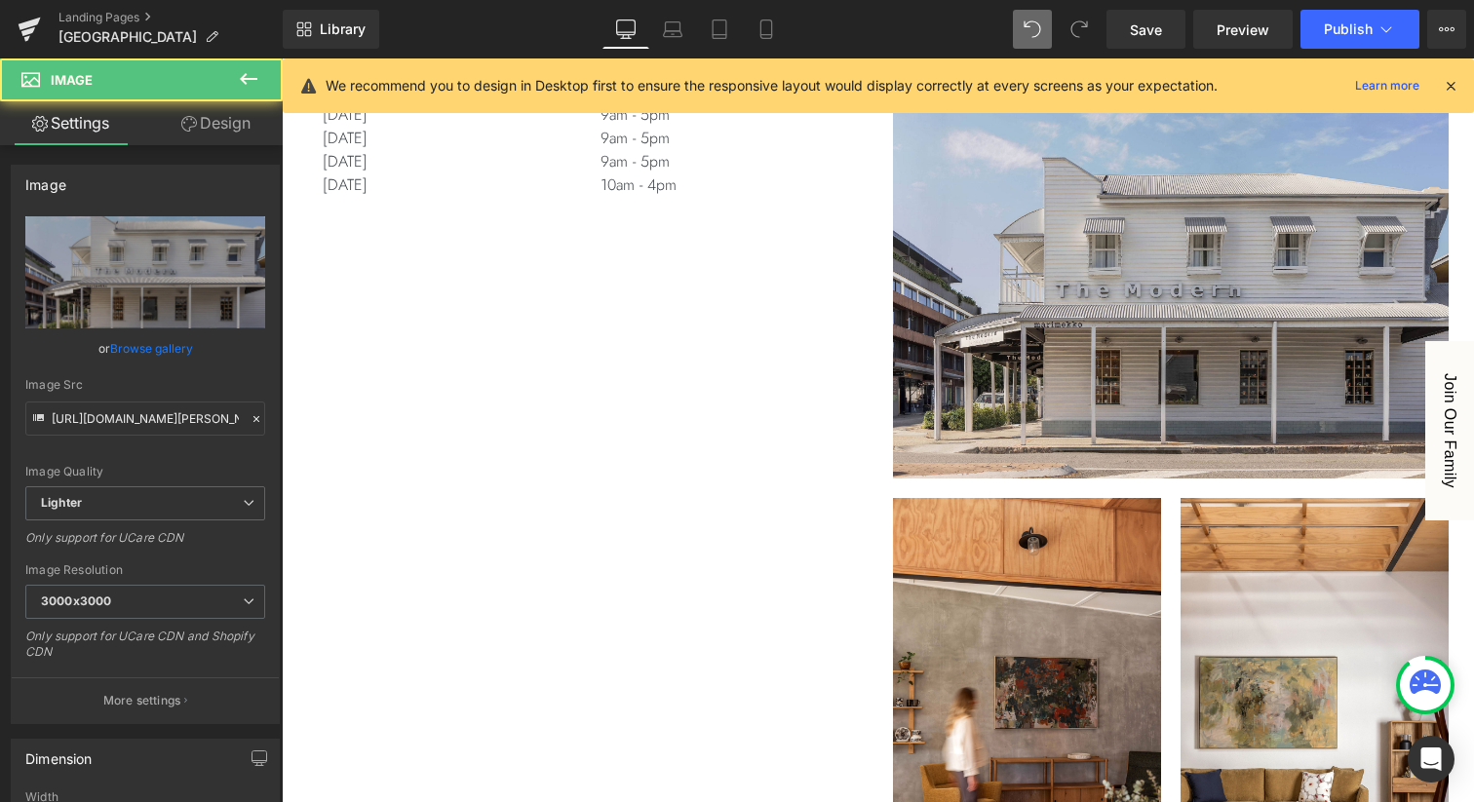
click at [282, 58] on icon at bounding box center [282, 58] width 0 height 0
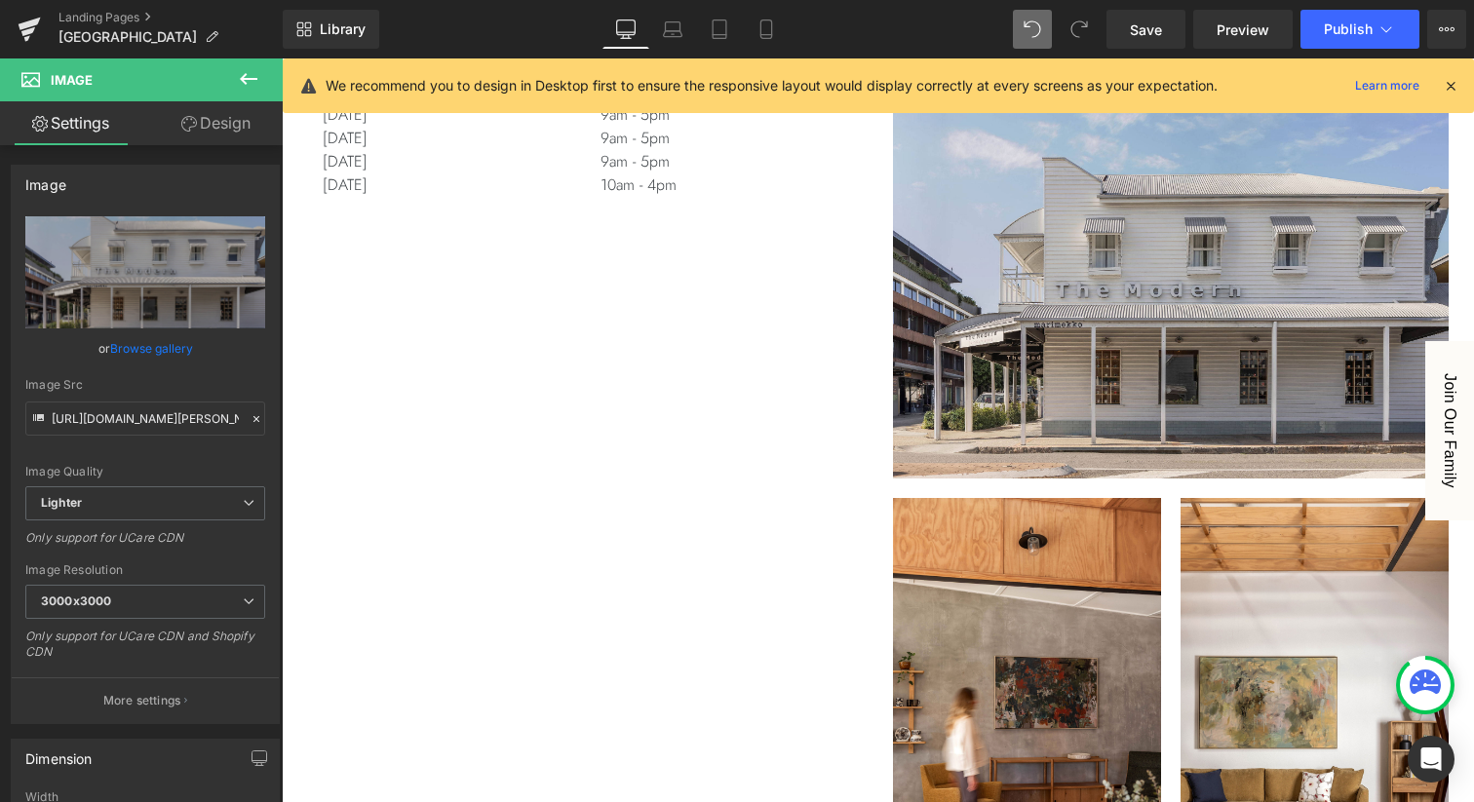
click at [282, 58] on icon at bounding box center [282, 58] width 0 height 0
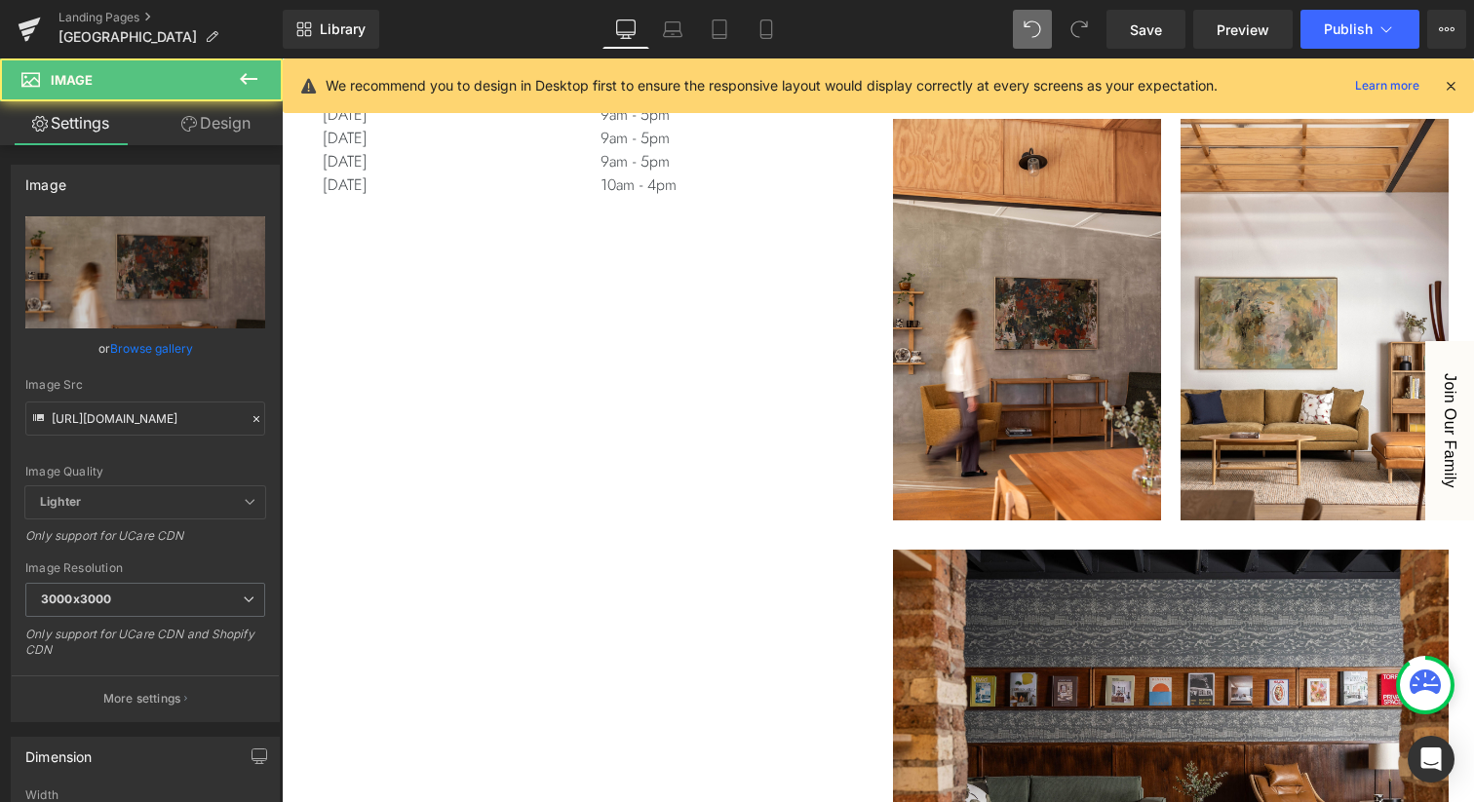
click at [1104, 375] on img at bounding box center [1032, 320] width 278 height 402
click at [282, 58] on icon at bounding box center [282, 58] width 0 height 0
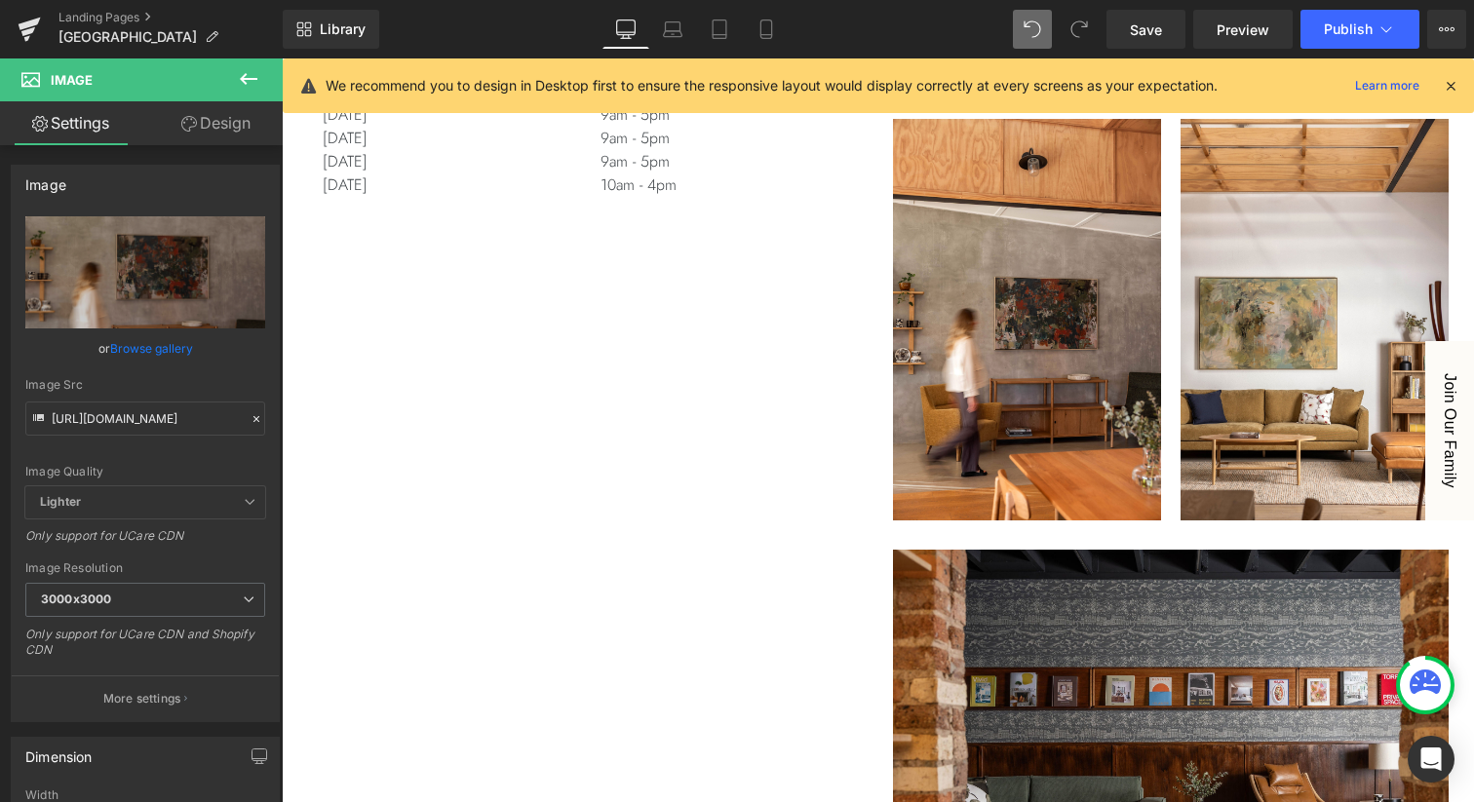
click at [282, 58] on icon at bounding box center [282, 58] width 0 height 0
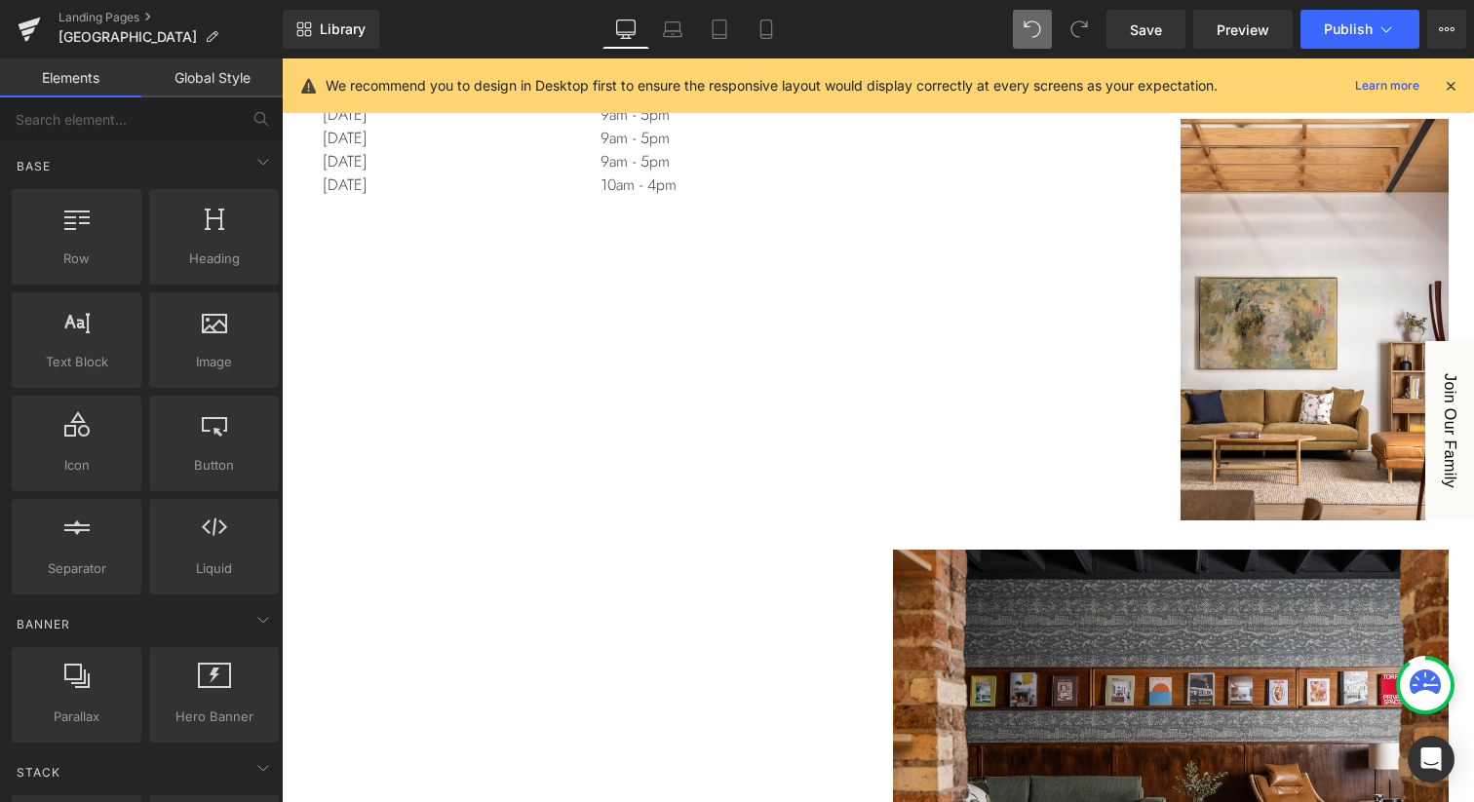
click at [1291, 254] on img at bounding box center [1310, 320] width 278 height 402
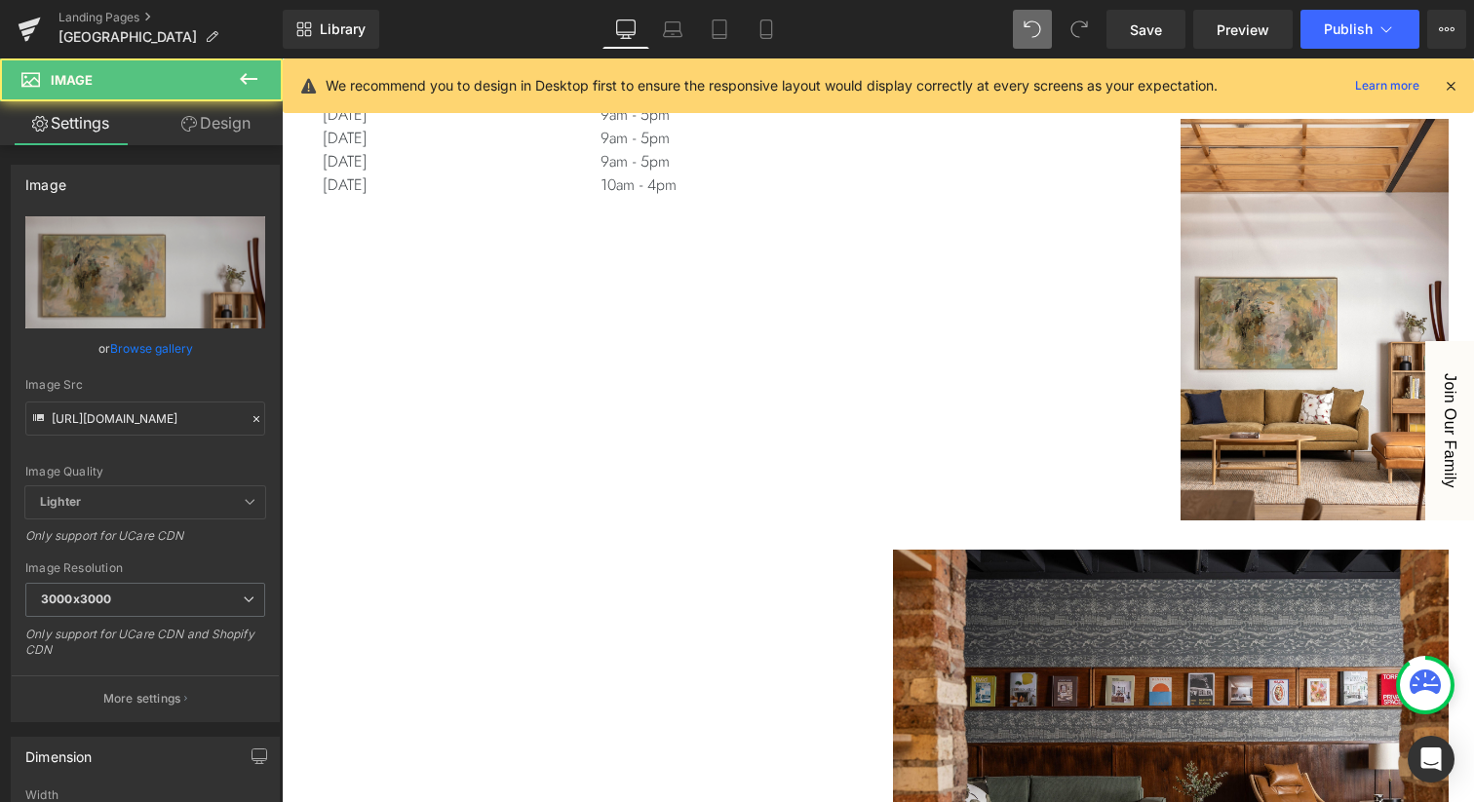
click at [282, 58] on icon at bounding box center [282, 58] width 0 height 0
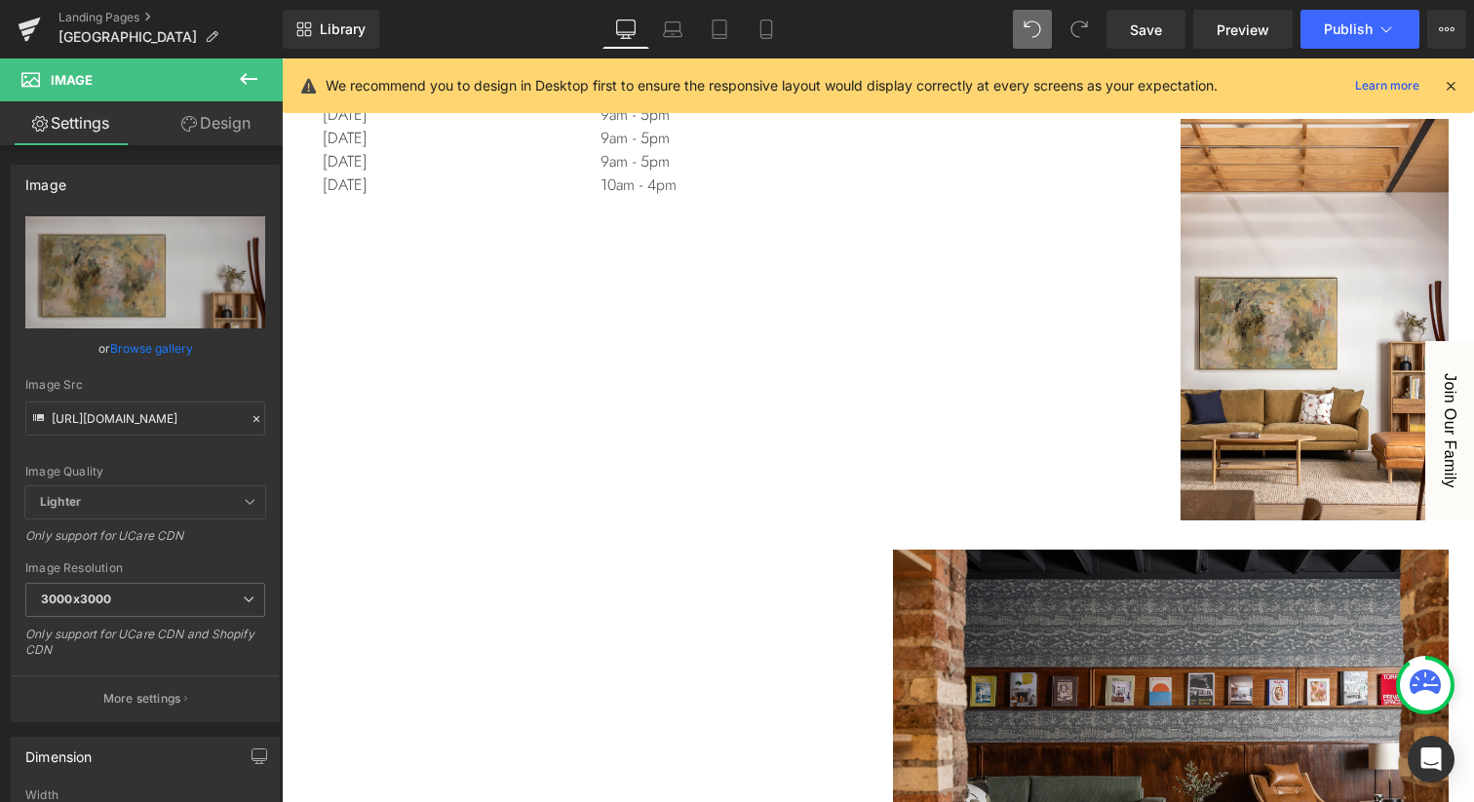
click at [282, 58] on icon at bounding box center [282, 58] width 0 height 0
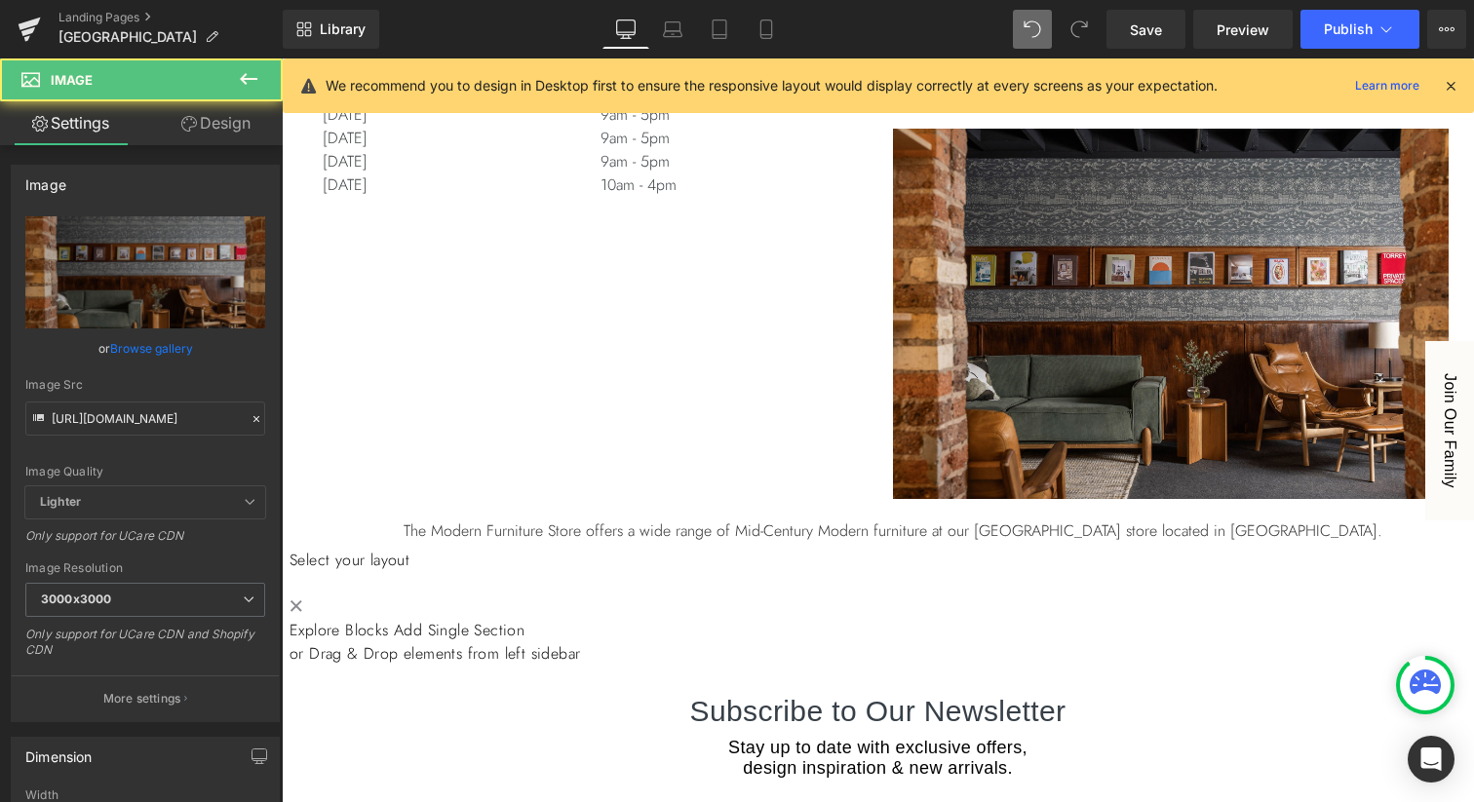
click at [1013, 288] on img at bounding box center [1171, 309] width 556 height 380
click at [282, 58] on icon at bounding box center [282, 58] width 0 height 0
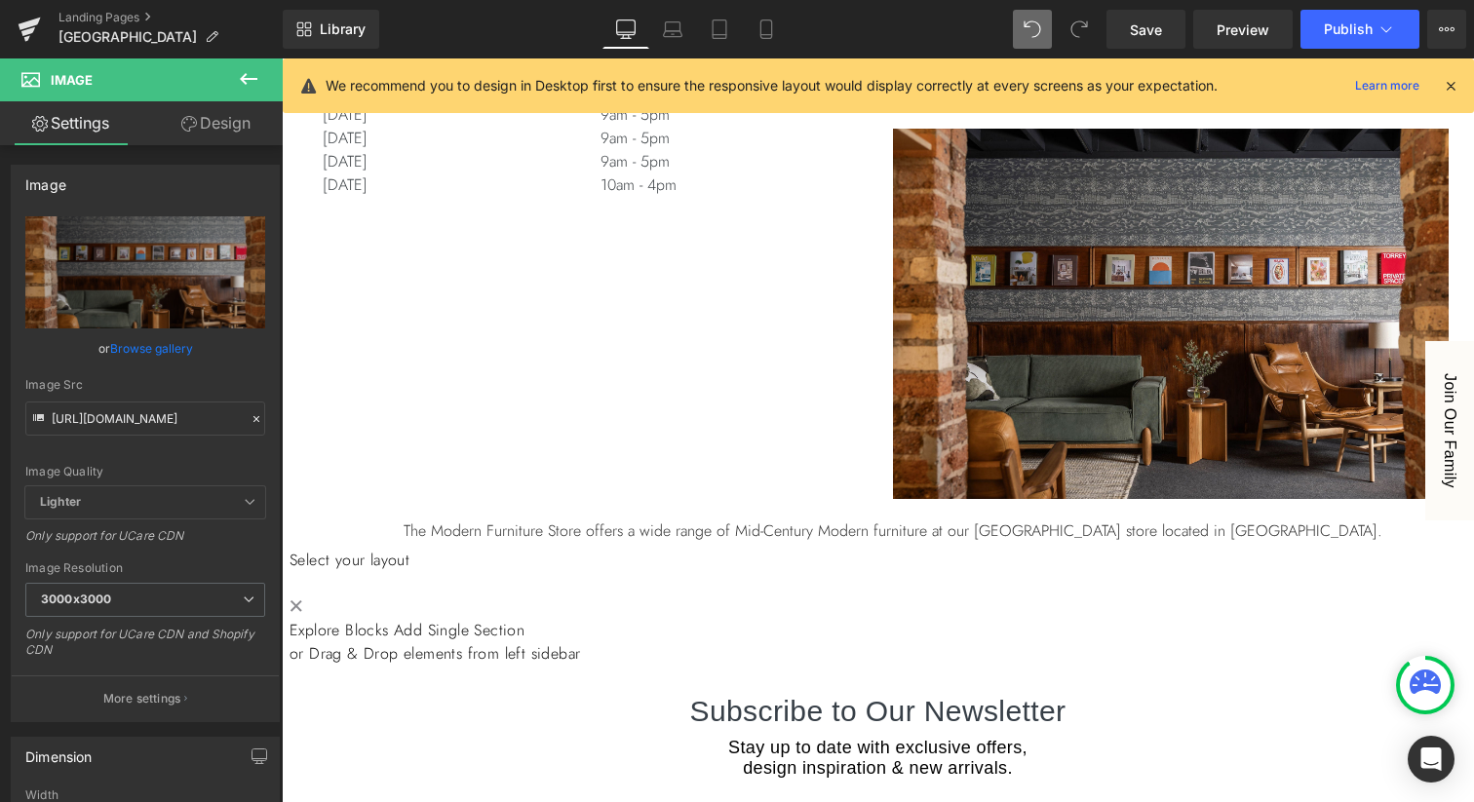
click at [282, 58] on icon at bounding box center [282, 58] width 0 height 0
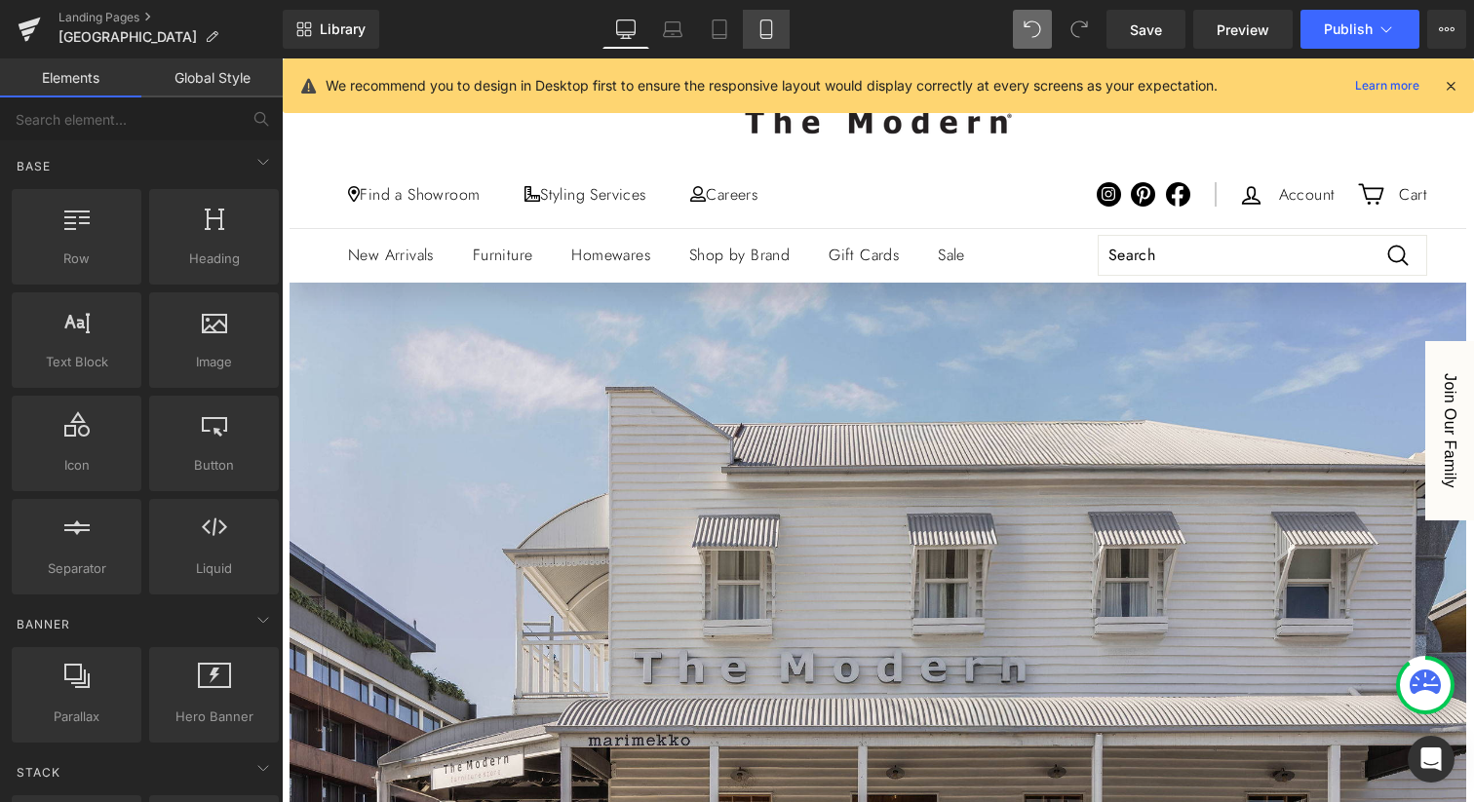
click at [760, 25] on icon at bounding box center [765, 28] width 19 height 19
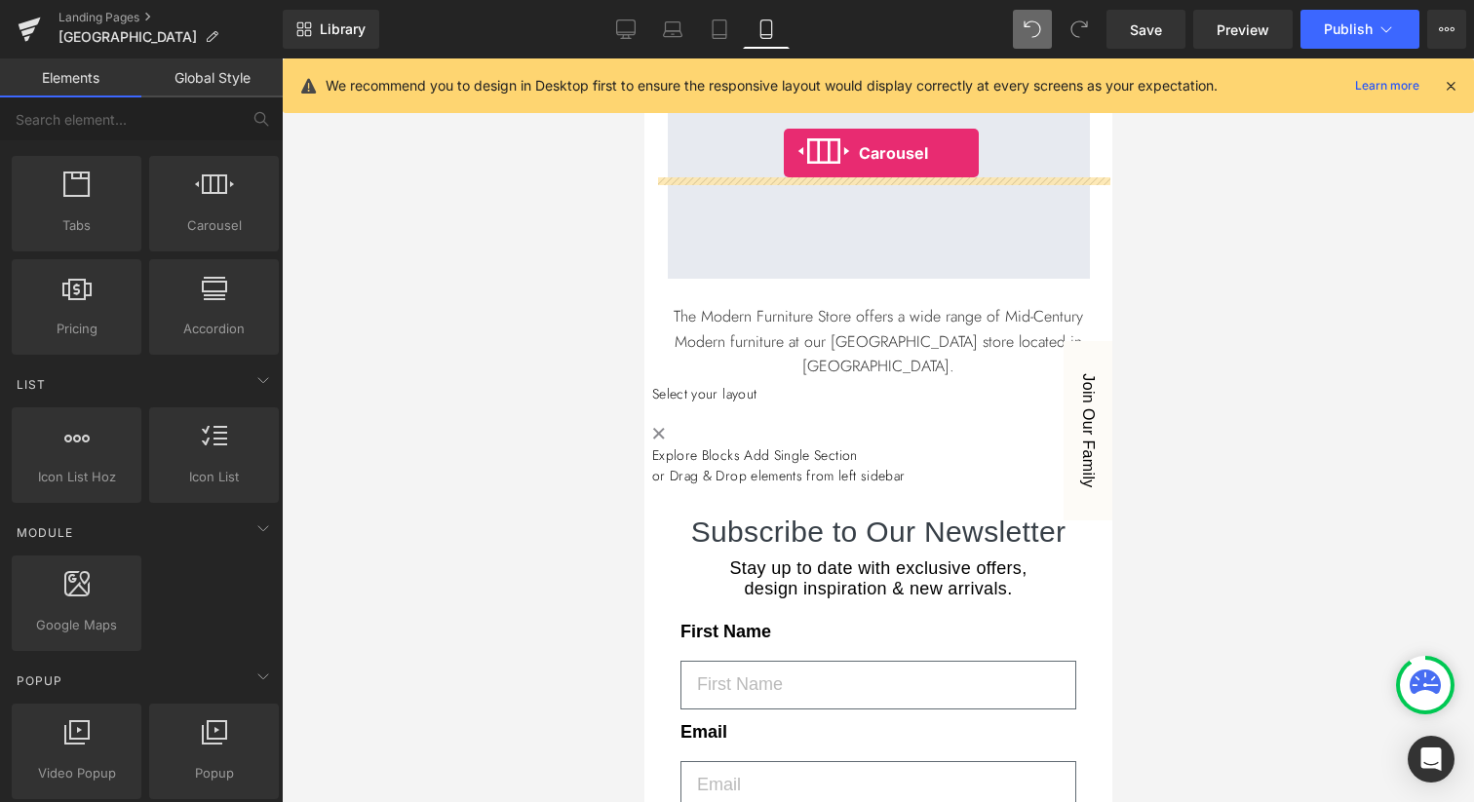
scroll to position [899, 0]
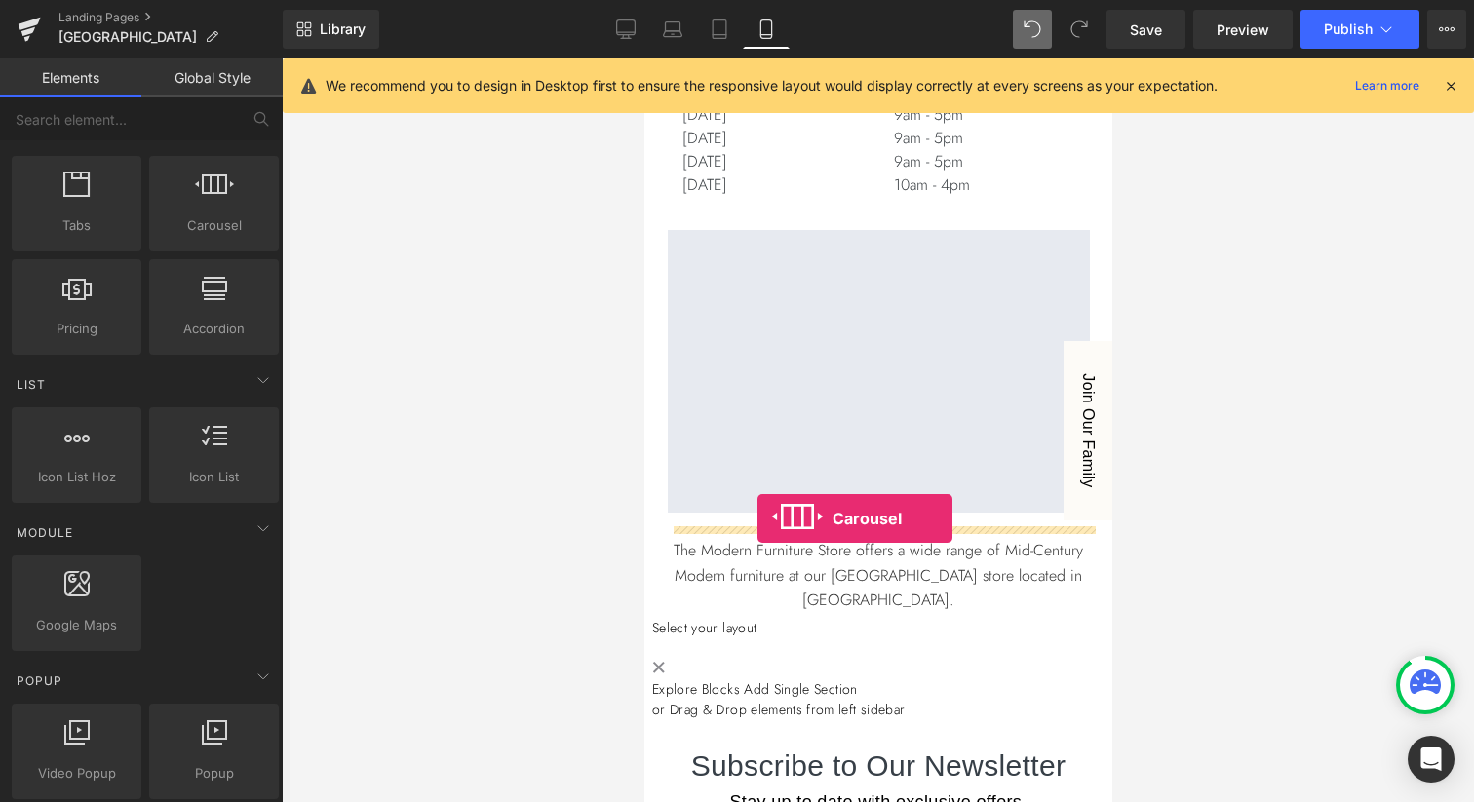
drag, startPoint x: 836, startPoint y: 287, endPoint x: 756, endPoint y: 519, distance: 245.3
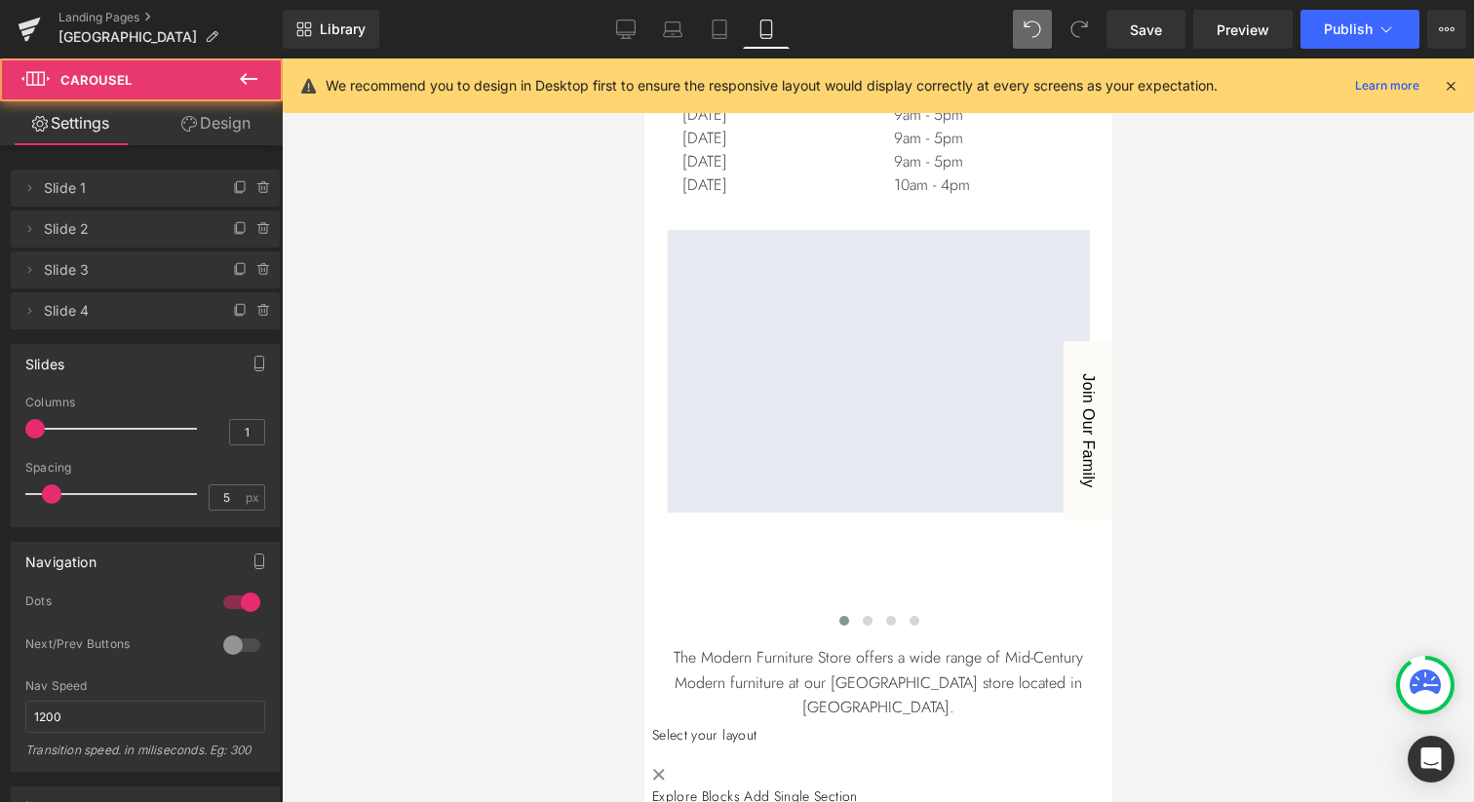
click at [667, 557] on span at bounding box center [667, 557] width 0 height 0
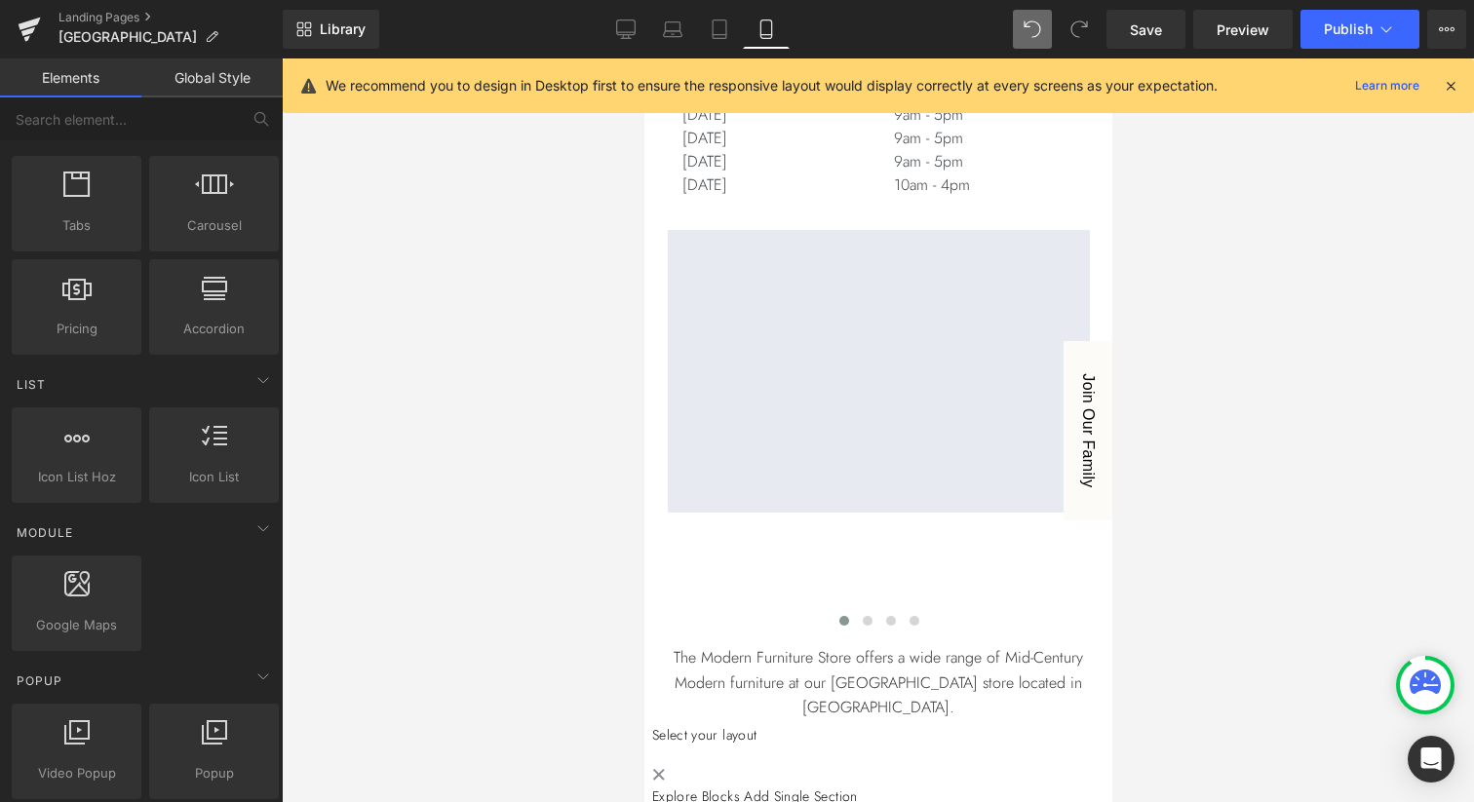
click at [667, 557] on span at bounding box center [667, 557] width 0 height 0
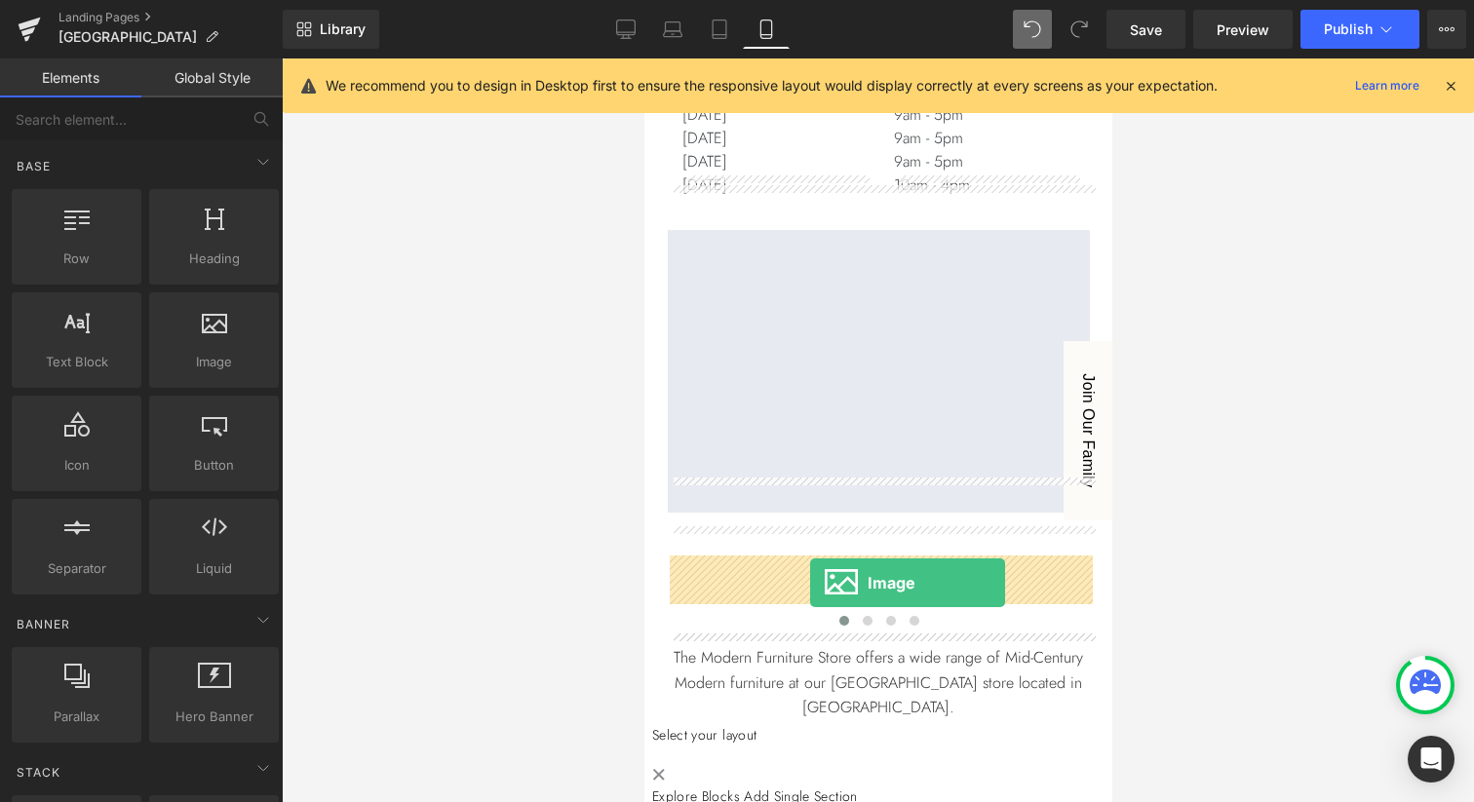
drag, startPoint x: 856, startPoint y: 409, endPoint x: 809, endPoint y: 584, distance: 180.6
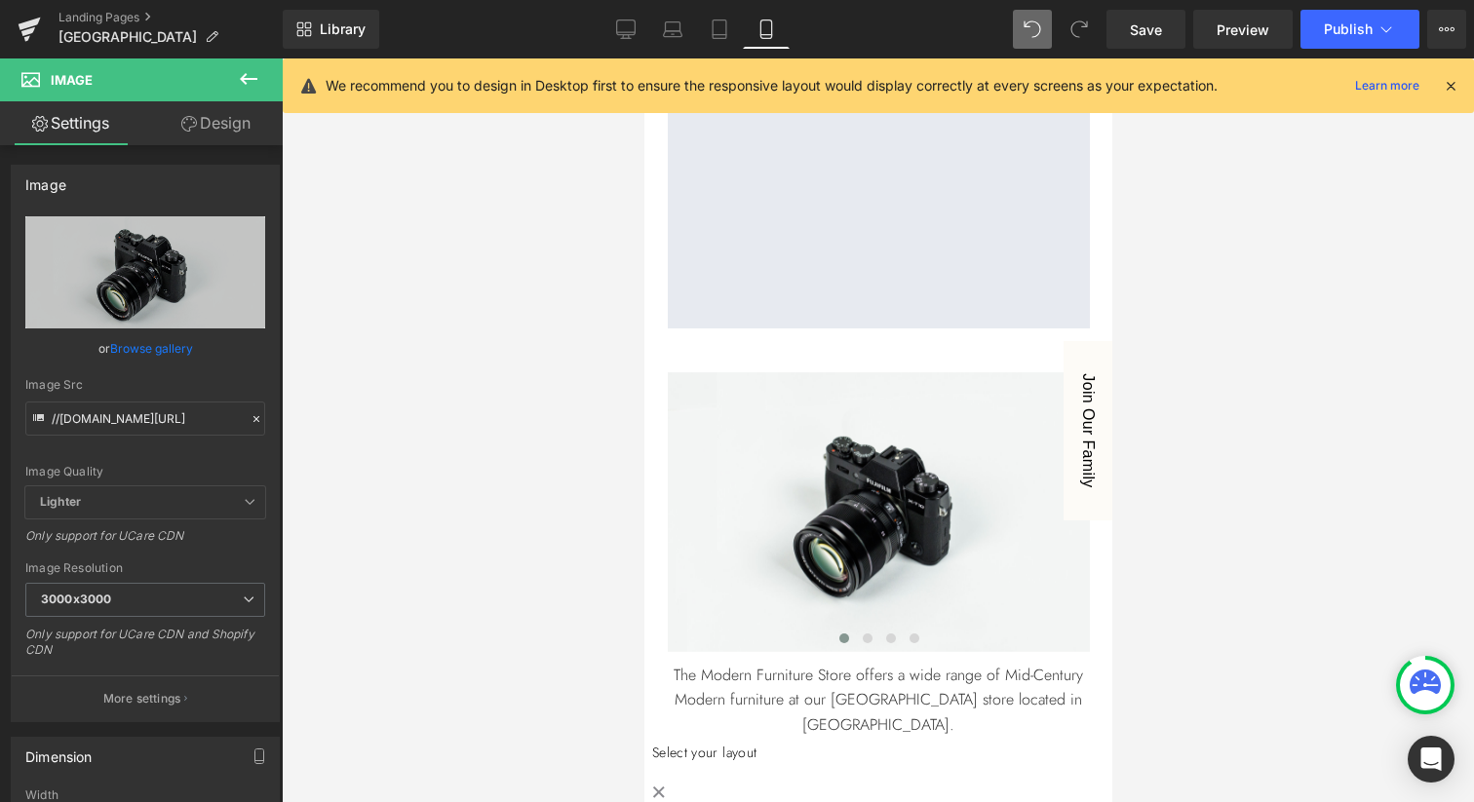
scroll to position [1102, 0]
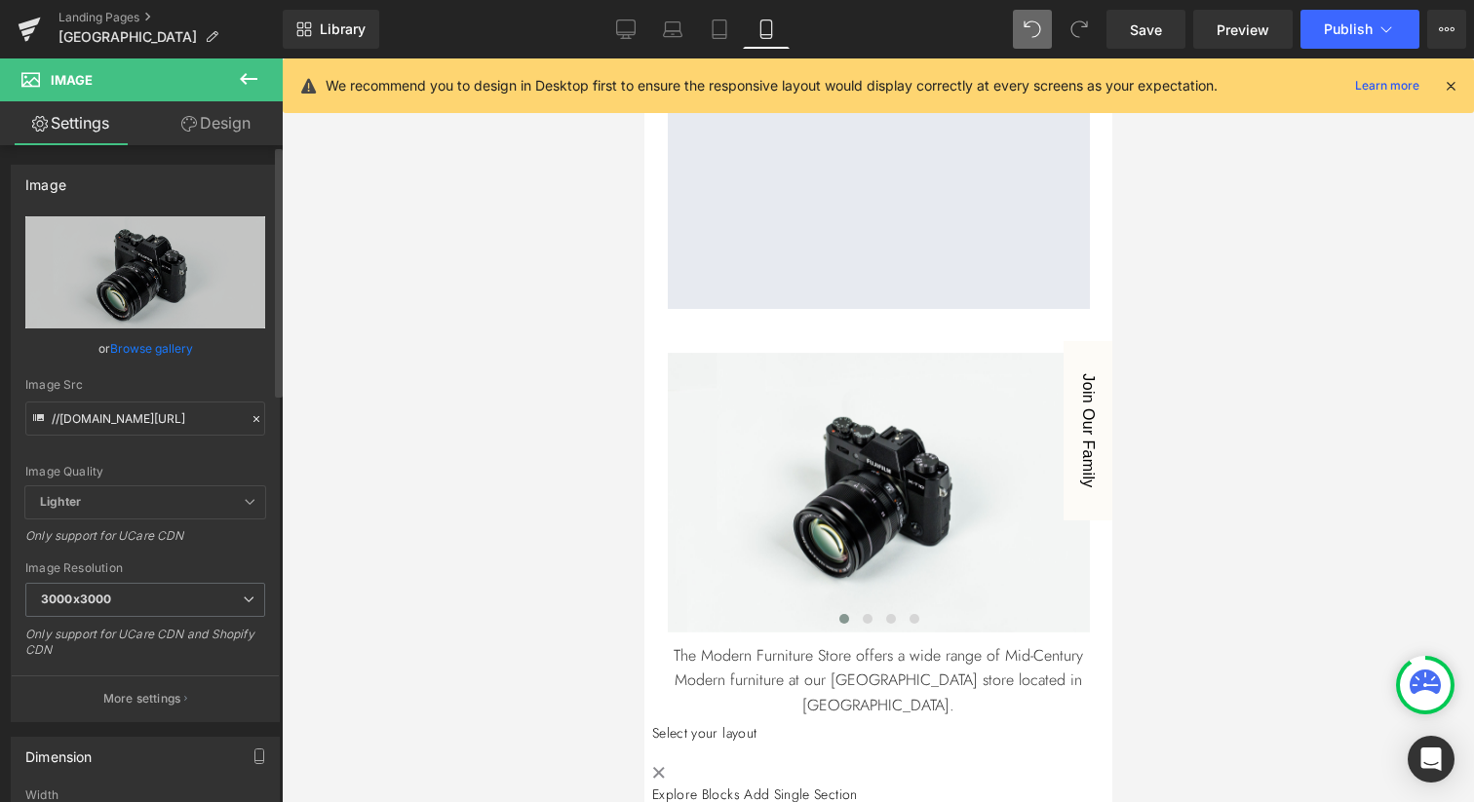
click at [151, 345] on link "Browse gallery" at bounding box center [151, 348] width 83 height 34
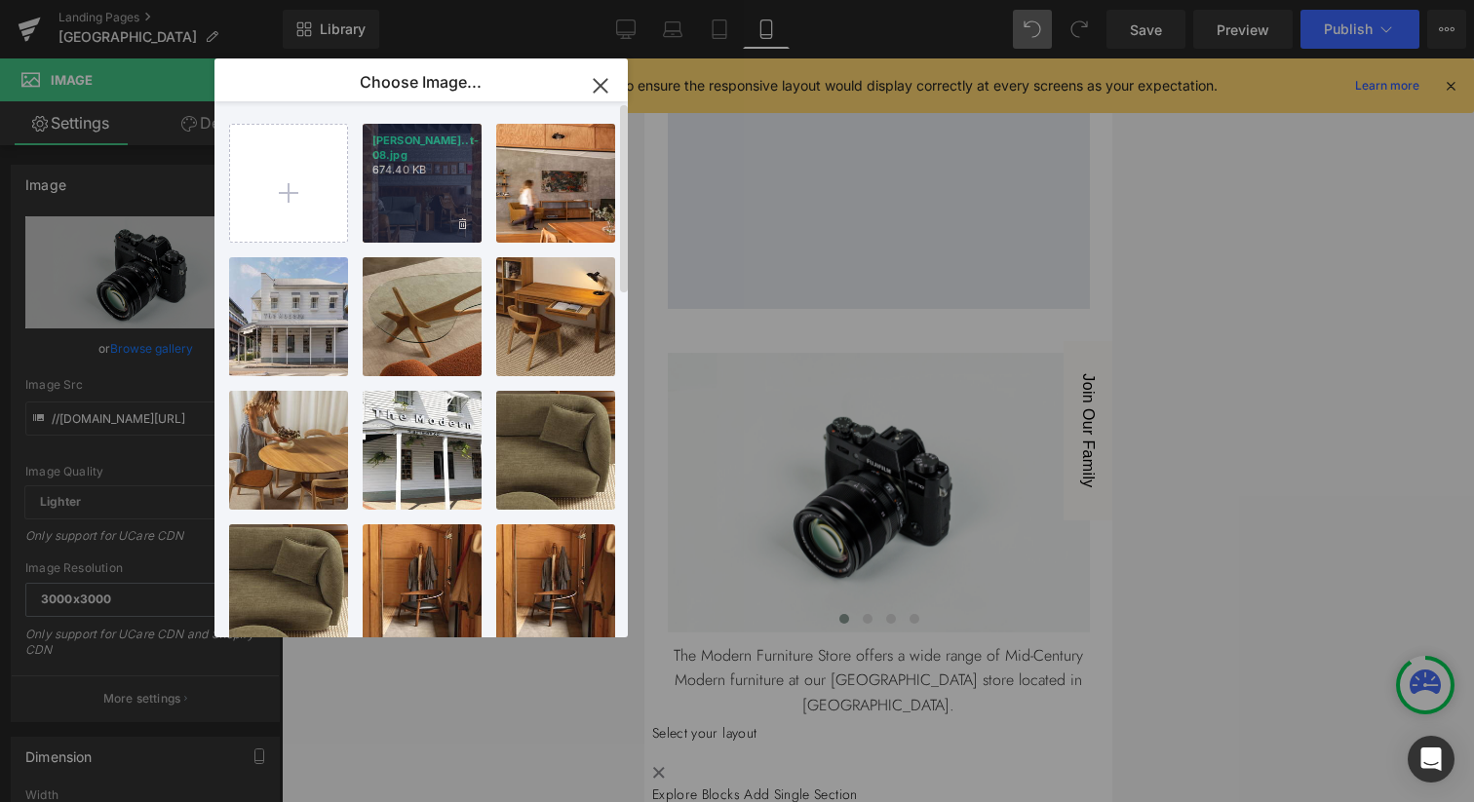
click at [426, 170] on p "674.40 KB" at bounding box center [421, 170] width 99 height 15
type input "[URL][DOMAIN_NAME][PERSON_NAME]"
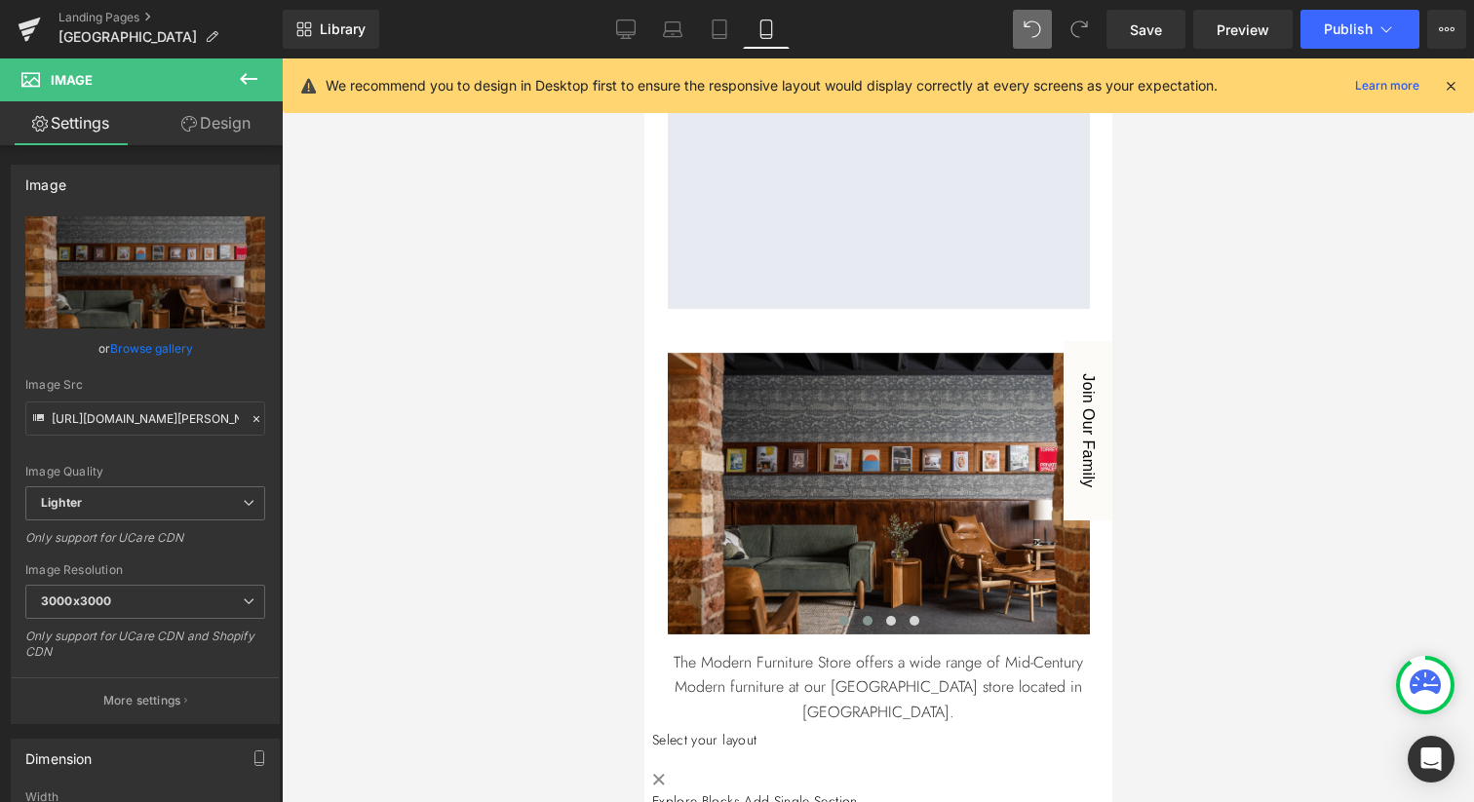
click at [865, 621] on span at bounding box center [867, 621] width 10 height 10
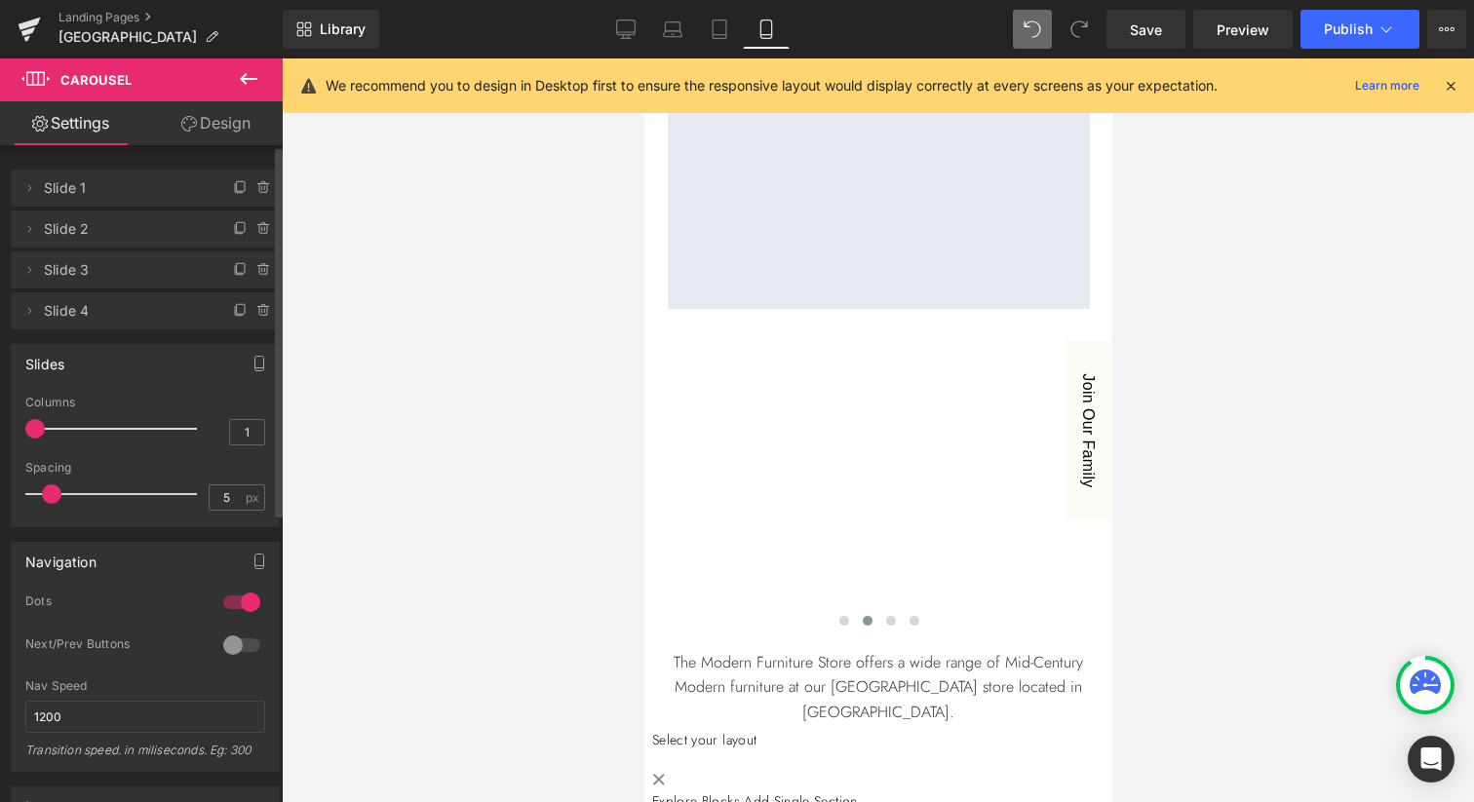
click at [179, 231] on span "Slide 2" at bounding box center [126, 229] width 164 height 37
click at [262, 310] on icon at bounding box center [262, 311] width 0 height 4
click at [27, 227] on icon at bounding box center [29, 229] width 16 height 16
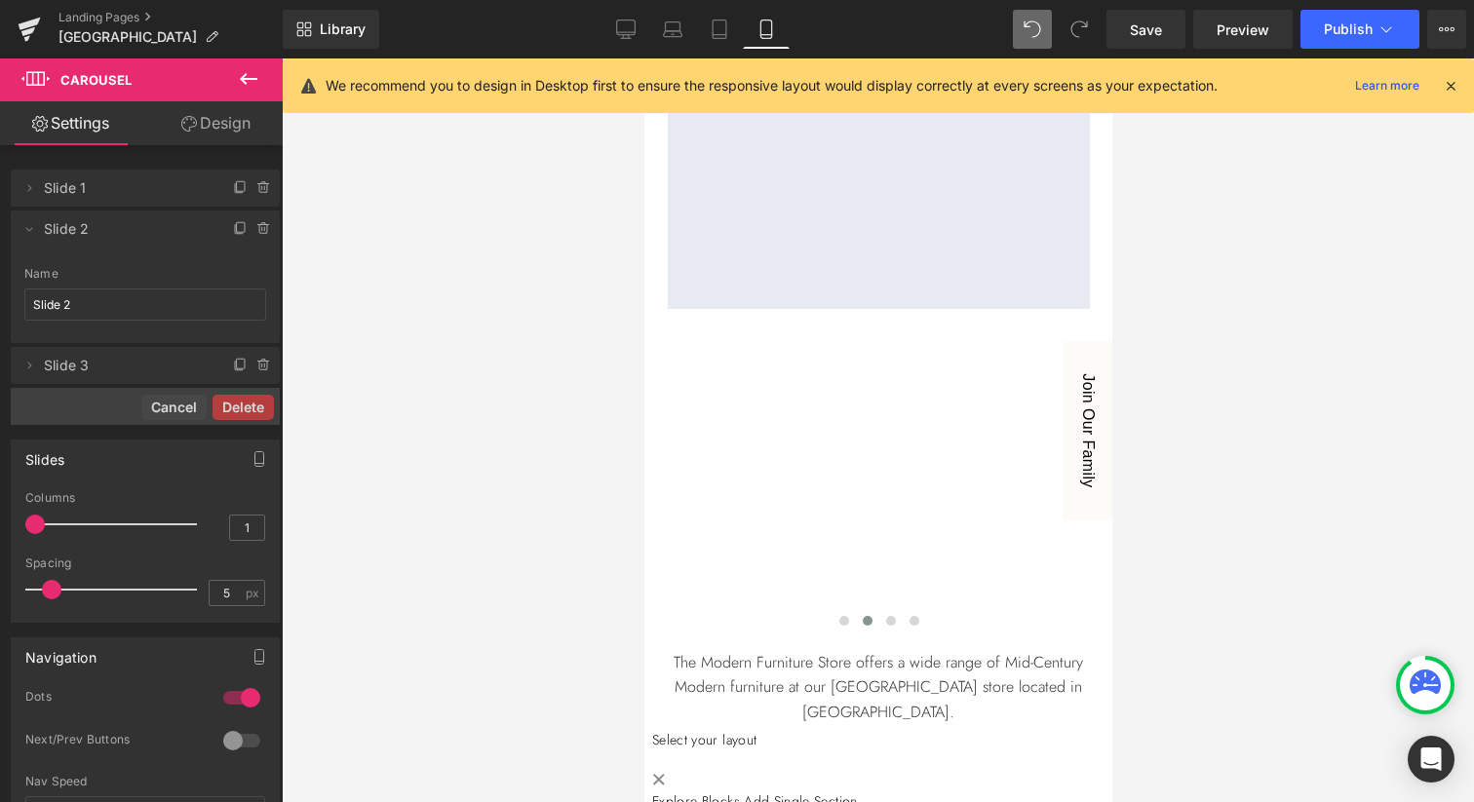
click at [250, 77] on icon at bounding box center [248, 78] width 23 height 23
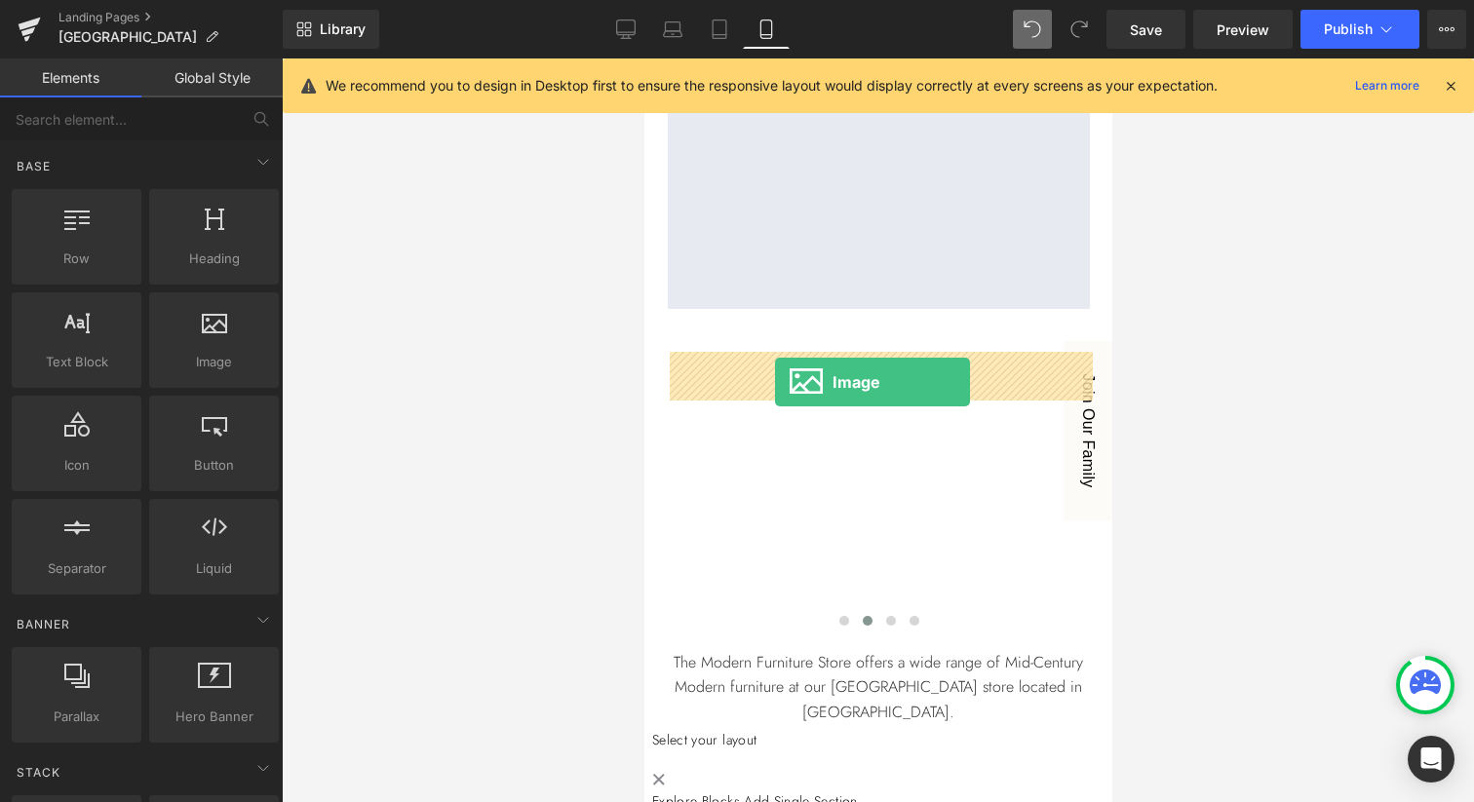
drag, startPoint x: 839, startPoint y: 410, endPoint x: 774, endPoint y: 382, distance: 71.2
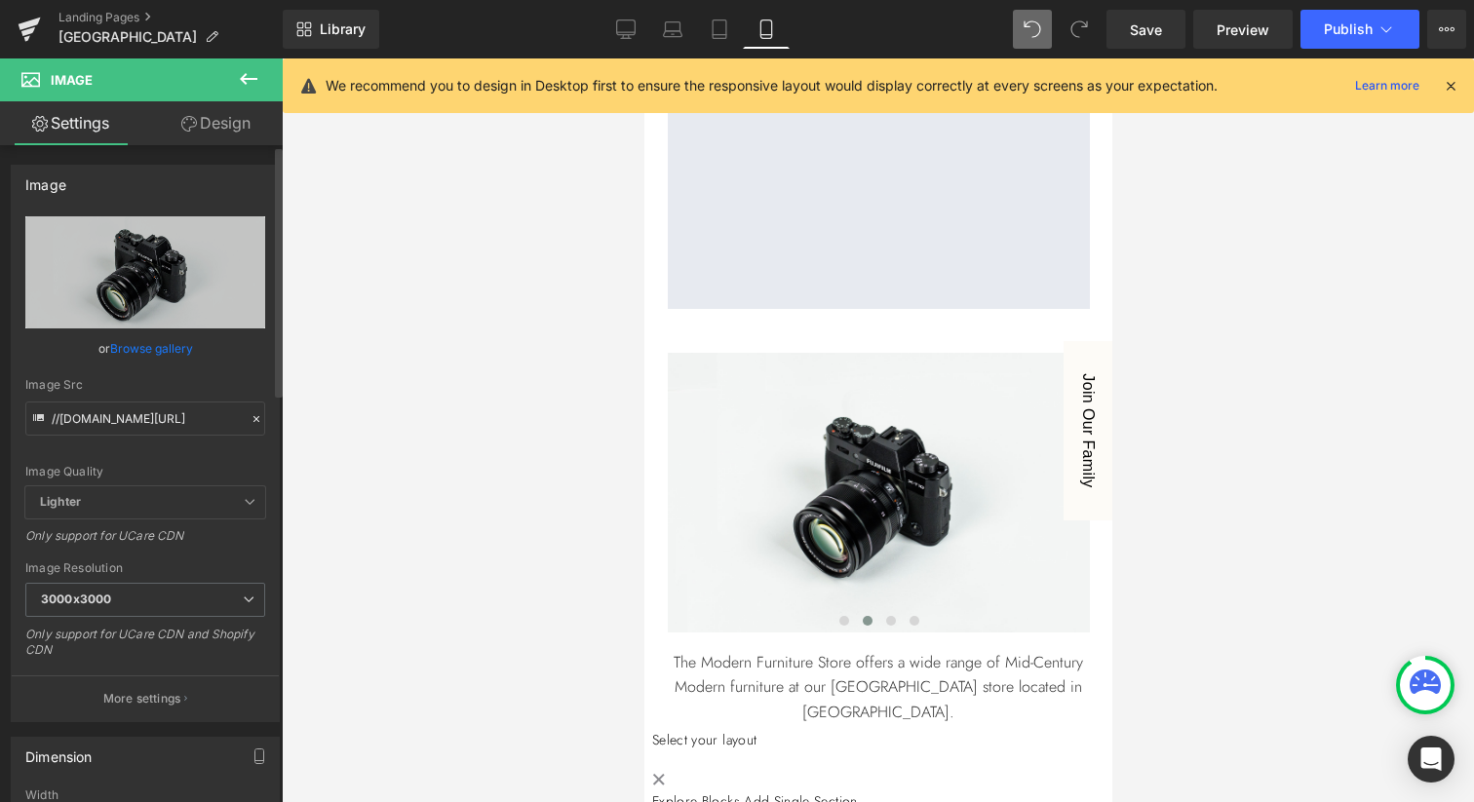
click at [158, 346] on link "Browse gallery" at bounding box center [151, 348] width 83 height 34
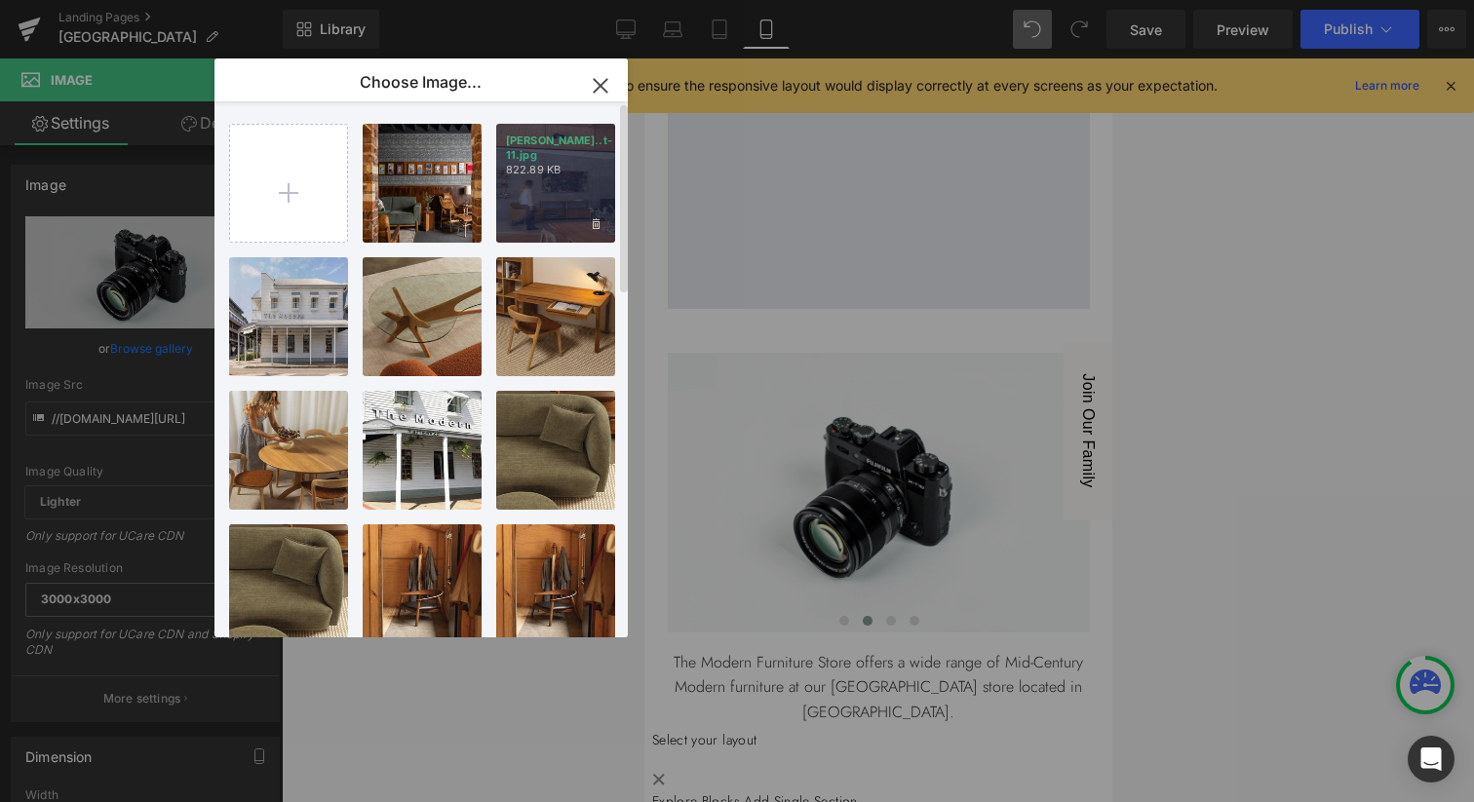
click at [545, 182] on div "[PERSON_NAME]..t-11.jpg 822.89 KB" at bounding box center [555, 183] width 119 height 119
type input "[URL][DOMAIN_NAME][PERSON_NAME]"
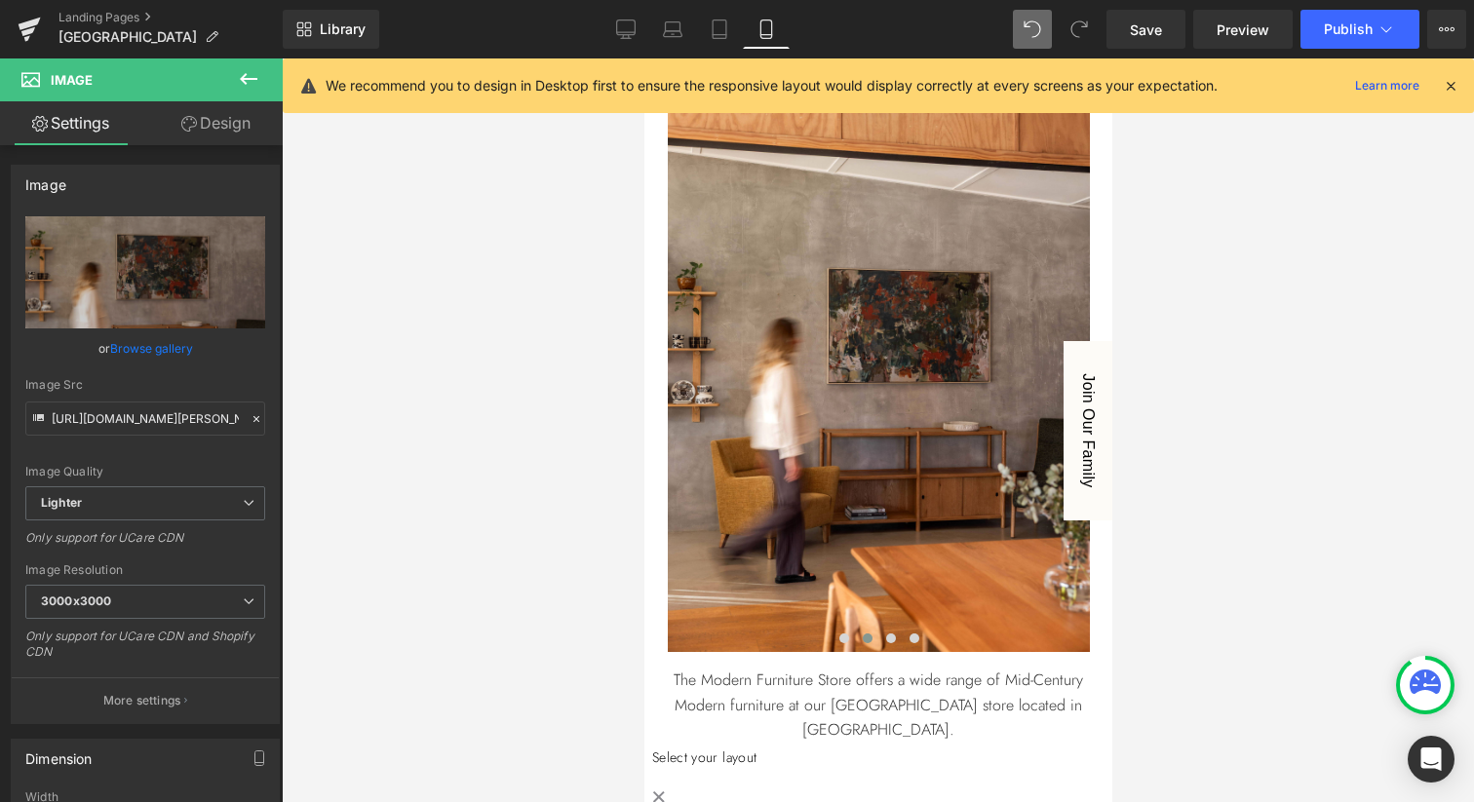
scroll to position [1403, 0]
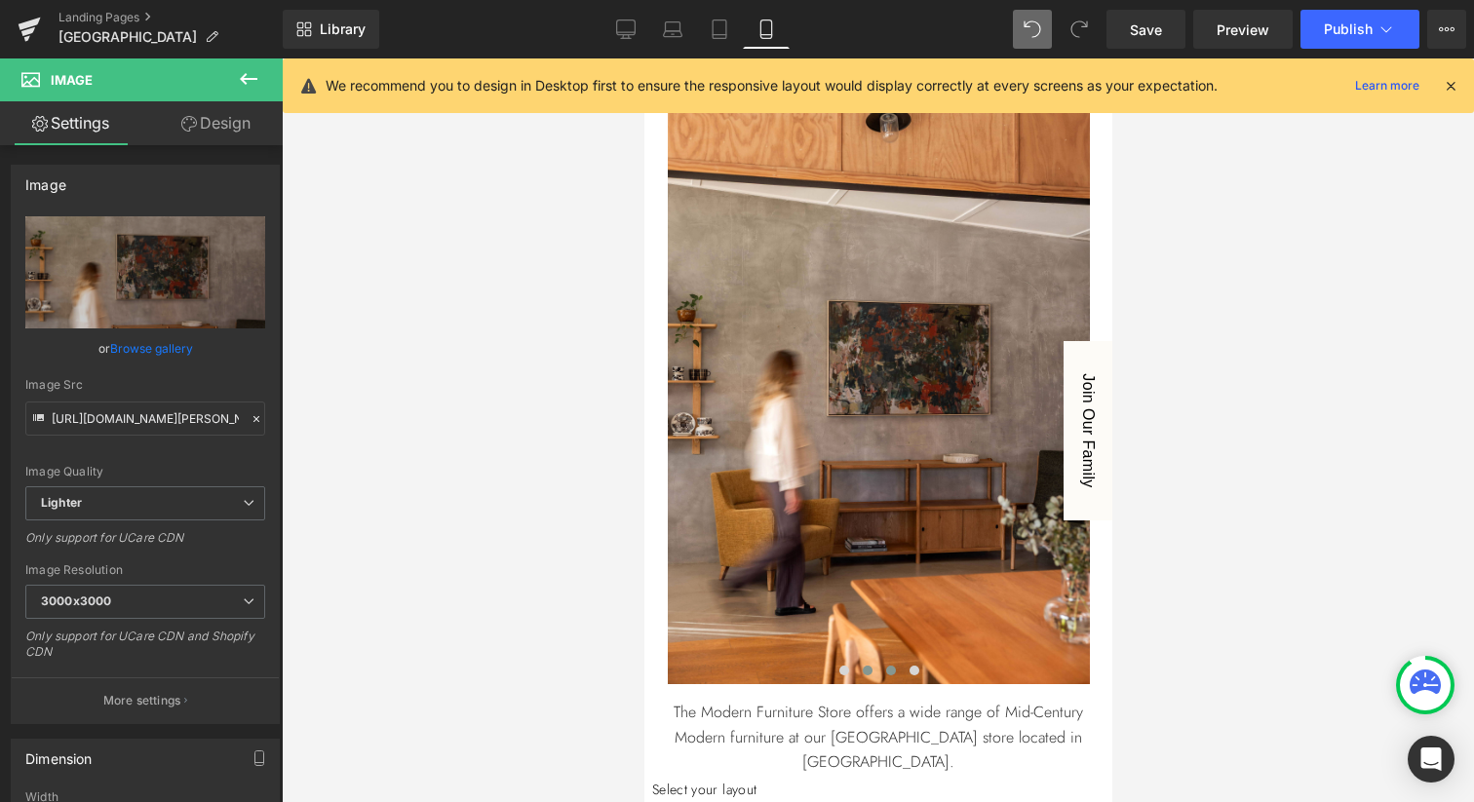
click at [889, 666] on span at bounding box center [890, 671] width 10 height 10
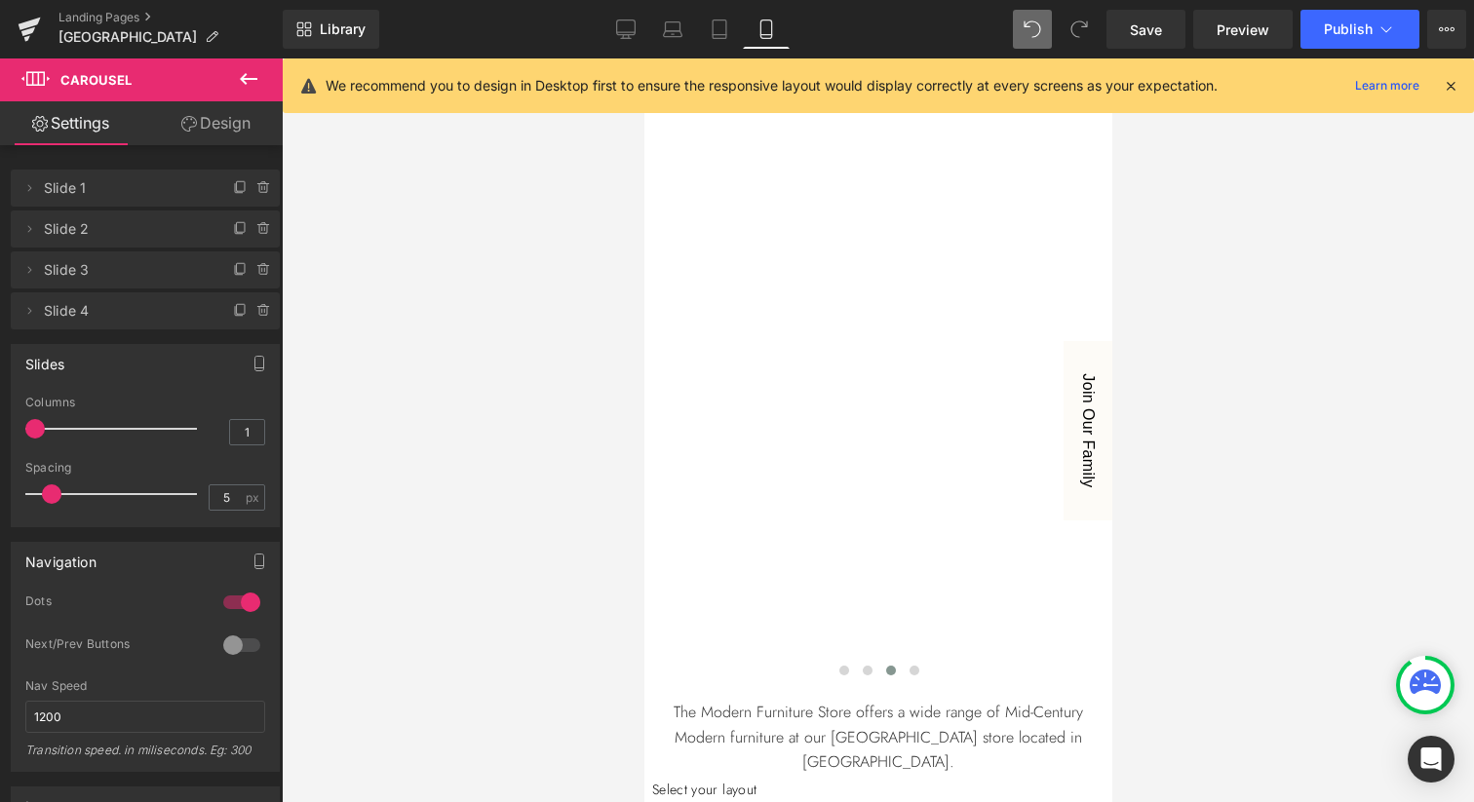
click at [250, 78] on icon at bounding box center [249, 79] width 18 height 12
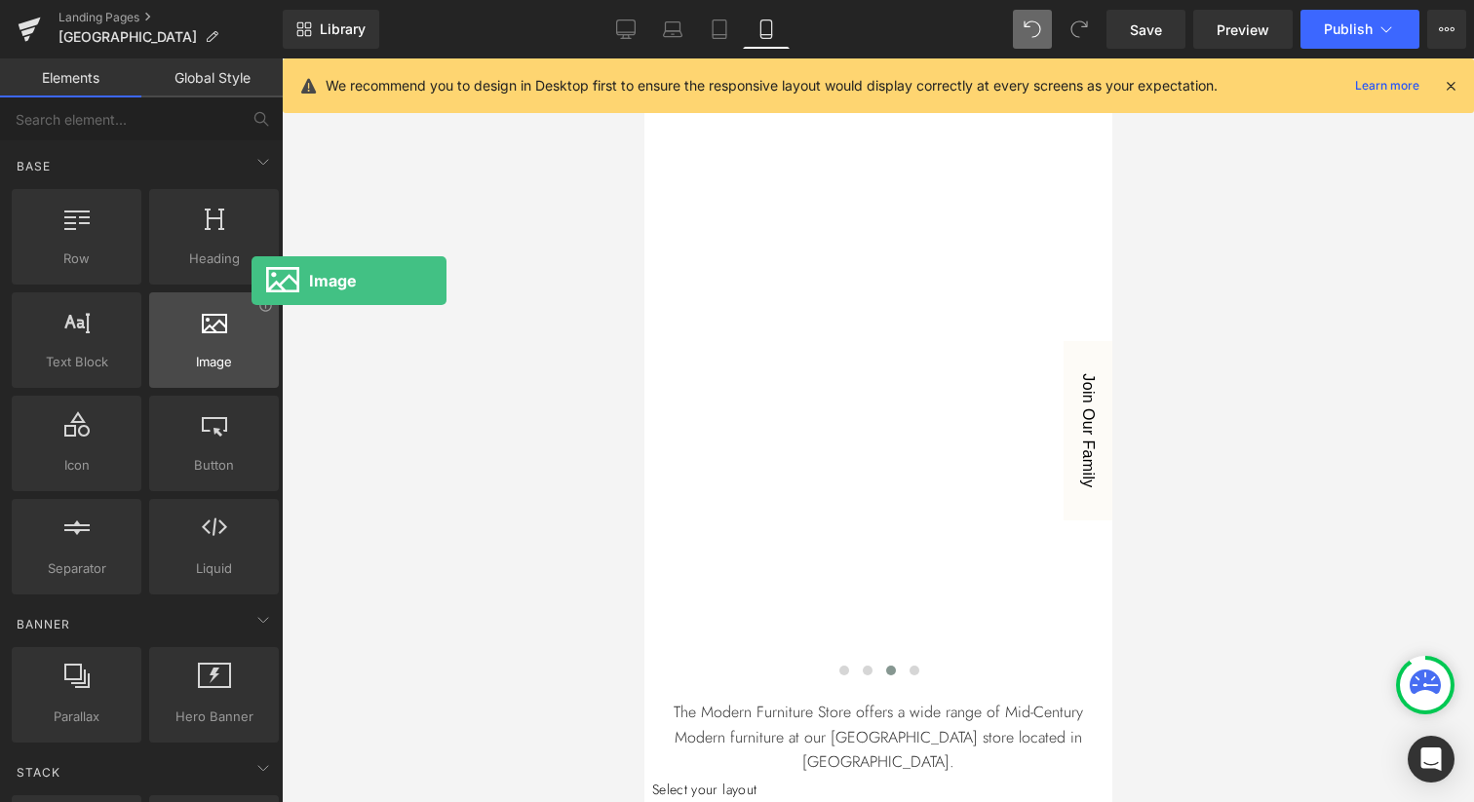
drag, startPoint x: 201, startPoint y: 356, endPoint x: 213, endPoint y: 313, distance: 44.7
click at [213, 313] on div "Image images, photos, alts, uploads" at bounding box center [214, 340] width 130 height 96
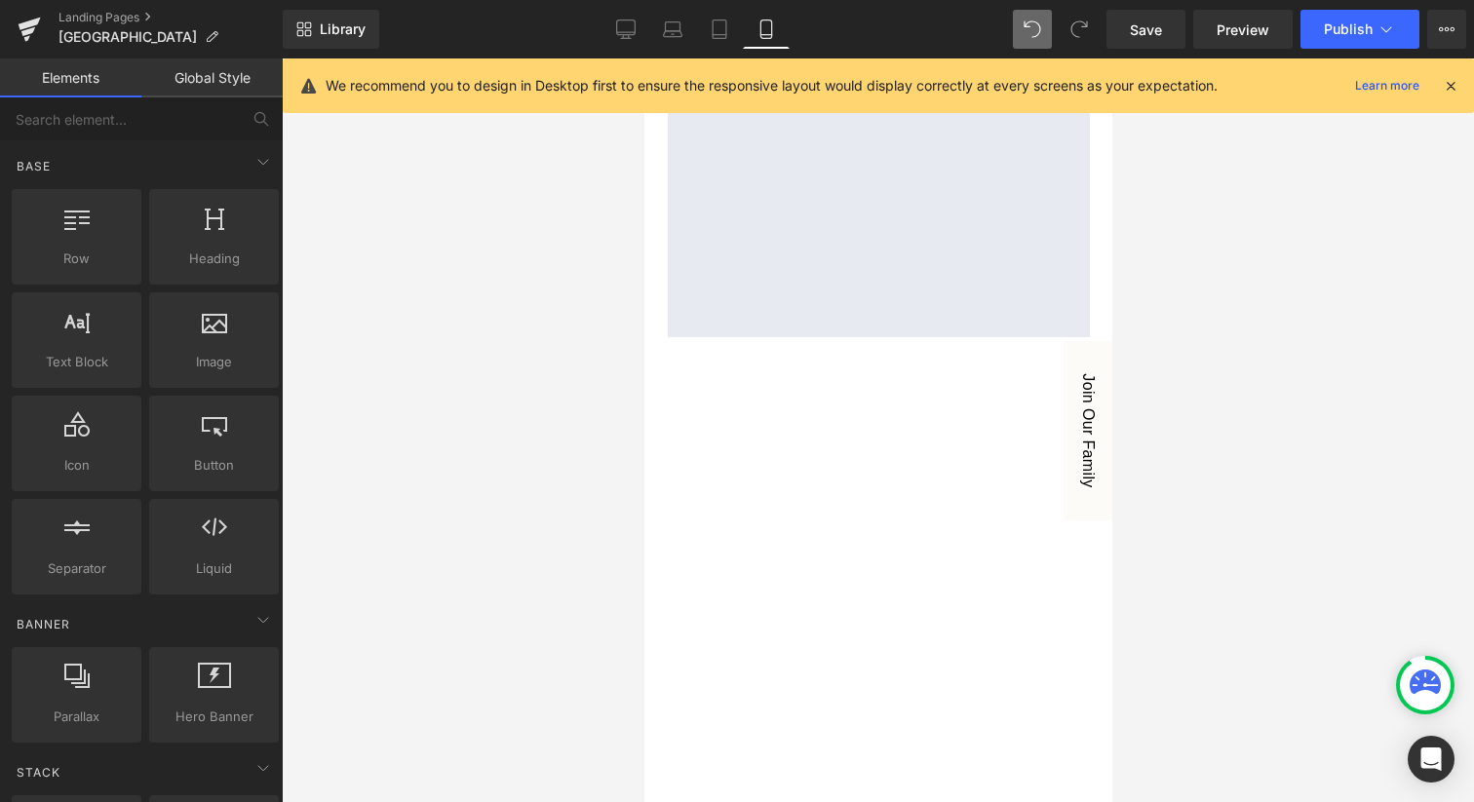
scroll to position [1047, 0]
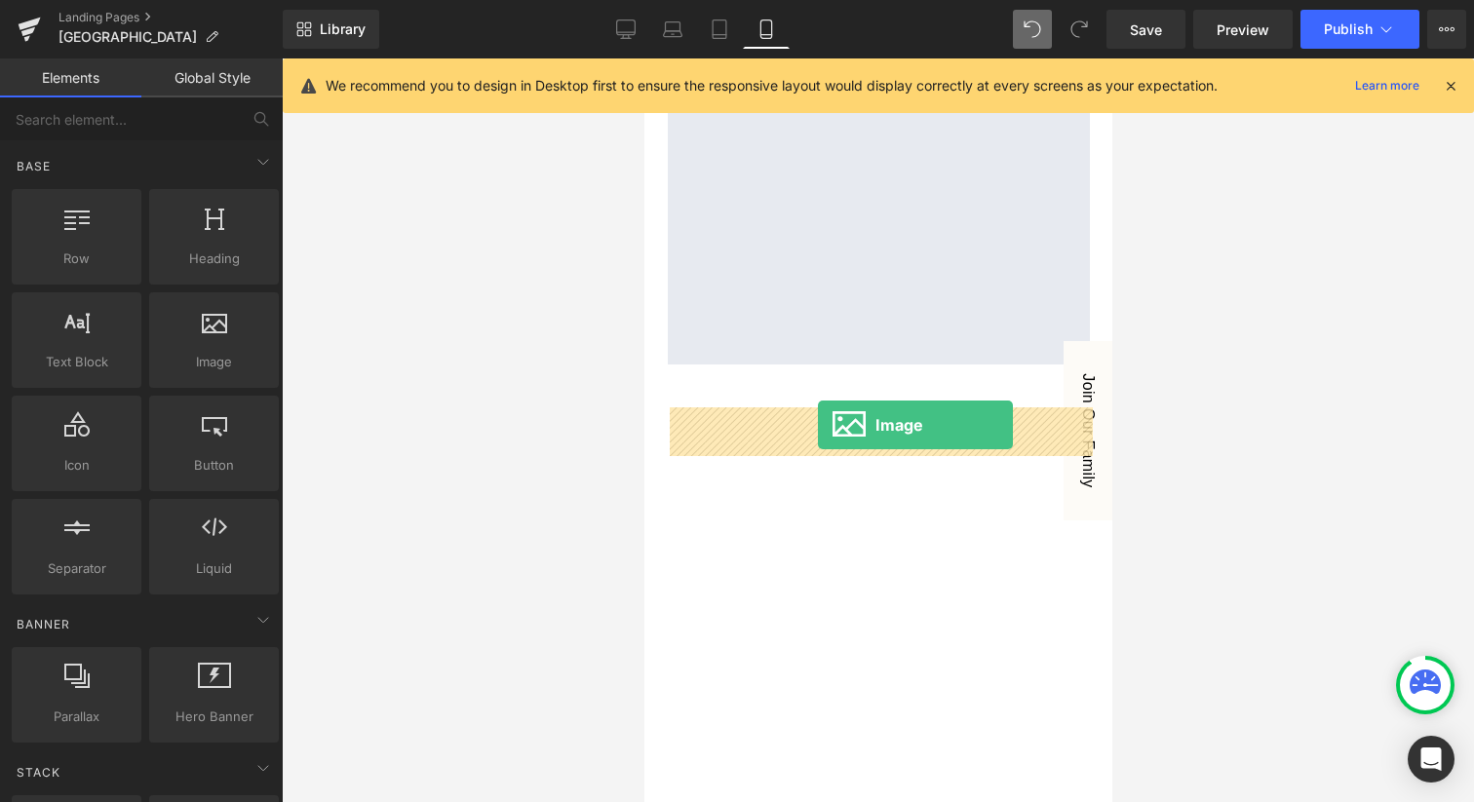
drag, startPoint x: 859, startPoint y: 388, endPoint x: 817, endPoint y: 429, distance: 58.6
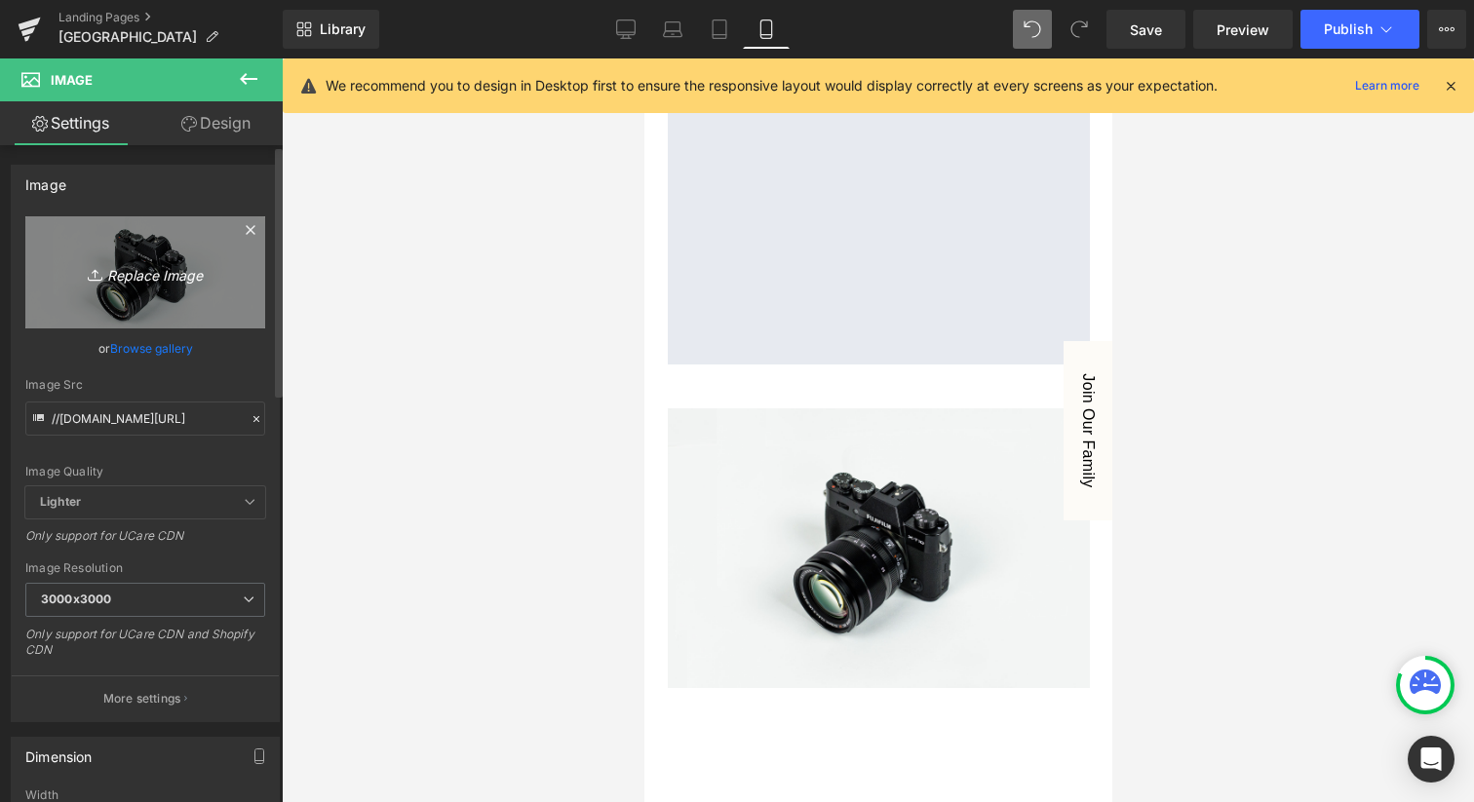
click at [137, 274] on icon "Replace Image" at bounding box center [145, 272] width 156 height 24
type input "C:\fakepath\[PERSON_NAME] Street-01.jpg"
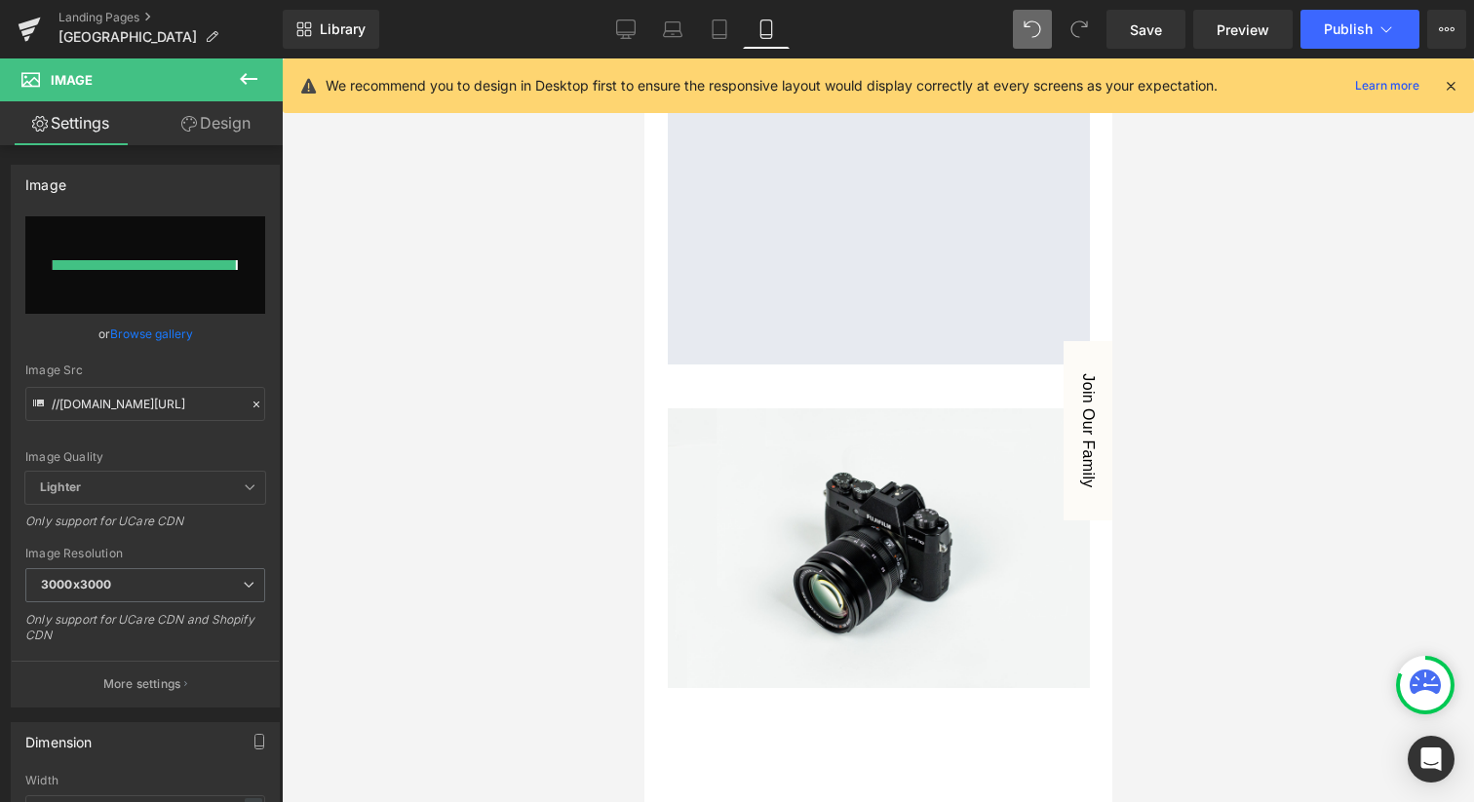
type input "[URL][DOMAIN_NAME][PERSON_NAME]"
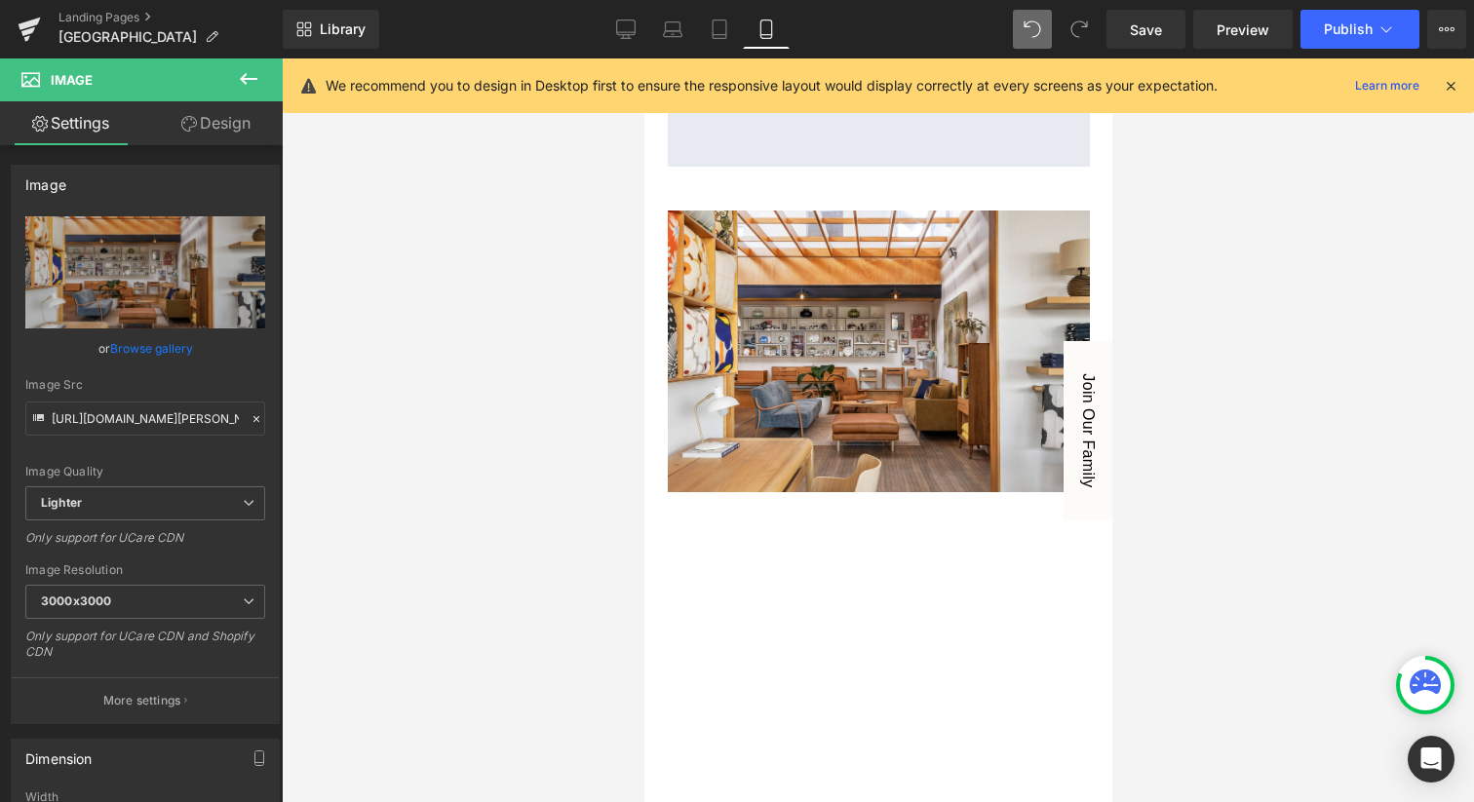
scroll to position [1228, 0]
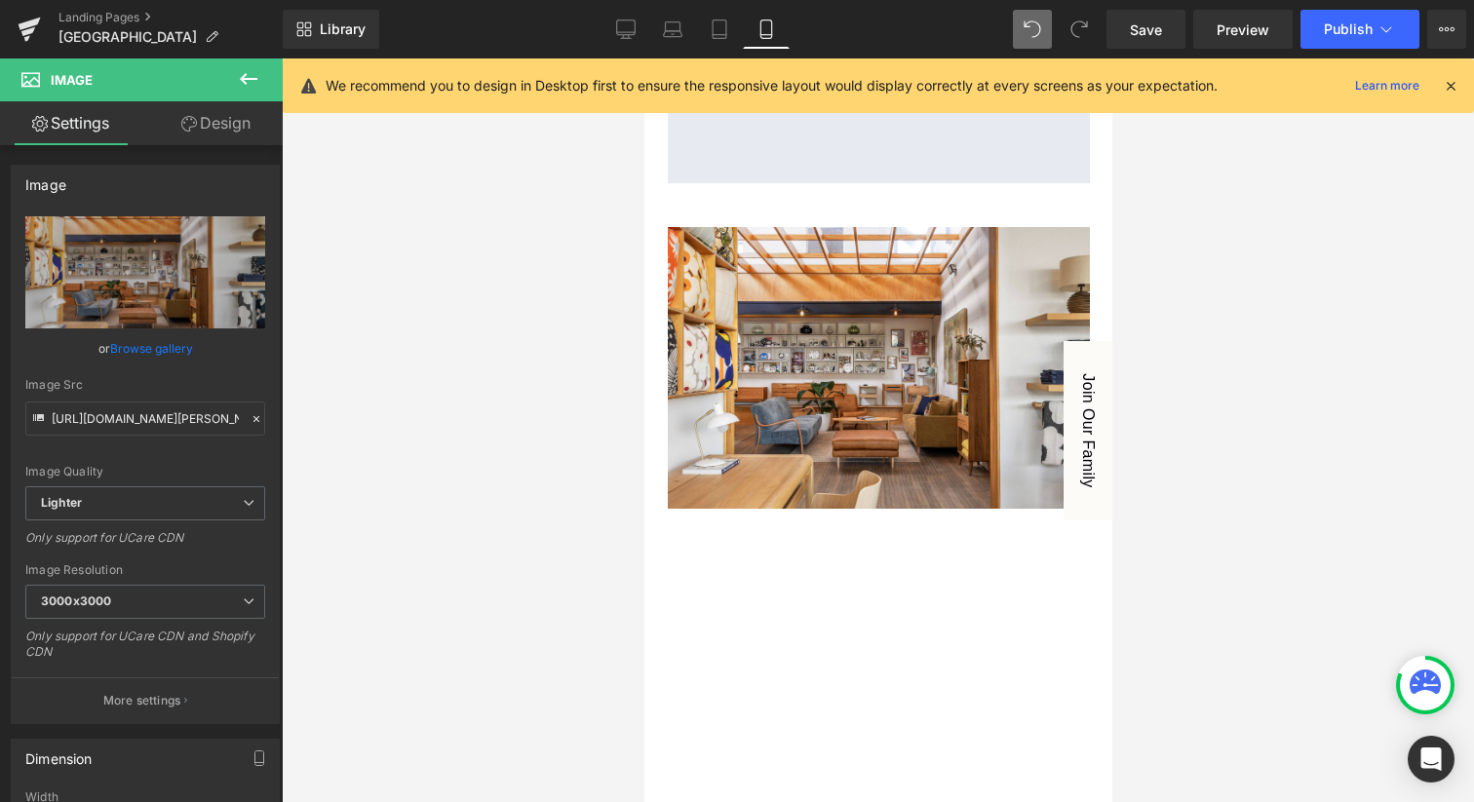
click at [754, 300] on img at bounding box center [878, 368] width 422 height 282
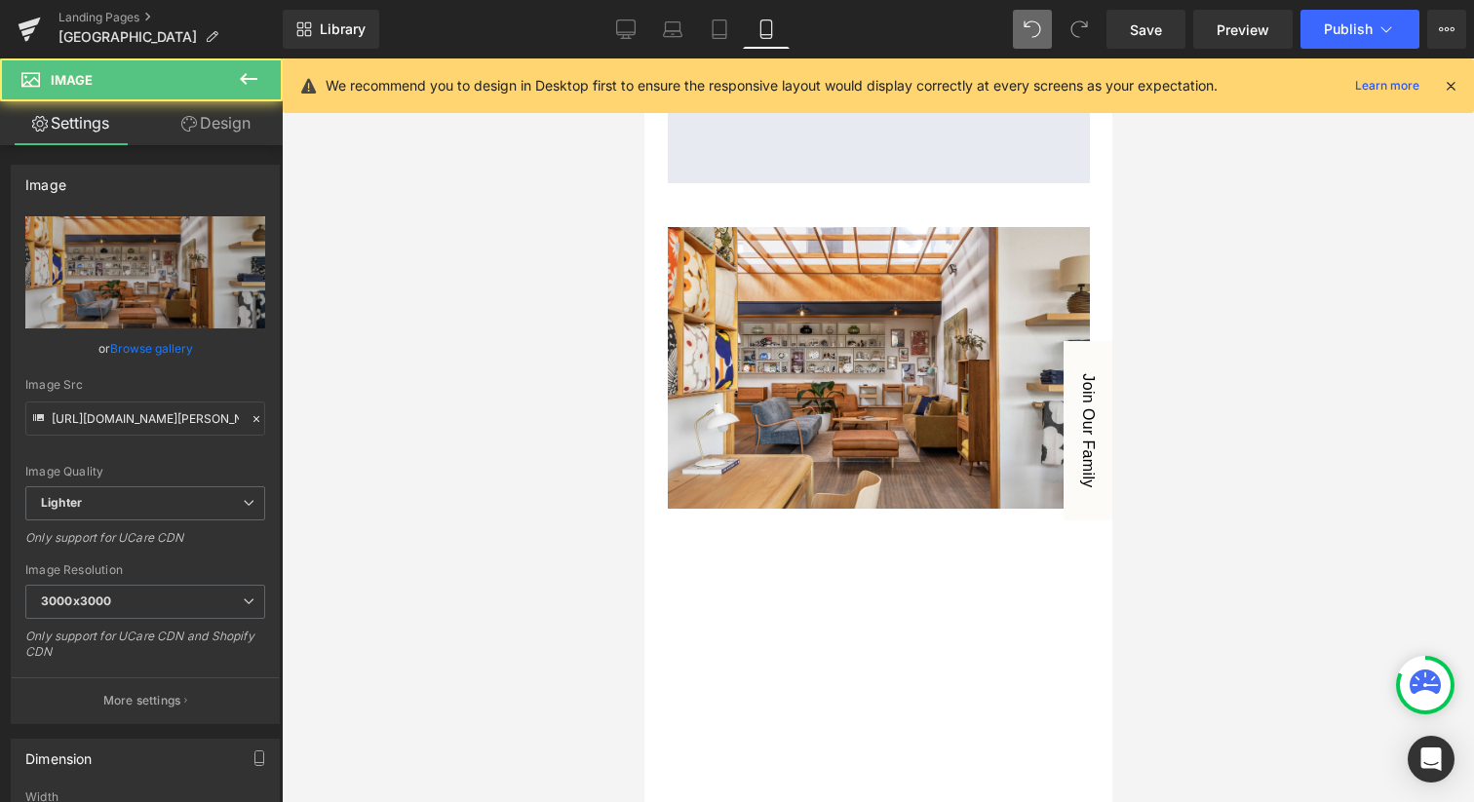
click at [754, 300] on img at bounding box center [878, 368] width 422 height 282
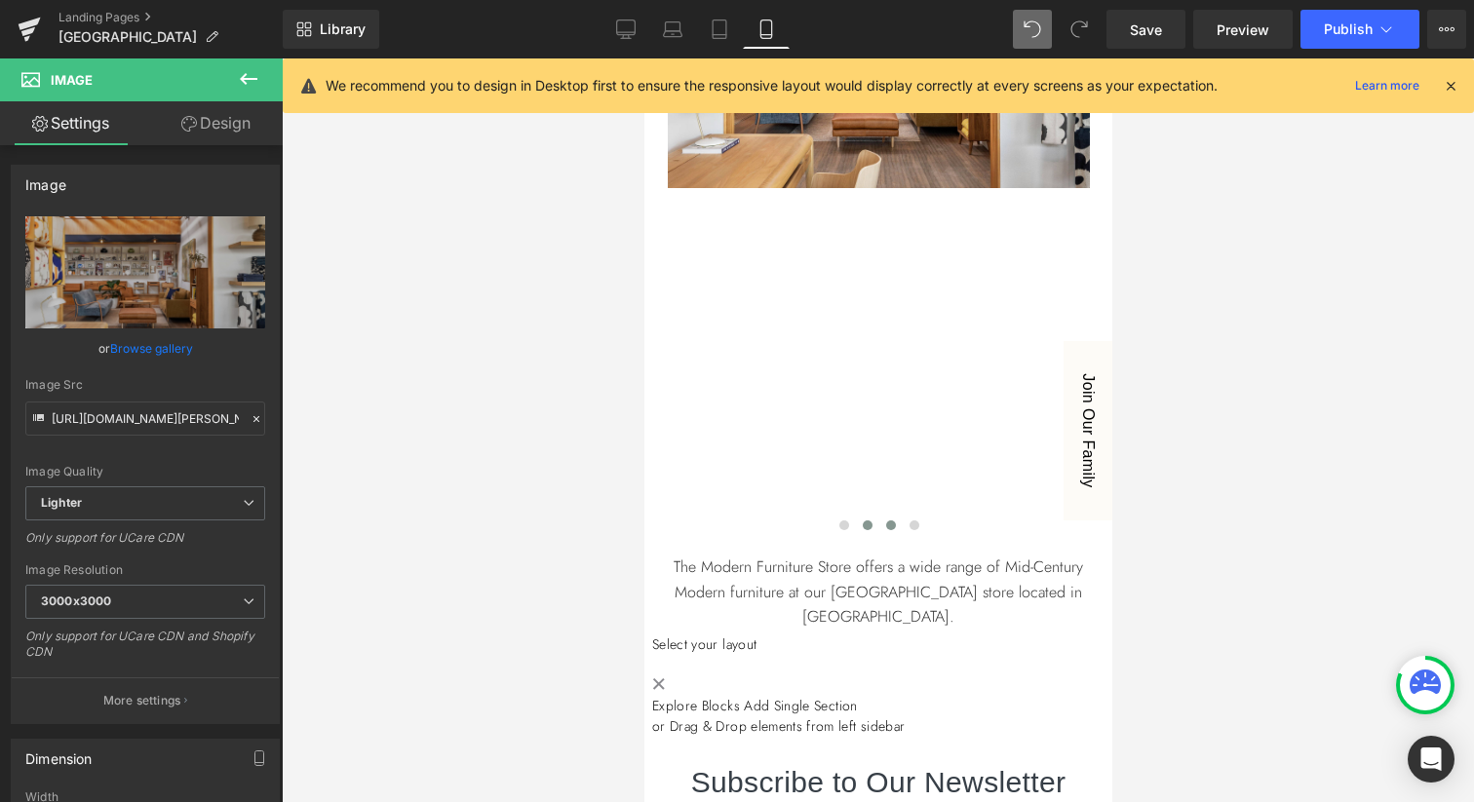
scroll to position [1551, 0]
click at [864, 523] on span at bounding box center [867, 524] width 10 height 10
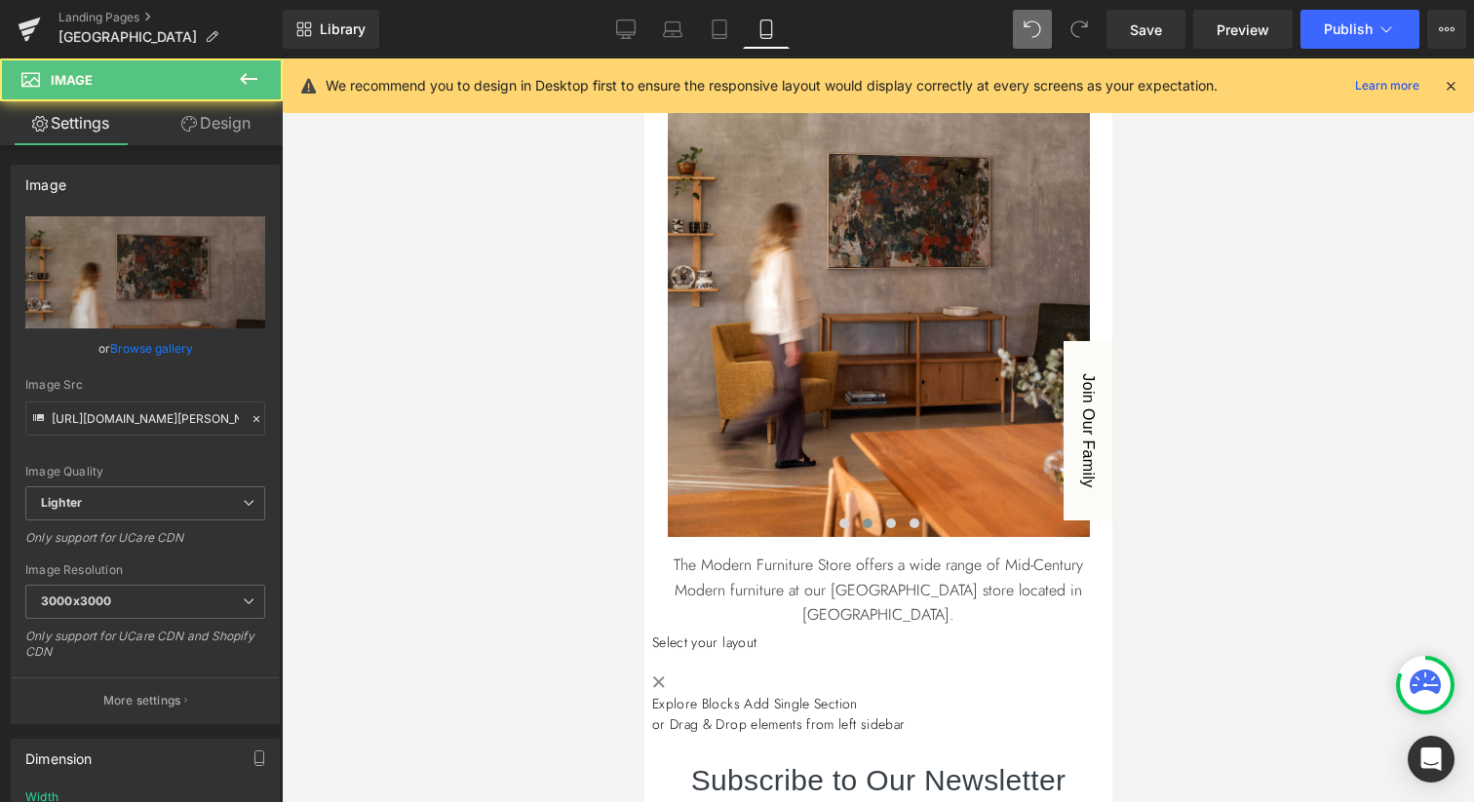
click at [799, 358] on img at bounding box center [878, 220] width 422 height 633
click at [156, 348] on link "Browse gallery" at bounding box center [151, 348] width 83 height 34
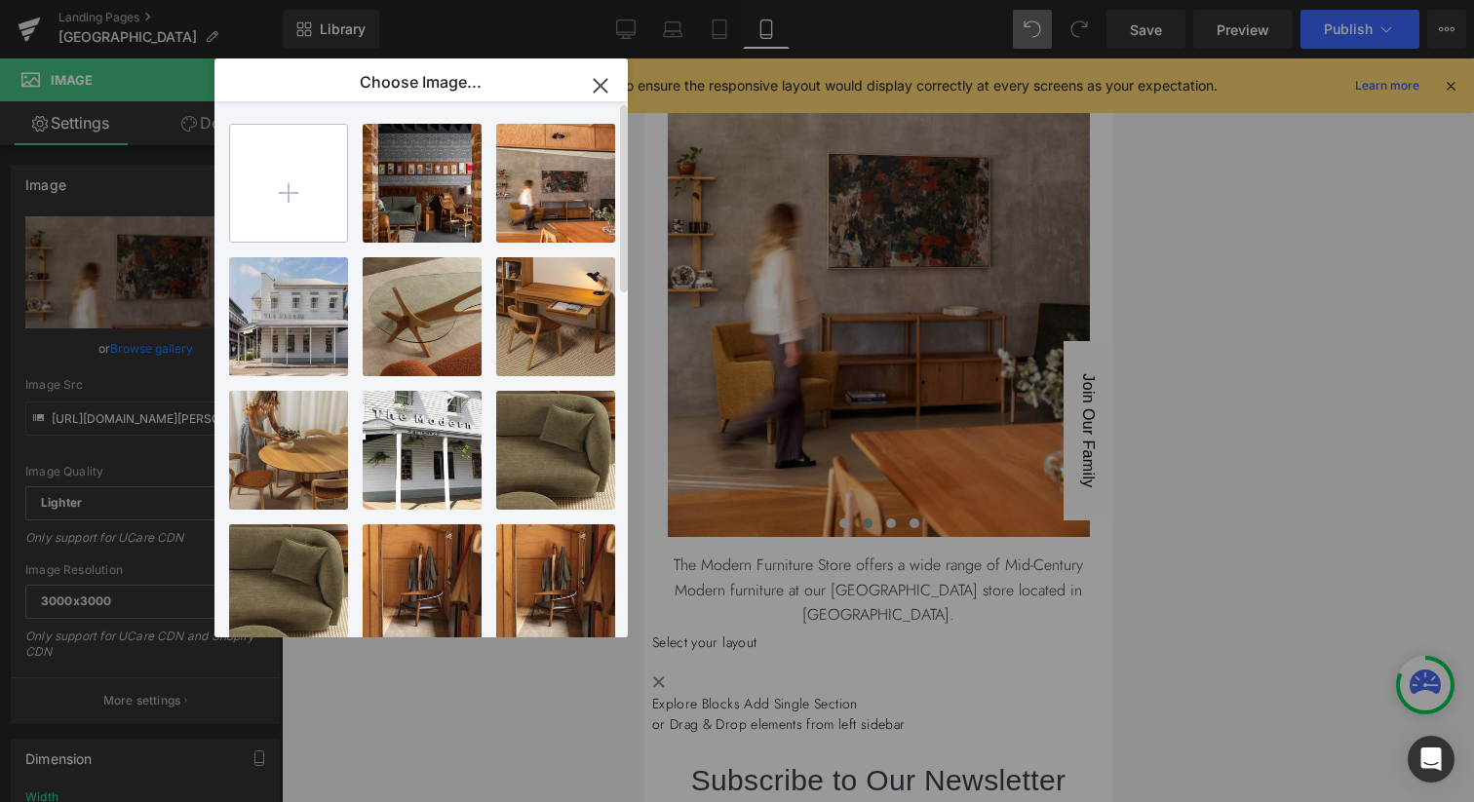
click at [286, 198] on input "file" at bounding box center [288, 183] width 117 height 117
type input "C:\fakepath\[PERSON_NAME] Street-10.jpg"
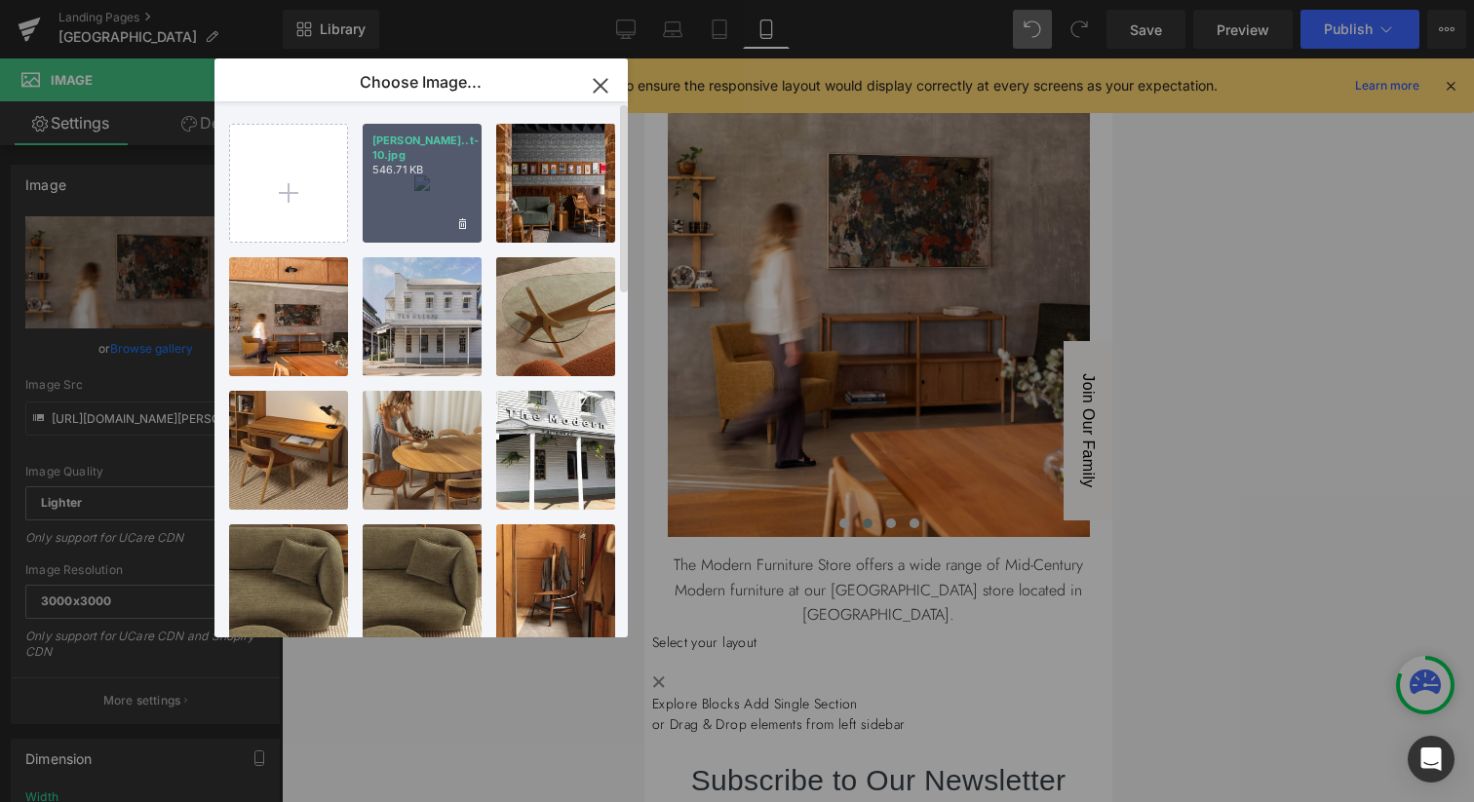
click at [401, 168] on div "[PERSON_NAME]..t-10.jpg 546.71 KB" at bounding box center [422, 183] width 119 height 119
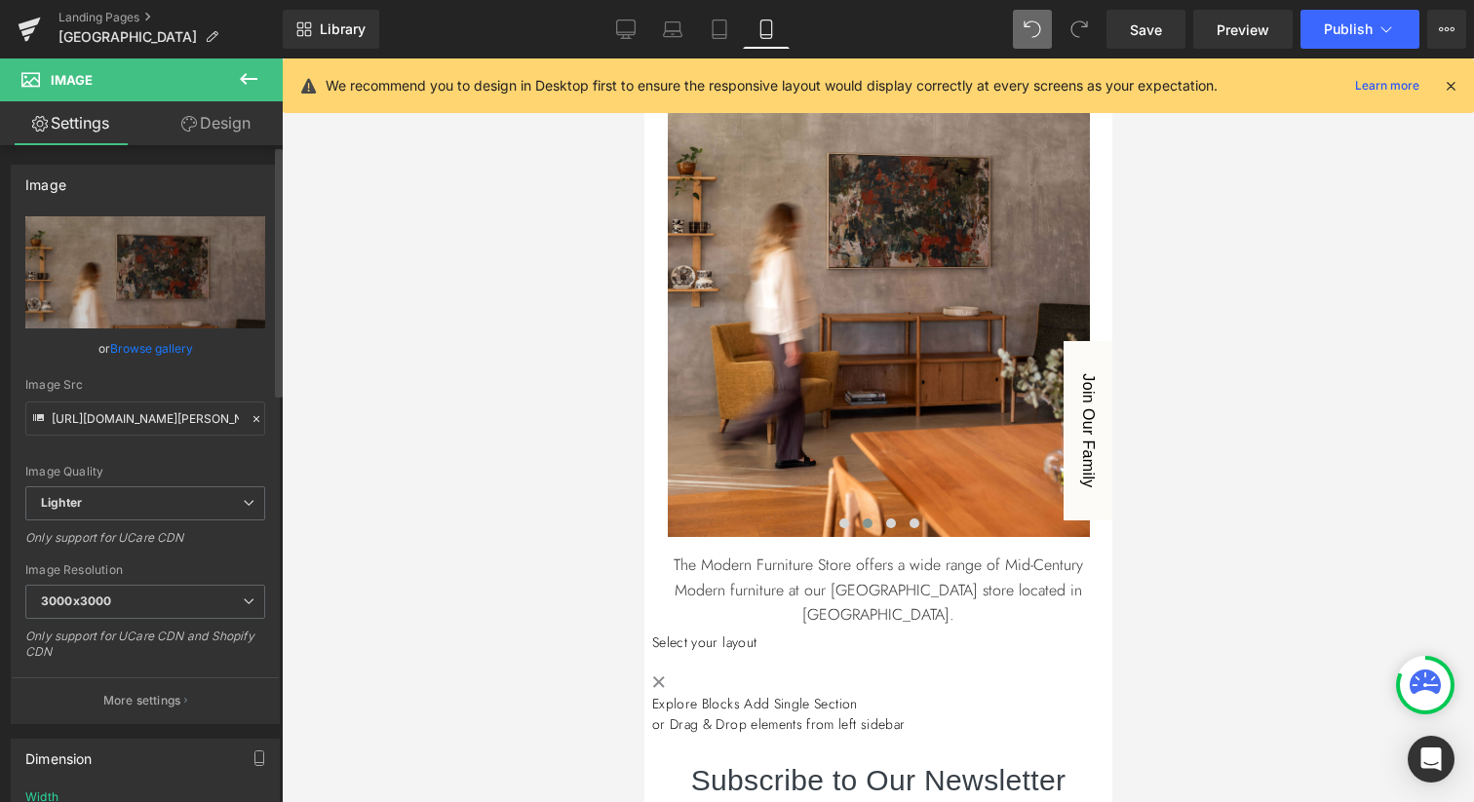
click at [142, 348] on link "Browse gallery" at bounding box center [151, 348] width 83 height 34
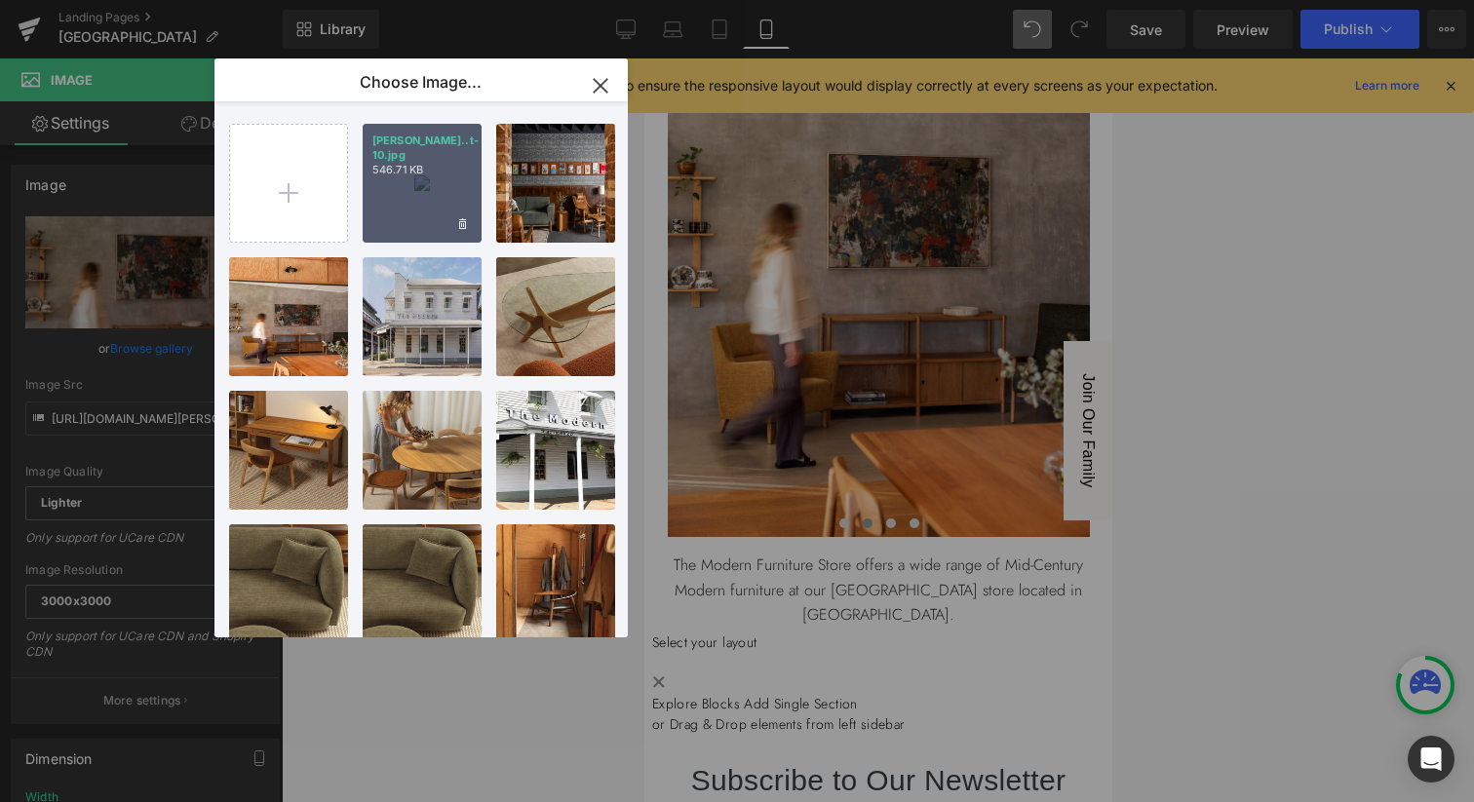
click at [411, 202] on div "[PERSON_NAME]..t-10.jpg 546.71 KB" at bounding box center [422, 183] width 119 height 119
type input "[URL][DOMAIN_NAME][PERSON_NAME]"
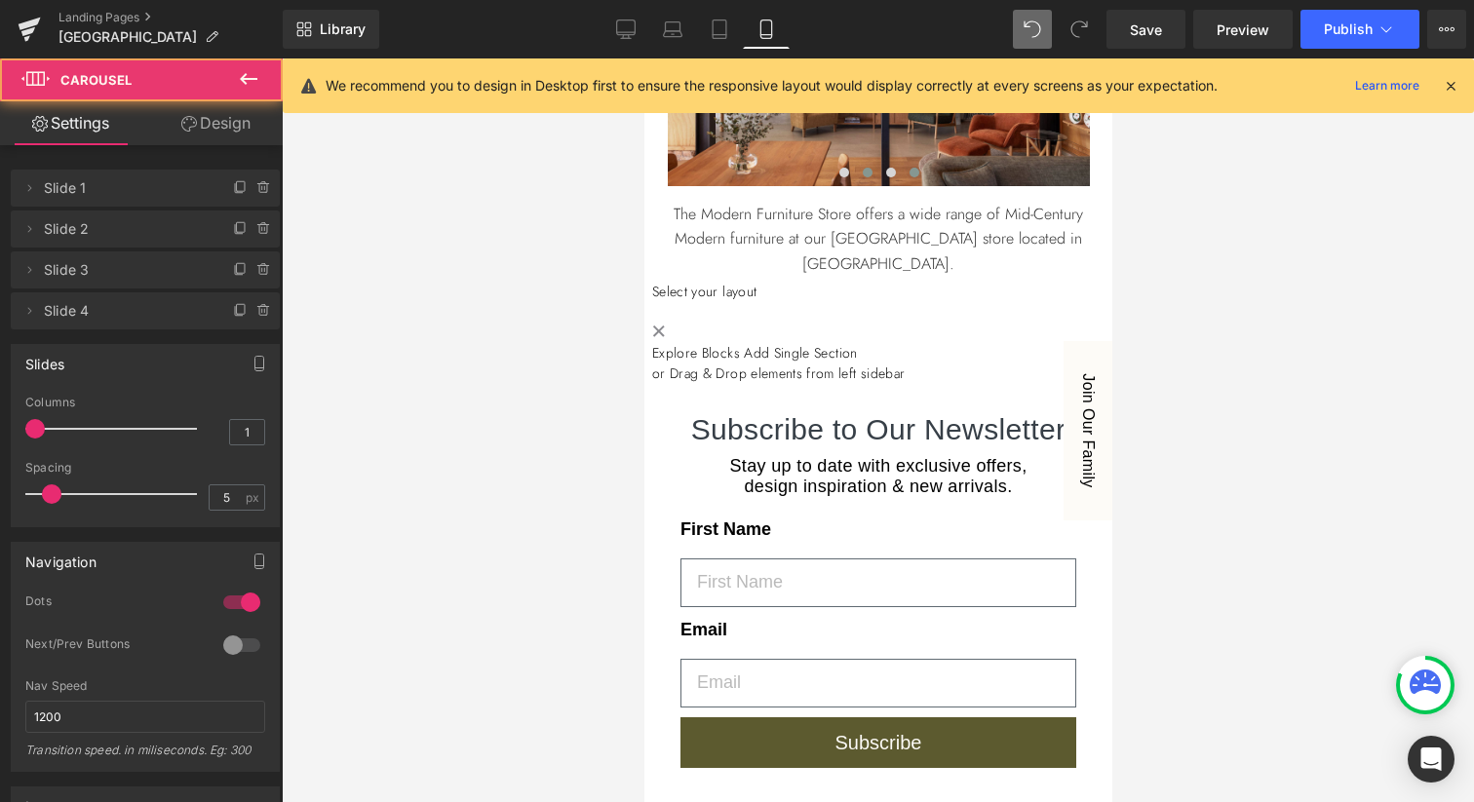
click at [910, 178] on button at bounding box center [913, 172] width 23 height 19
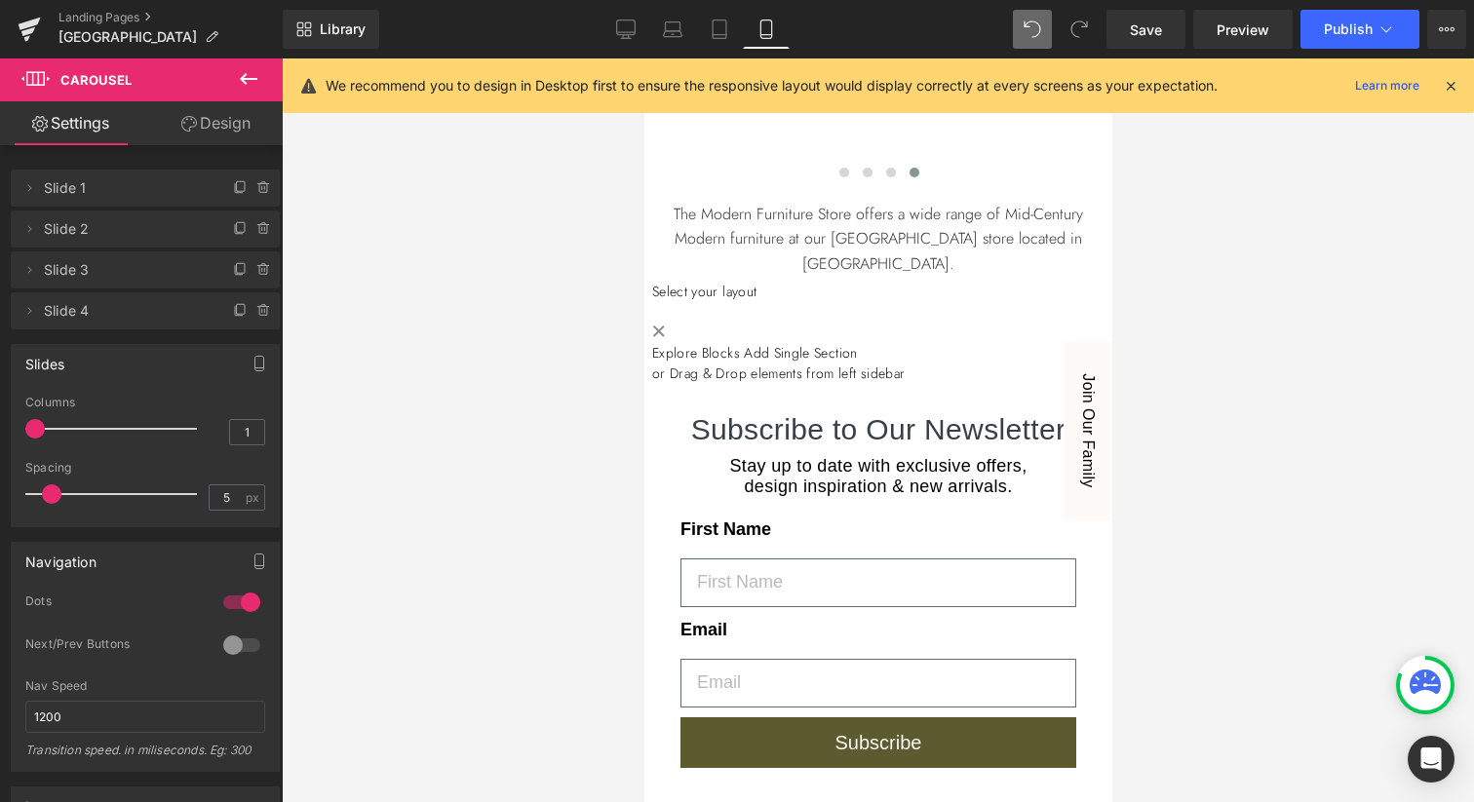
click at [247, 84] on icon at bounding box center [248, 78] width 23 height 23
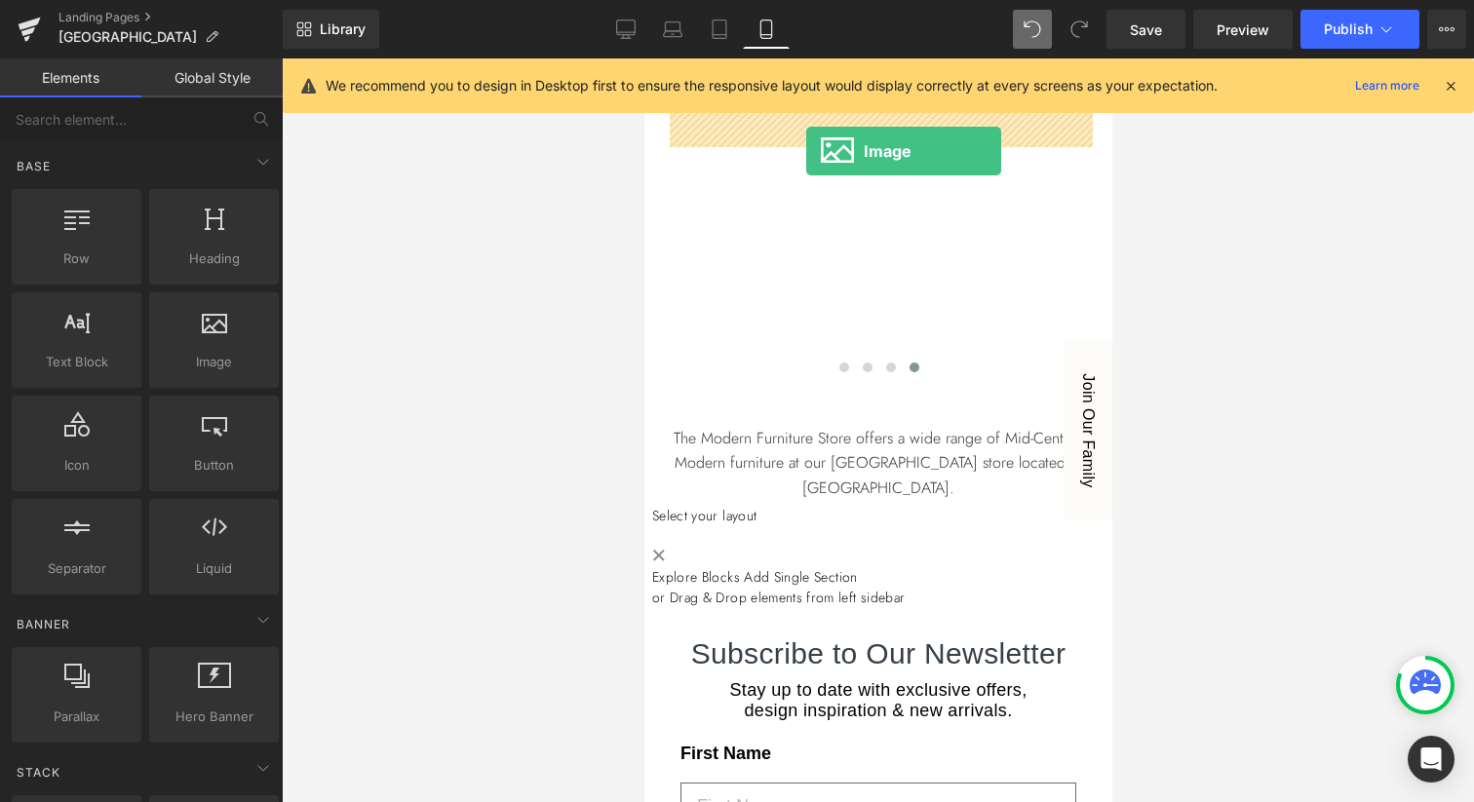
scroll to position [1239, 0]
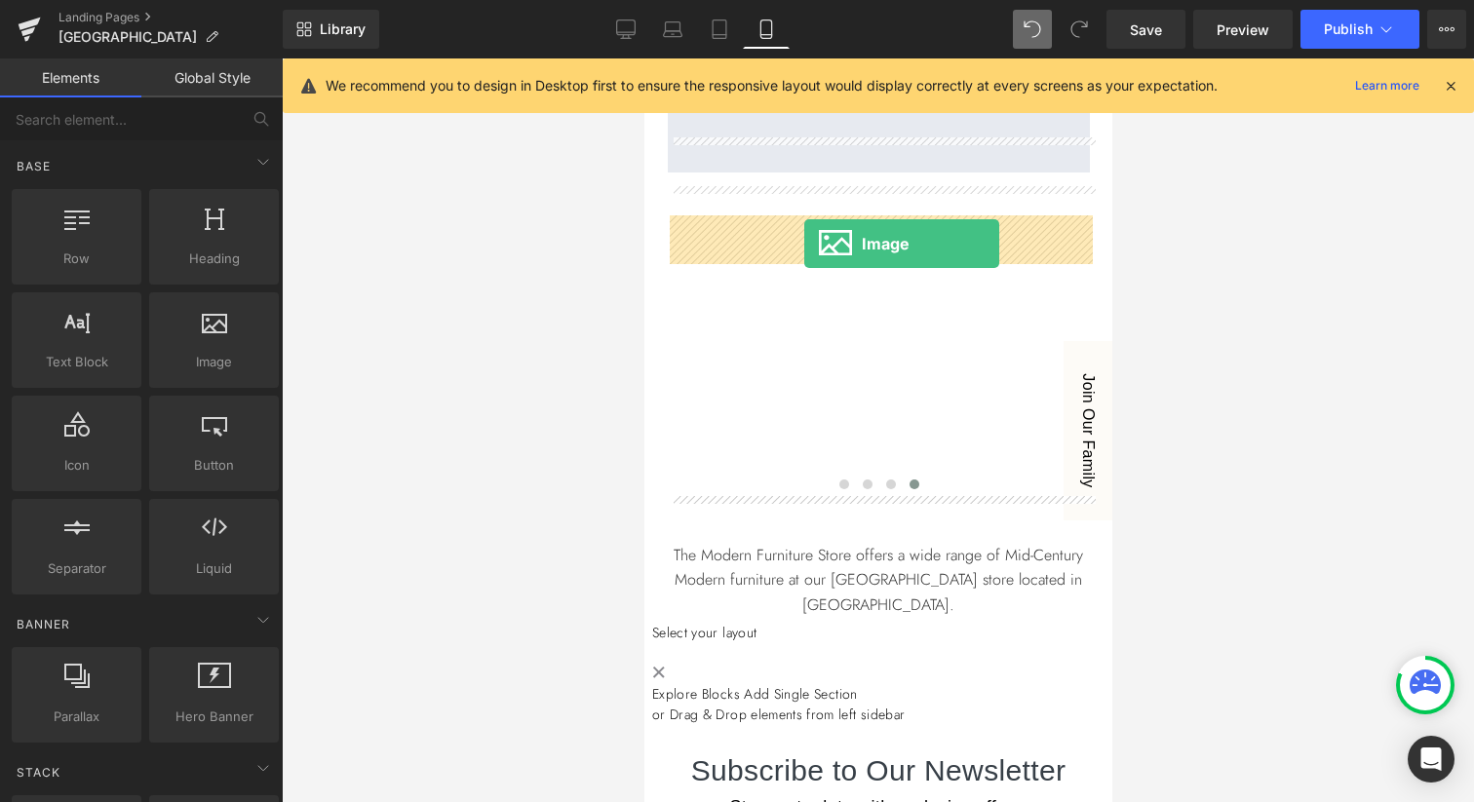
drag, startPoint x: 834, startPoint y: 419, endPoint x: 803, endPoint y: 244, distance: 178.2
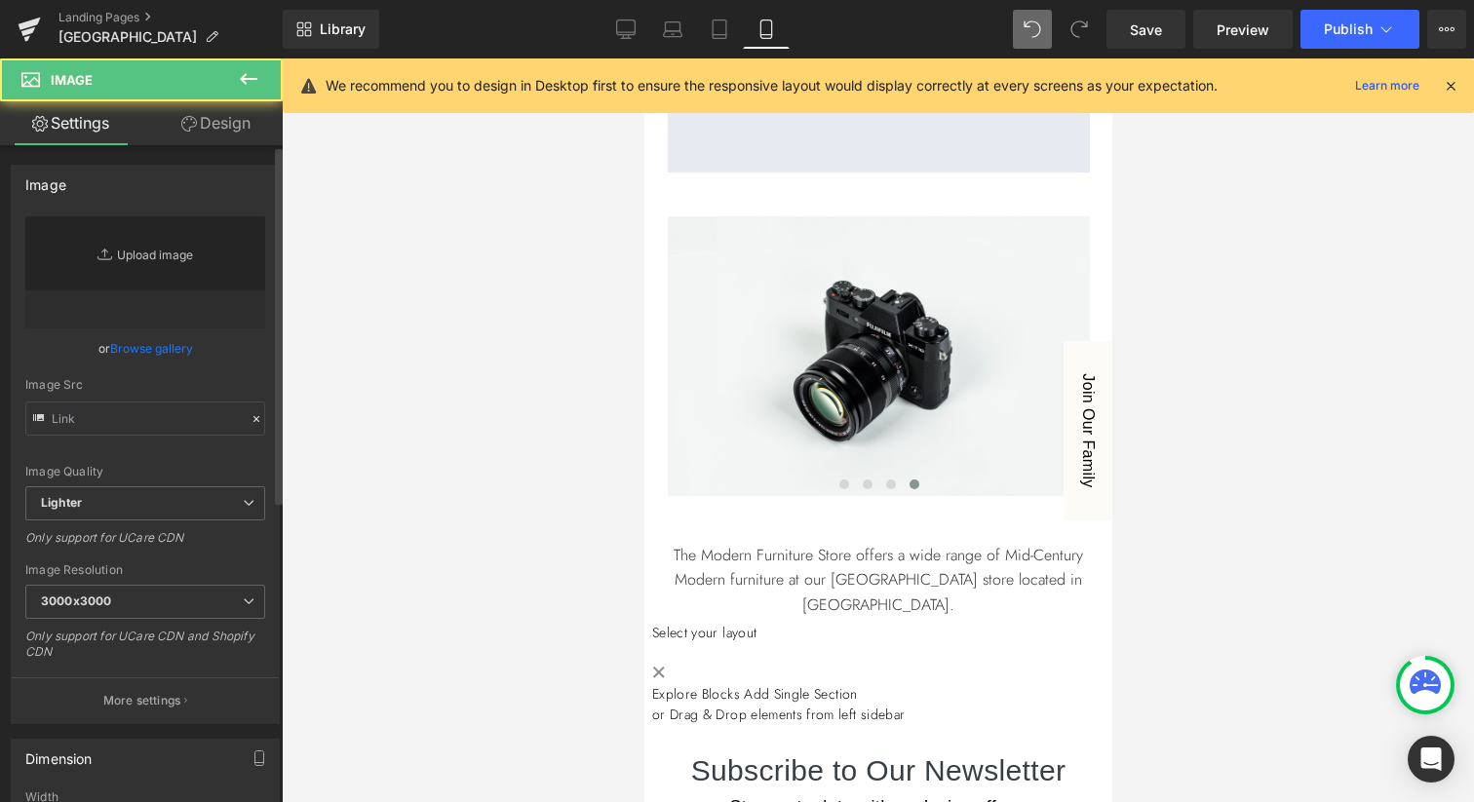
type input "//[DOMAIN_NAME][URL]"
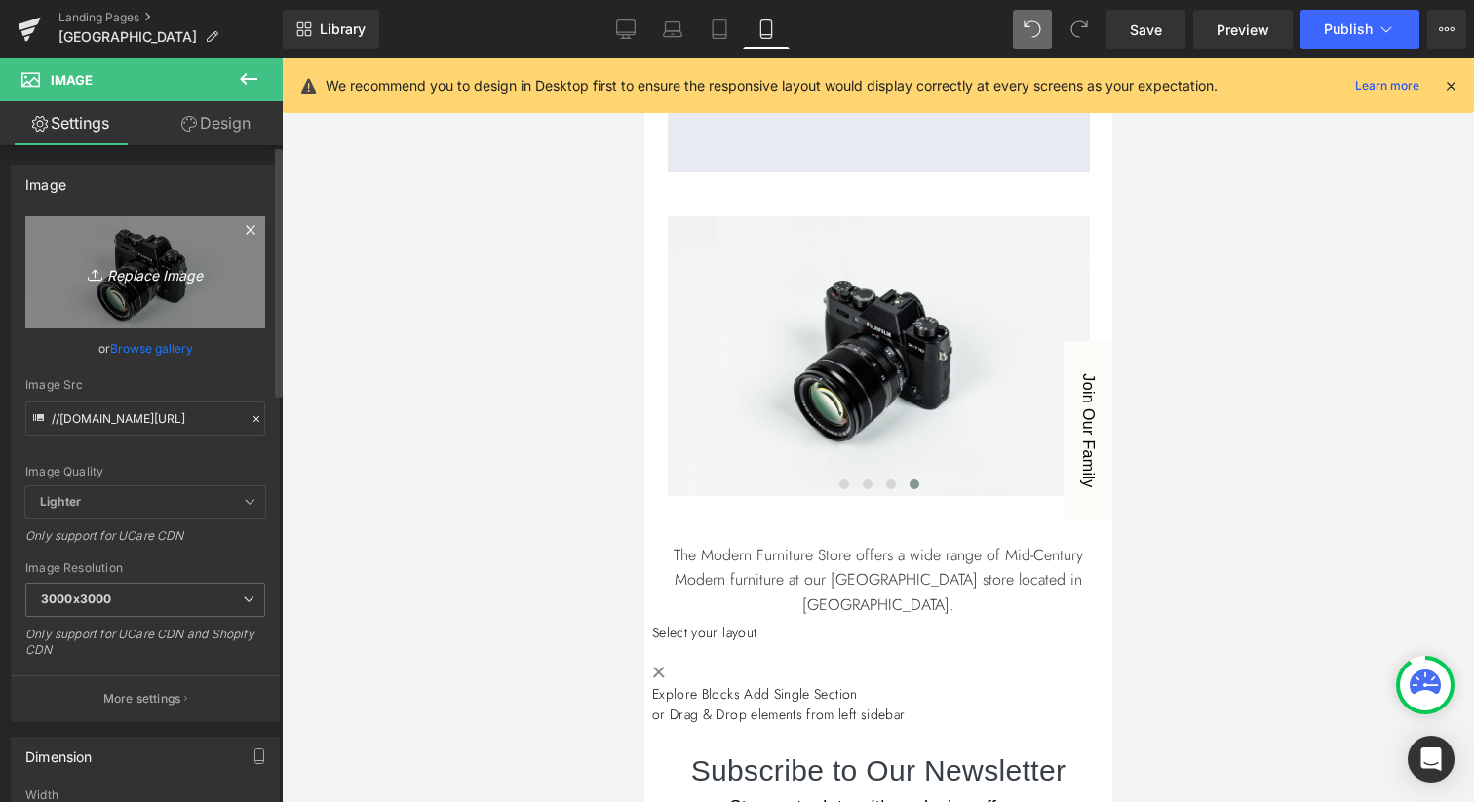
click at [136, 272] on icon "Replace Image" at bounding box center [145, 272] width 156 height 24
type input "C:\fakepath\[PERSON_NAME] Street-06.jpg"
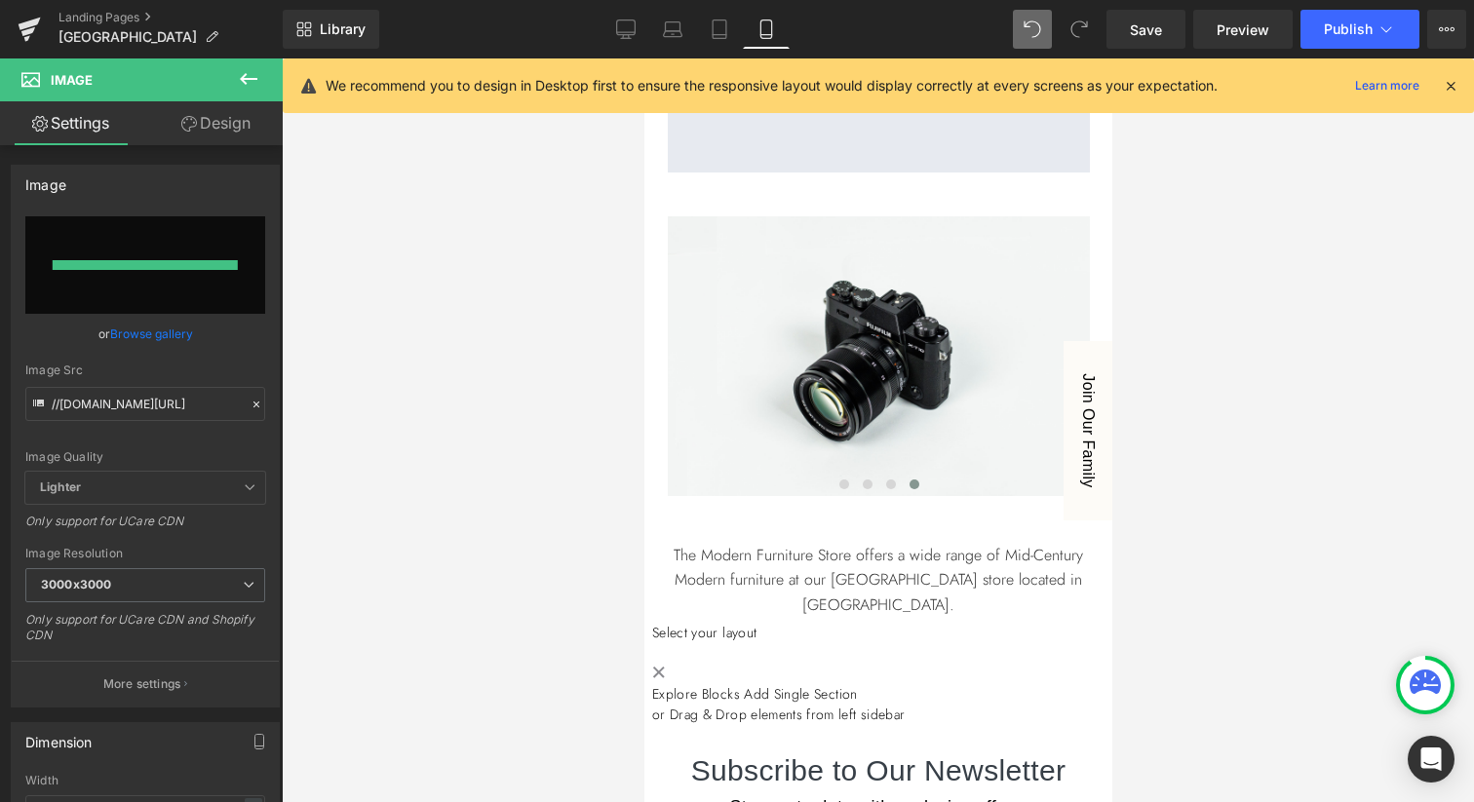
type input "[URL][DOMAIN_NAME][PERSON_NAME]"
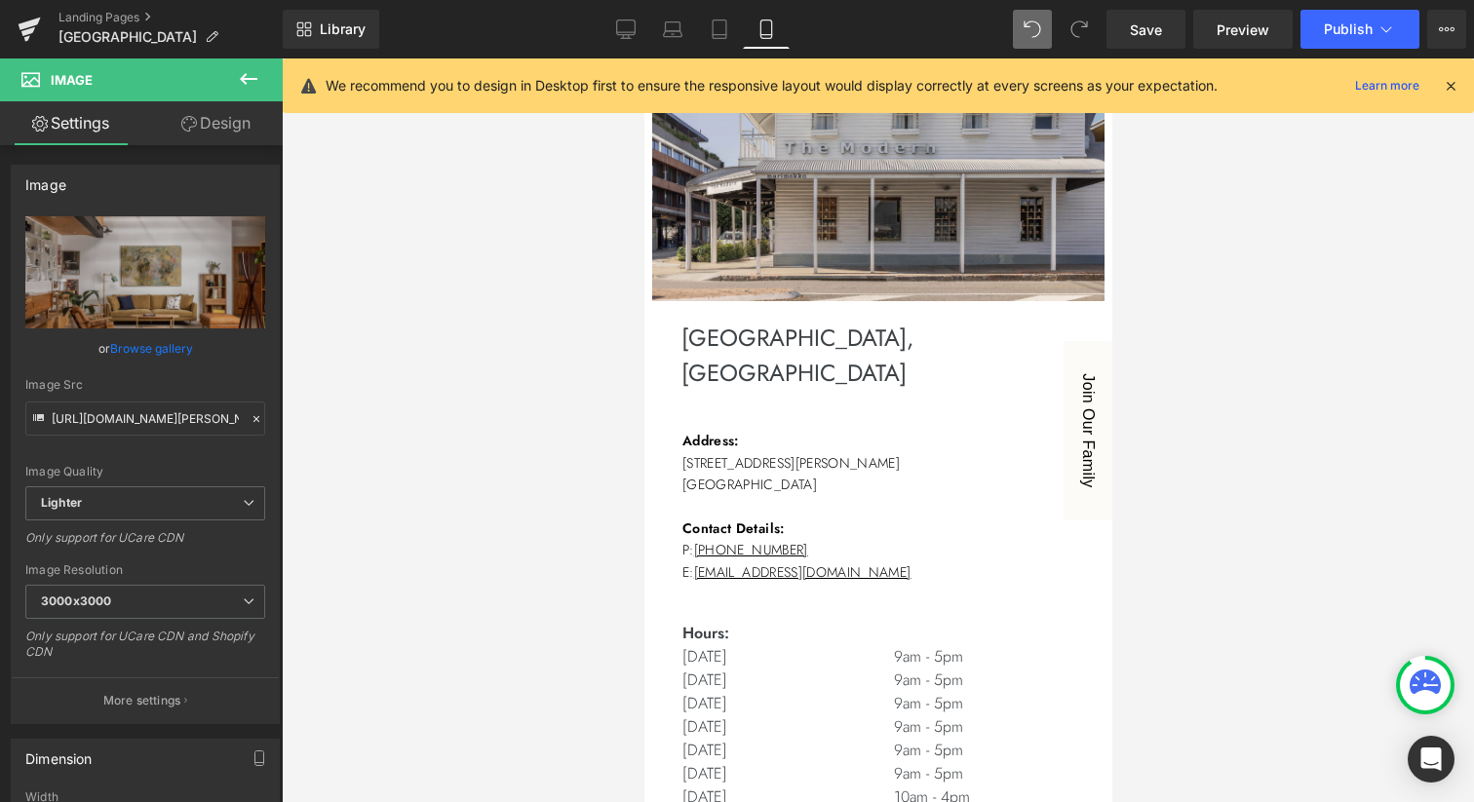
scroll to position [0, 0]
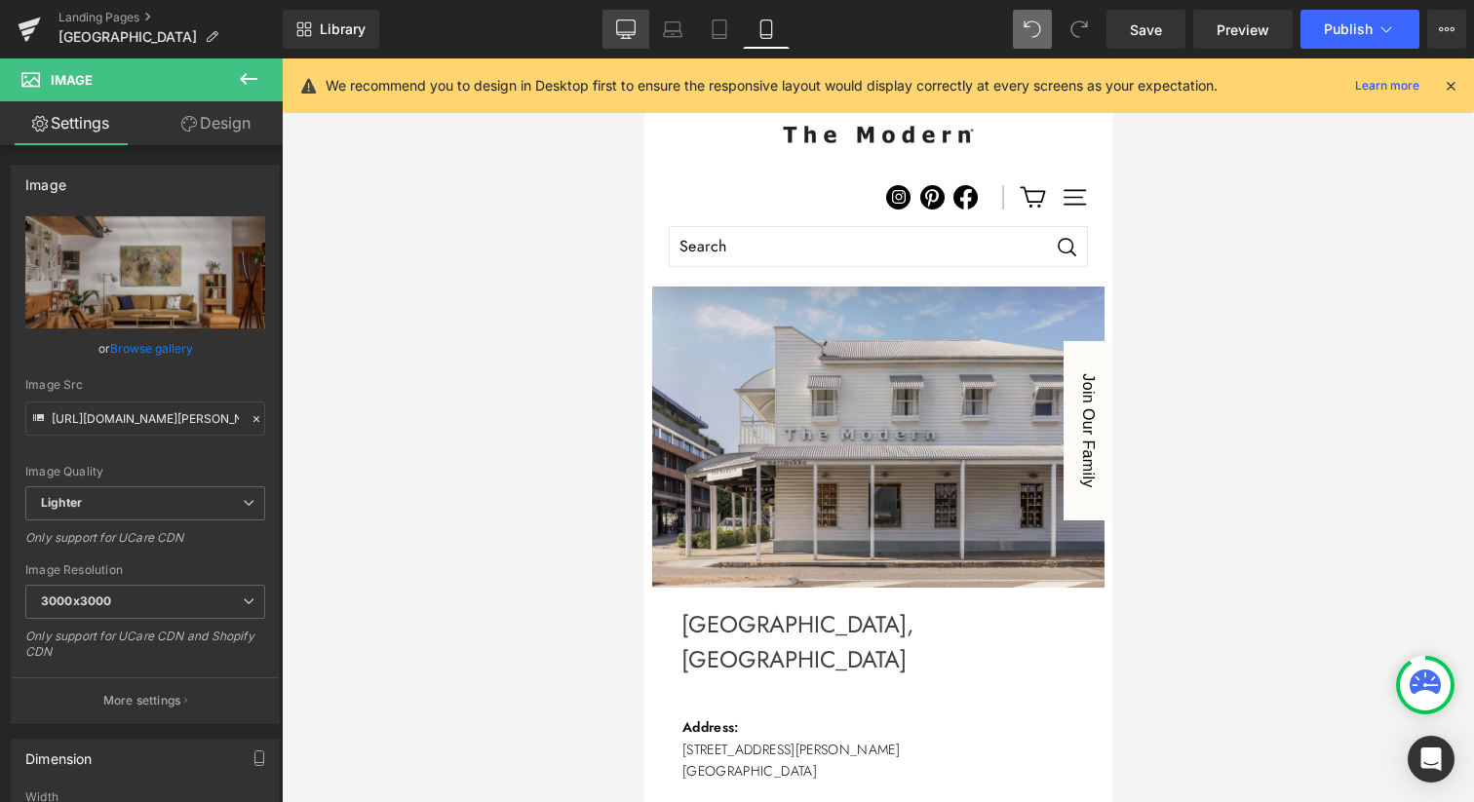
click at [623, 40] on link "Desktop" at bounding box center [625, 29] width 47 height 39
type input "auto"
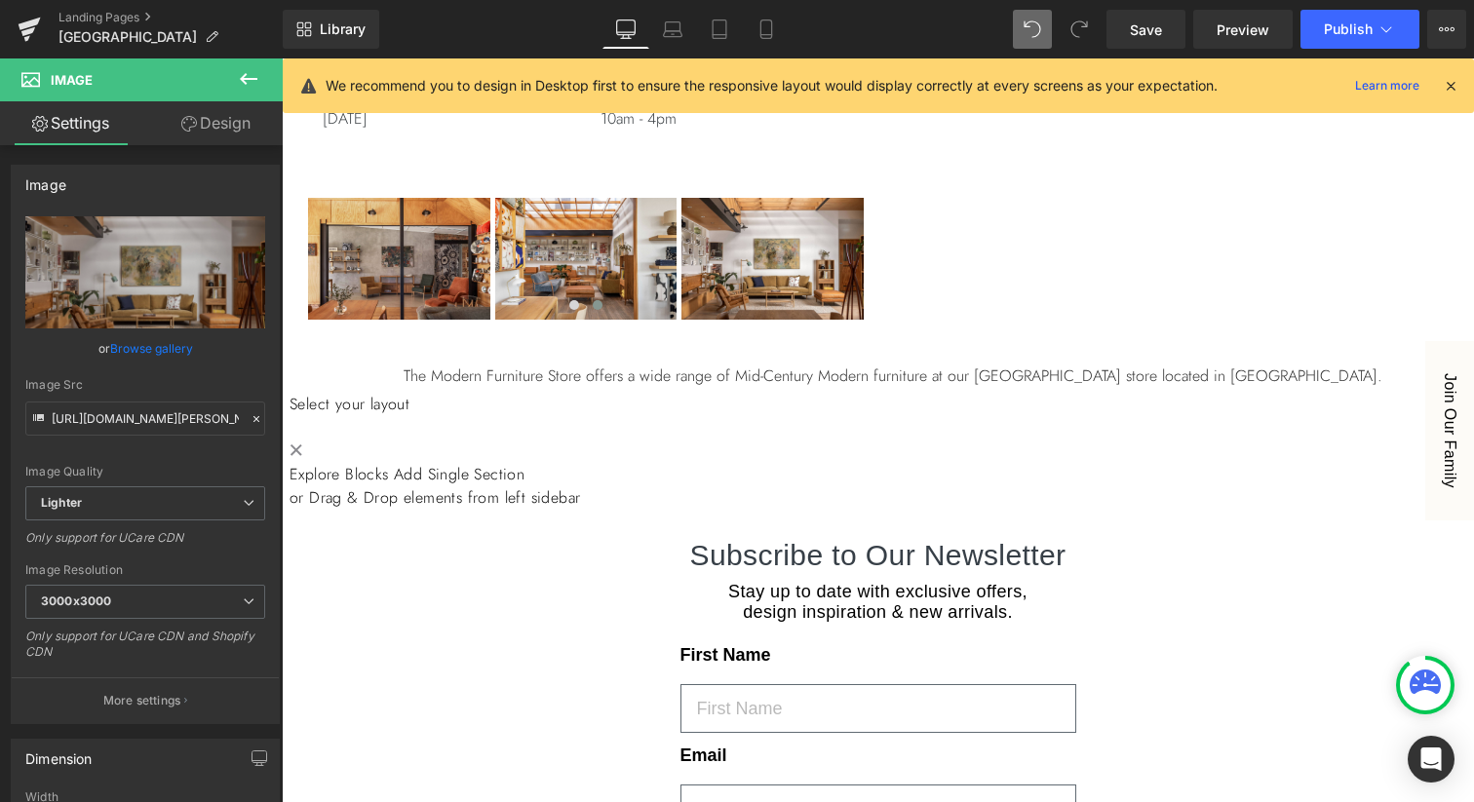
scroll to position [1474, 0]
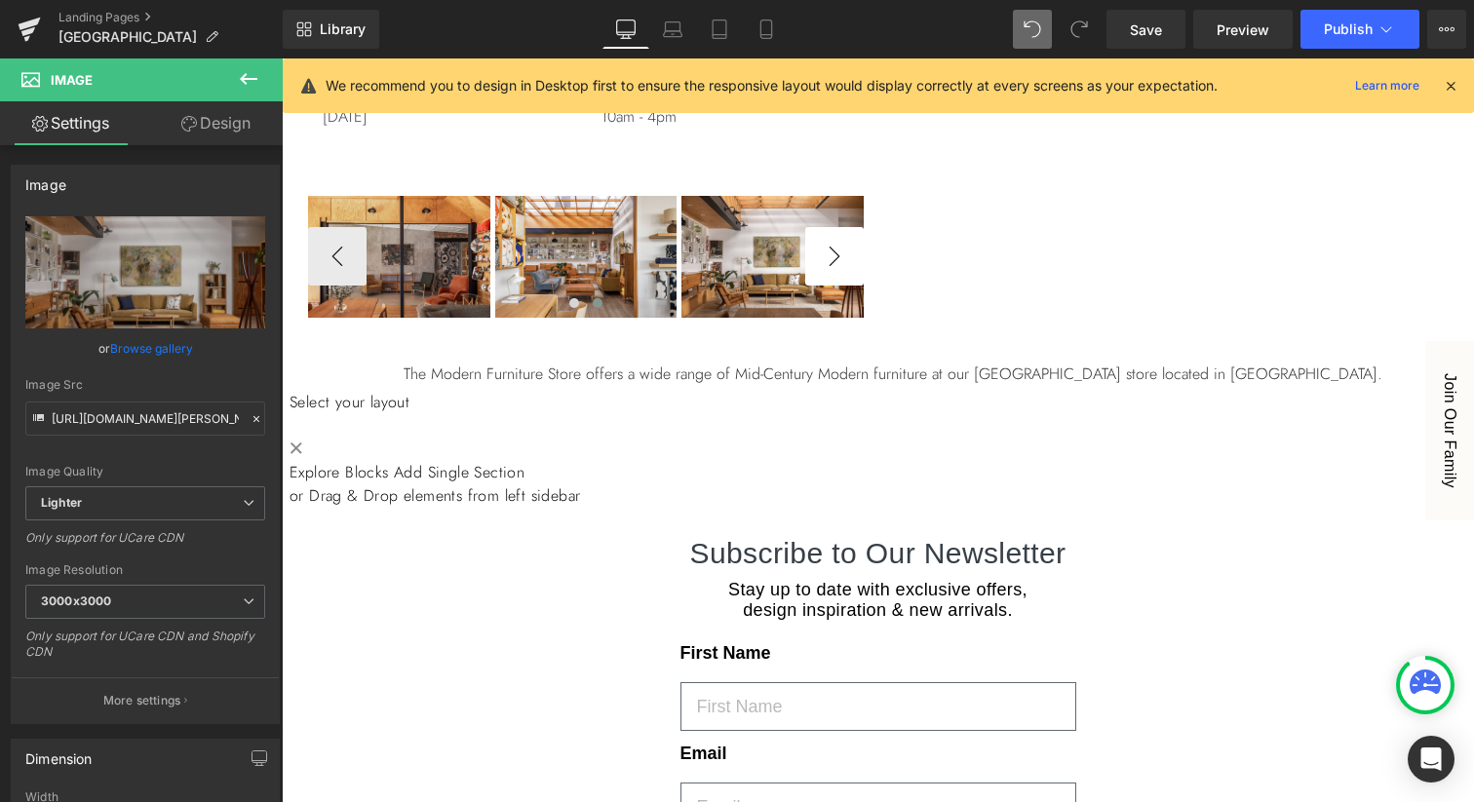
click at [839, 286] on button "›" at bounding box center [834, 256] width 58 height 58
click at [1341, 38] on button "Publish" at bounding box center [1359, 29] width 119 height 39
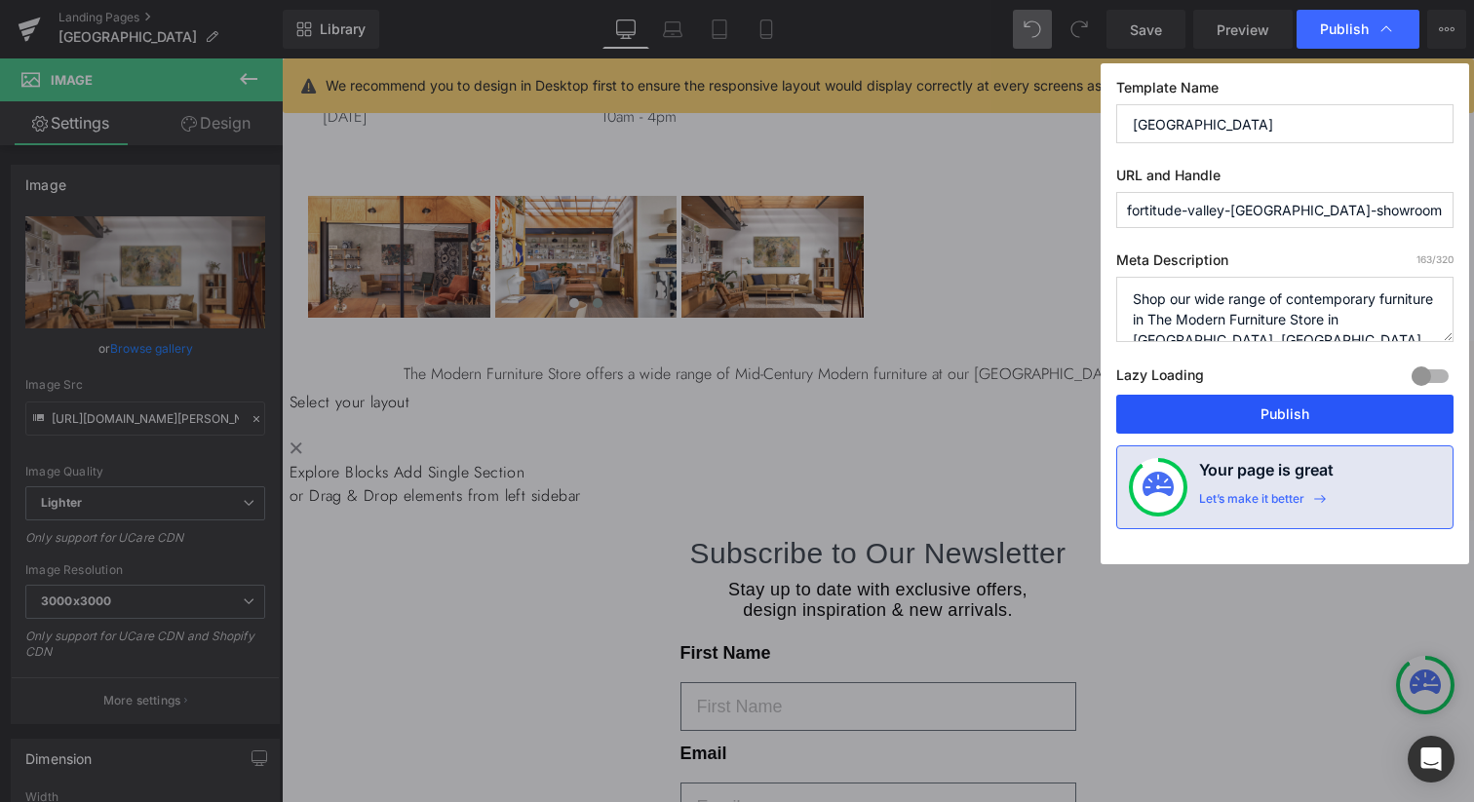
click at [1212, 416] on button "Publish" at bounding box center [1284, 414] width 337 height 39
